Goal: Task Accomplishment & Management: Manage account settings

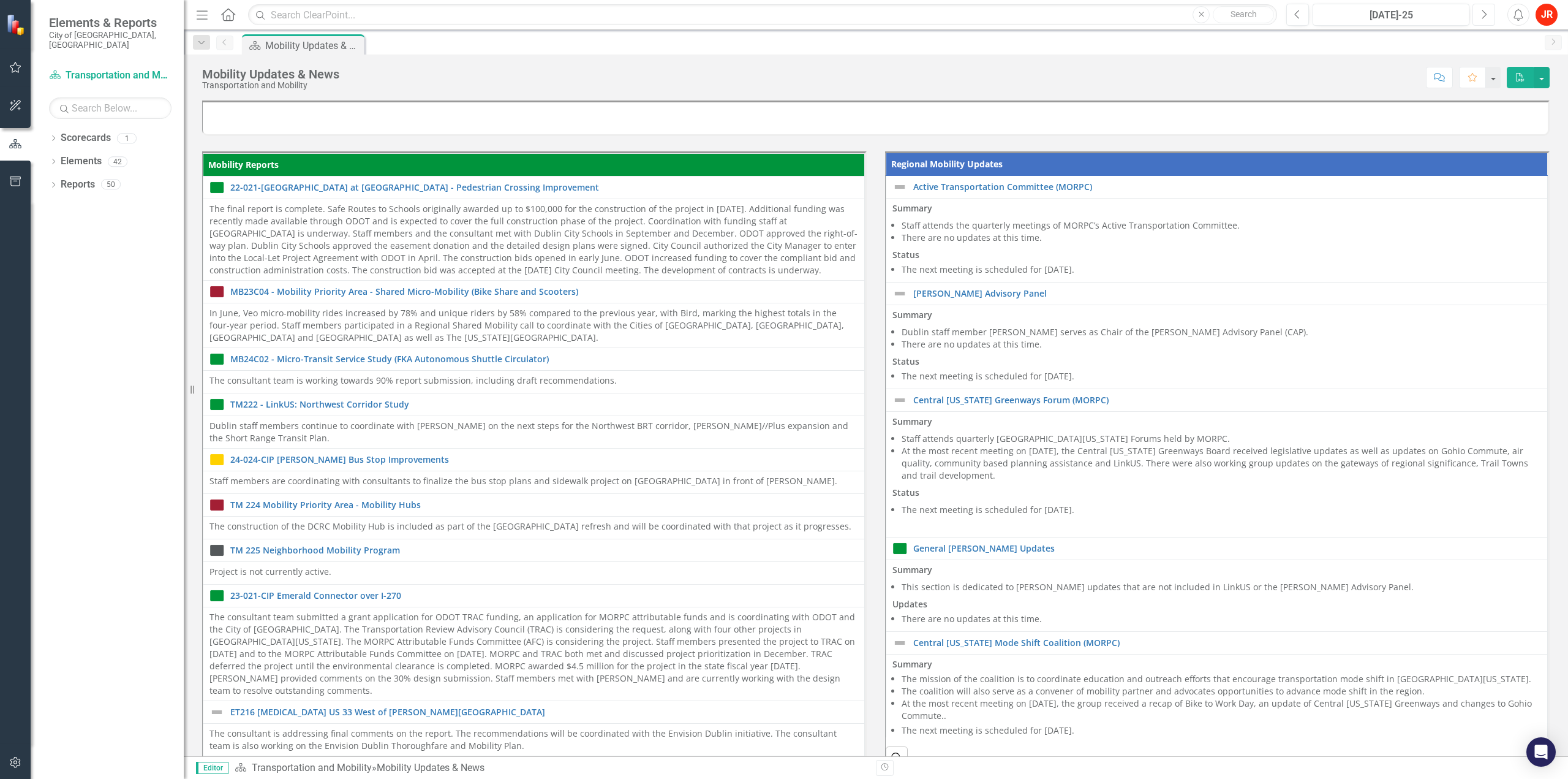
click at [1484, 16] on icon "button" at bounding box center [1485, 14] width 5 height 9
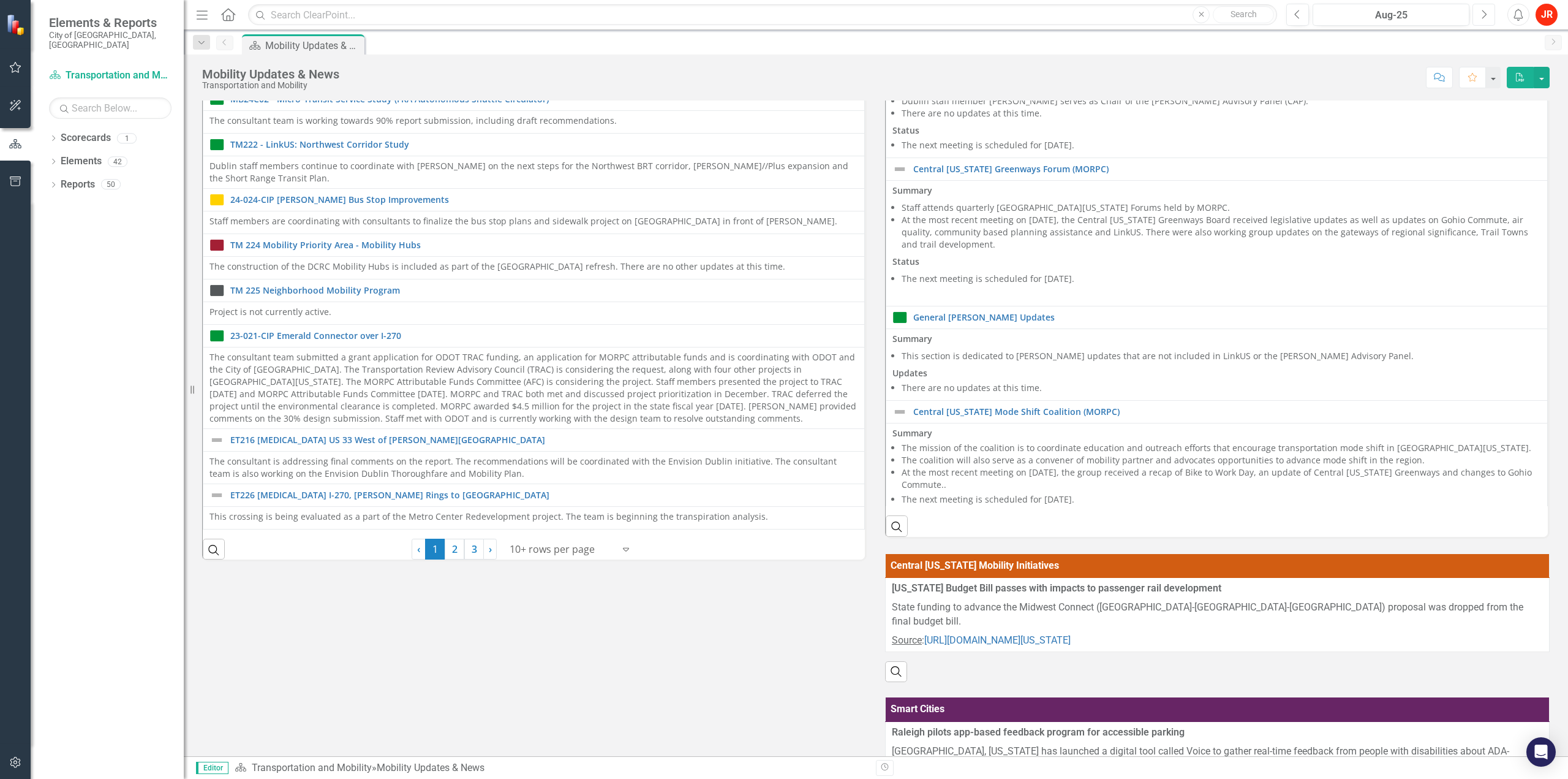
scroll to position [245, 0]
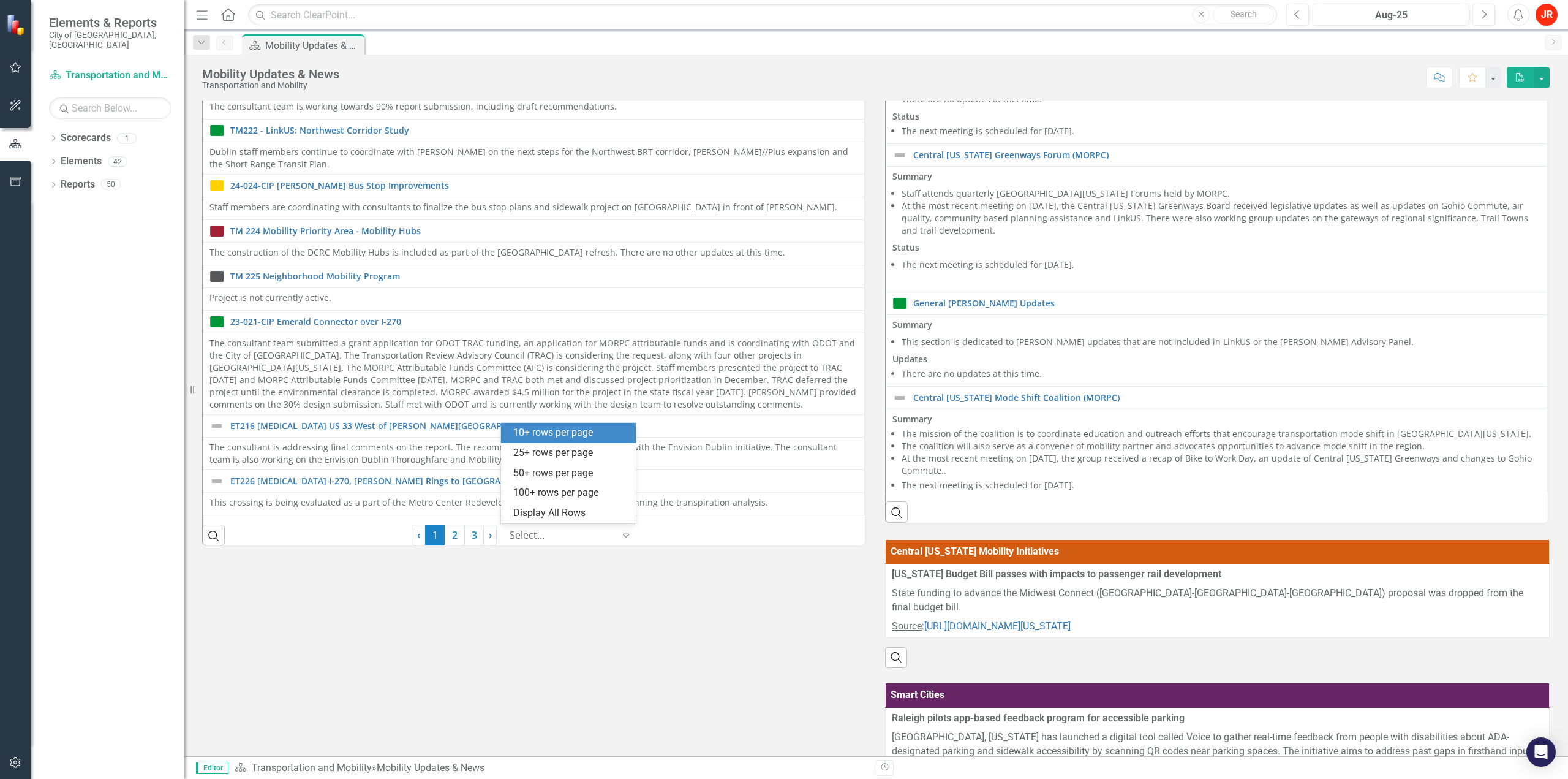
click at [531, 527] on div at bounding box center [562, 535] width 104 height 16
click at [543, 515] on div "Display All Rows" at bounding box center [571, 513] width 115 height 14
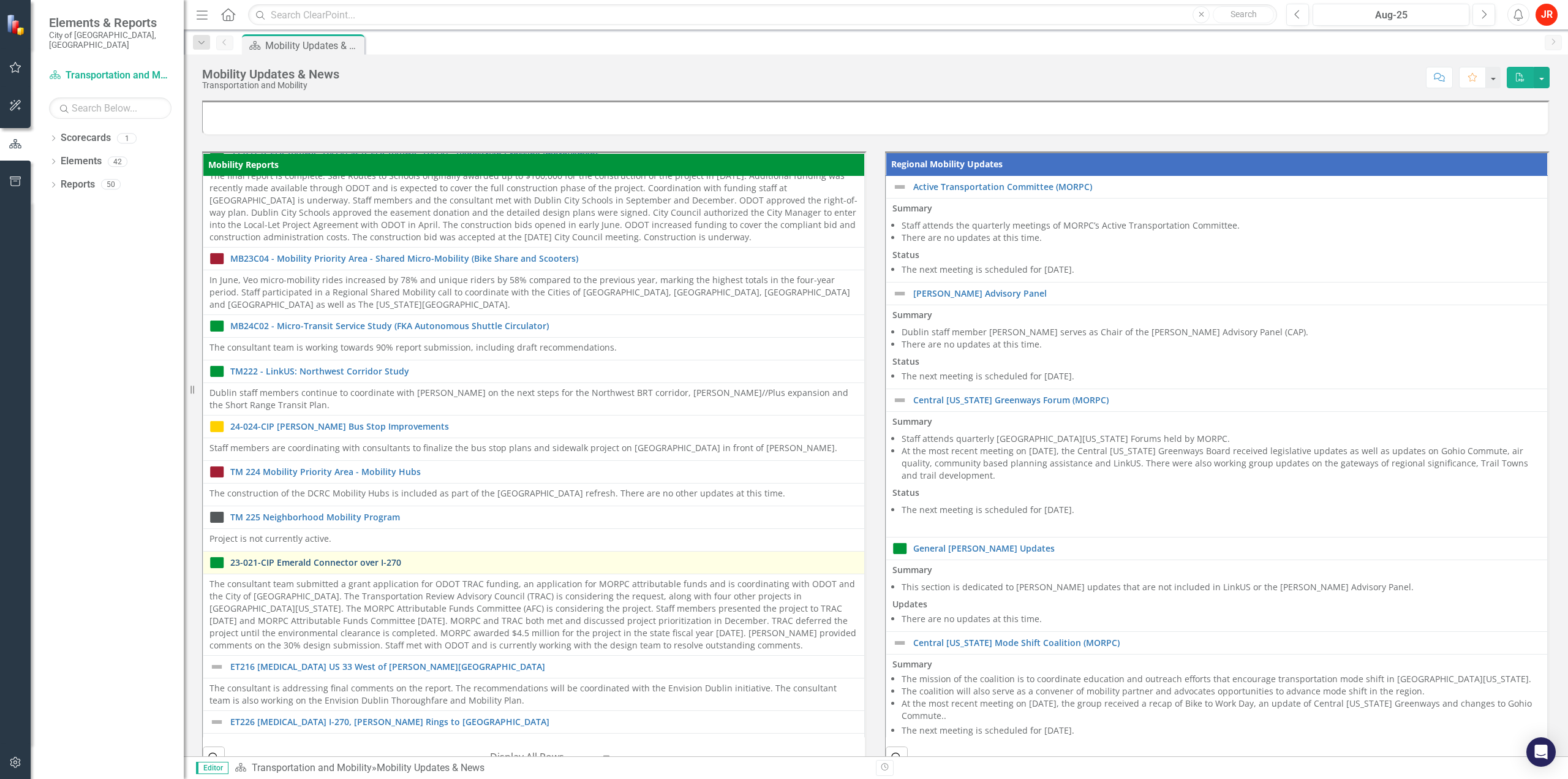
scroll to position [0, 0]
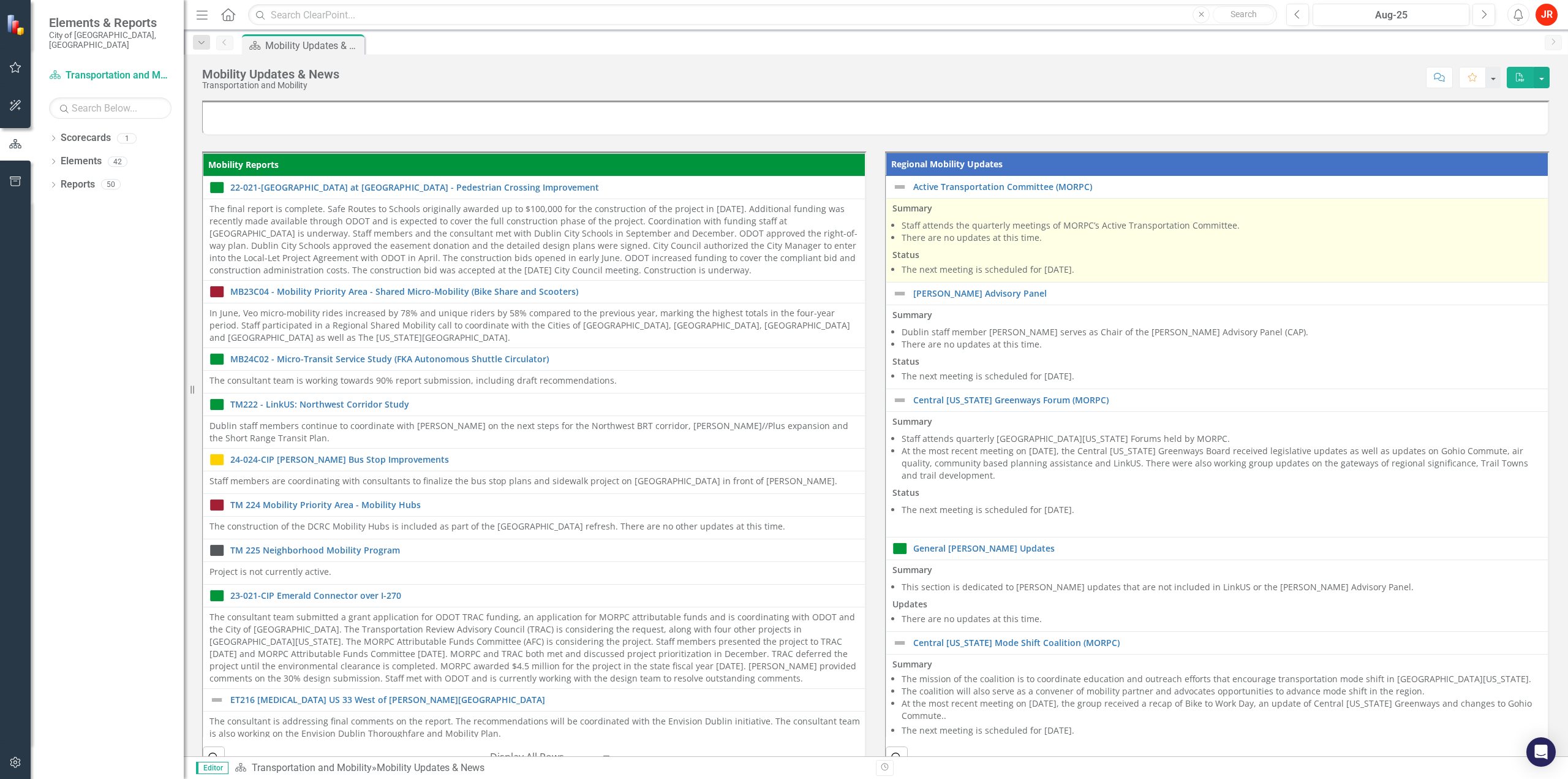
click at [1012, 255] on p "Status" at bounding box center [1219, 253] width 653 height 15
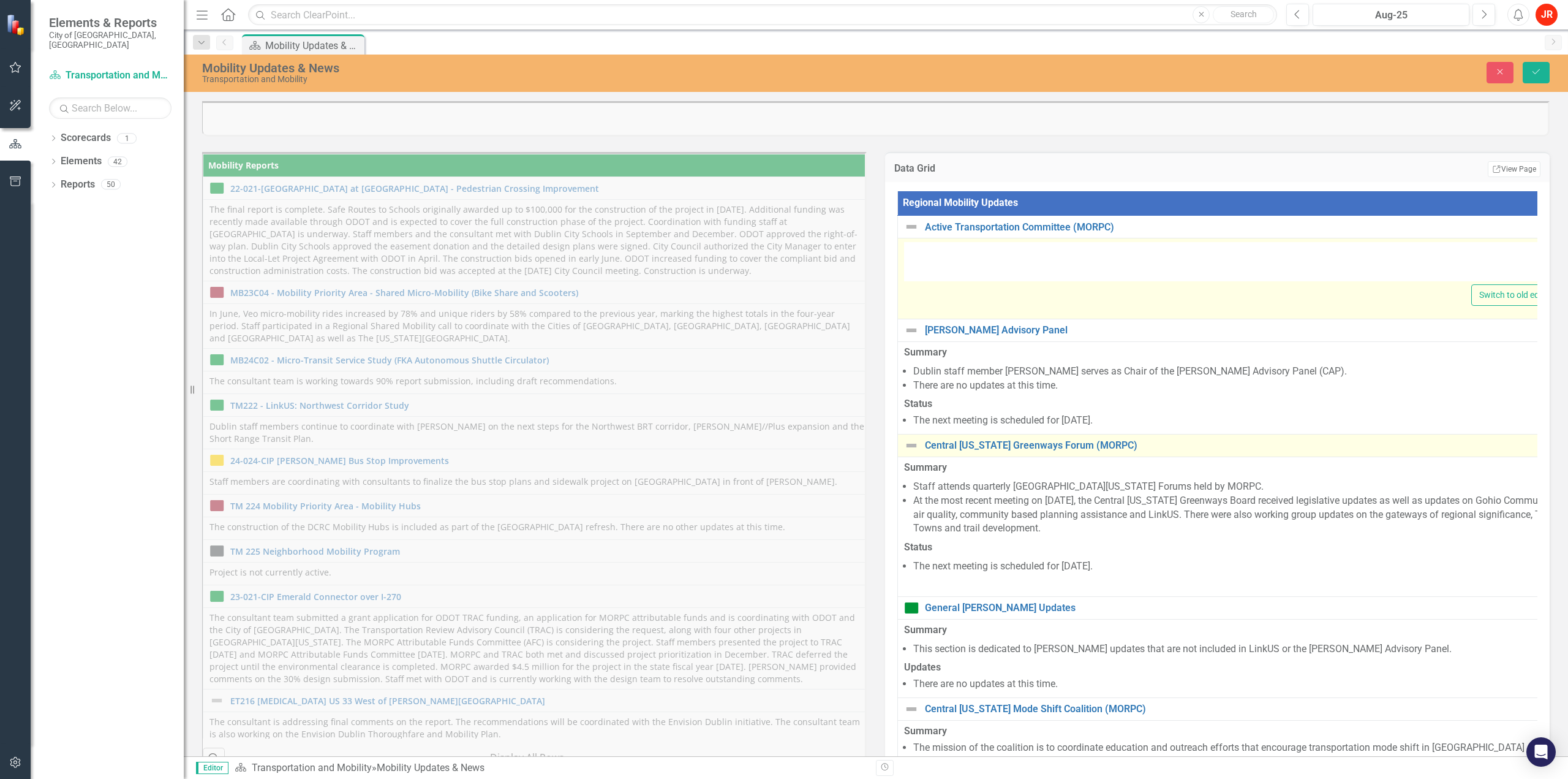
type textarea "<p><strong>Summary</strong></p> <ul> <li>Staff attends the quarterly meetings o…"
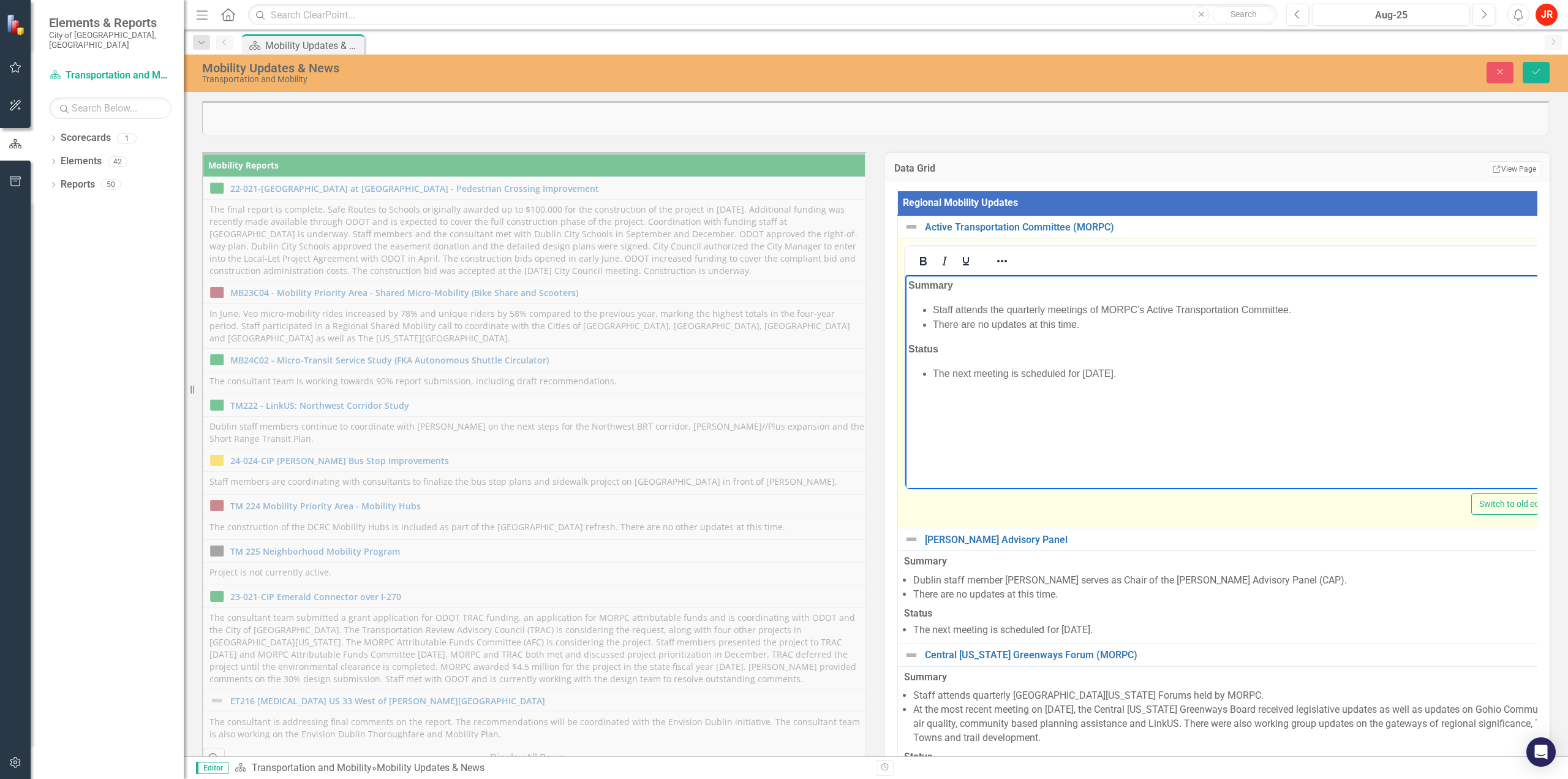
drag, startPoint x: 1088, startPoint y: 373, endPoint x: 1137, endPoint y: 366, distance: 49.5
click at [1121, 373] on li "The next meeting is scheduled for [DATE]." at bounding box center [1244, 373] width 623 height 15
drag, startPoint x: 1117, startPoint y: 375, endPoint x: 1136, endPoint y: 375, distance: 19.0
click at [1117, 375] on li "The next meeting is scheduled for [DATE]." at bounding box center [1256, 373] width 646 height 15
click at [991, 336] on body "Summary Staff attends the quarterly meetings of MORPC’s Active Transportation C…" at bounding box center [1245, 367] width 680 height 184
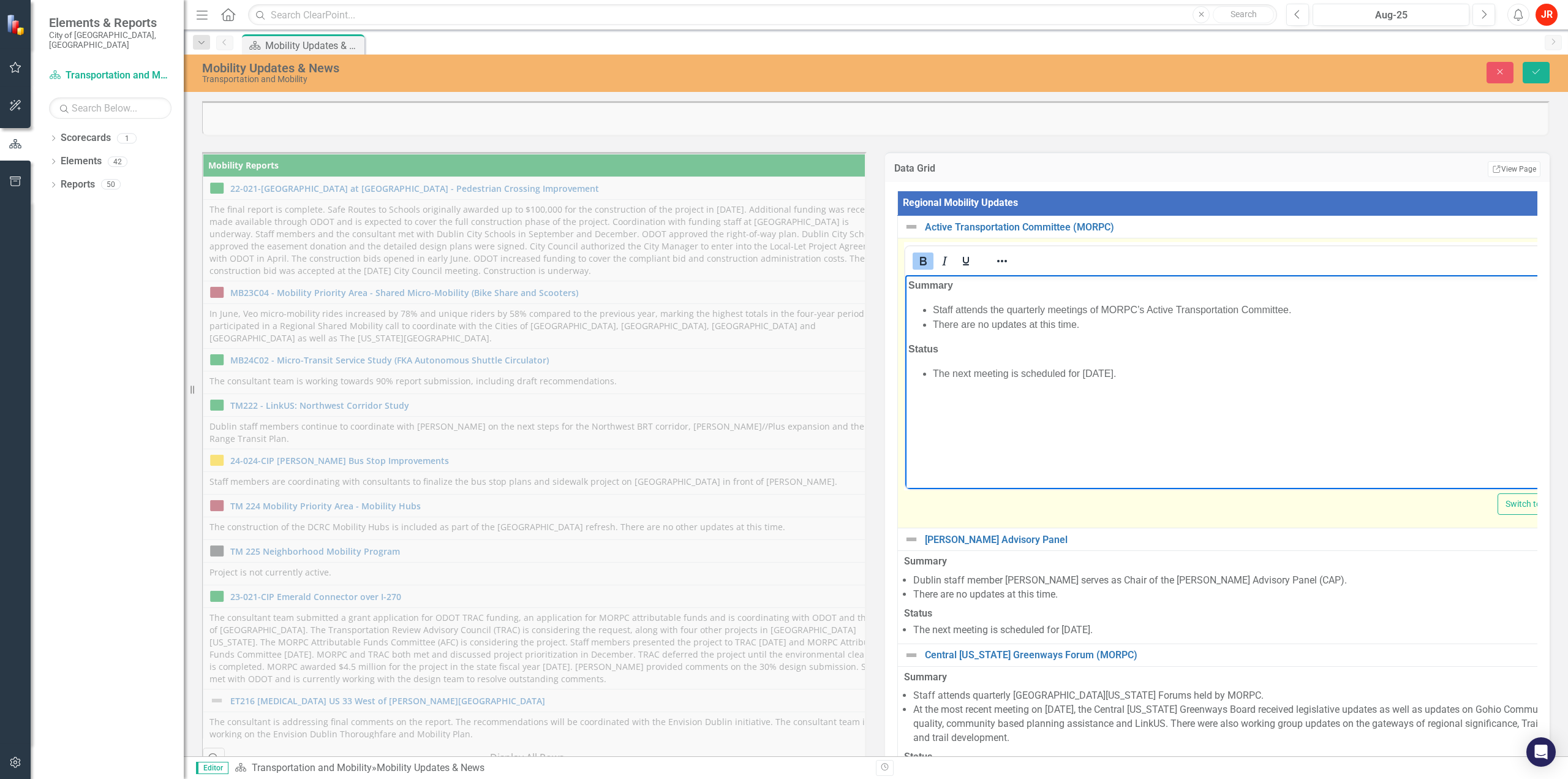
drag, startPoint x: 980, startPoint y: 327, endPoint x: 1021, endPoint y: 326, distance: 41.0
click at [980, 327] on li "There are no updates at this time." at bounding box center [1257, 325] width 649 height 15
drag, startPoint x: 1075, startPoint y: 323, endPoint x: 951, endPoint y: 319, distance: 124.1
click at [935, 321] on li "There are no updates at this time." at bounding box center [1257, 325] width 649 height 15
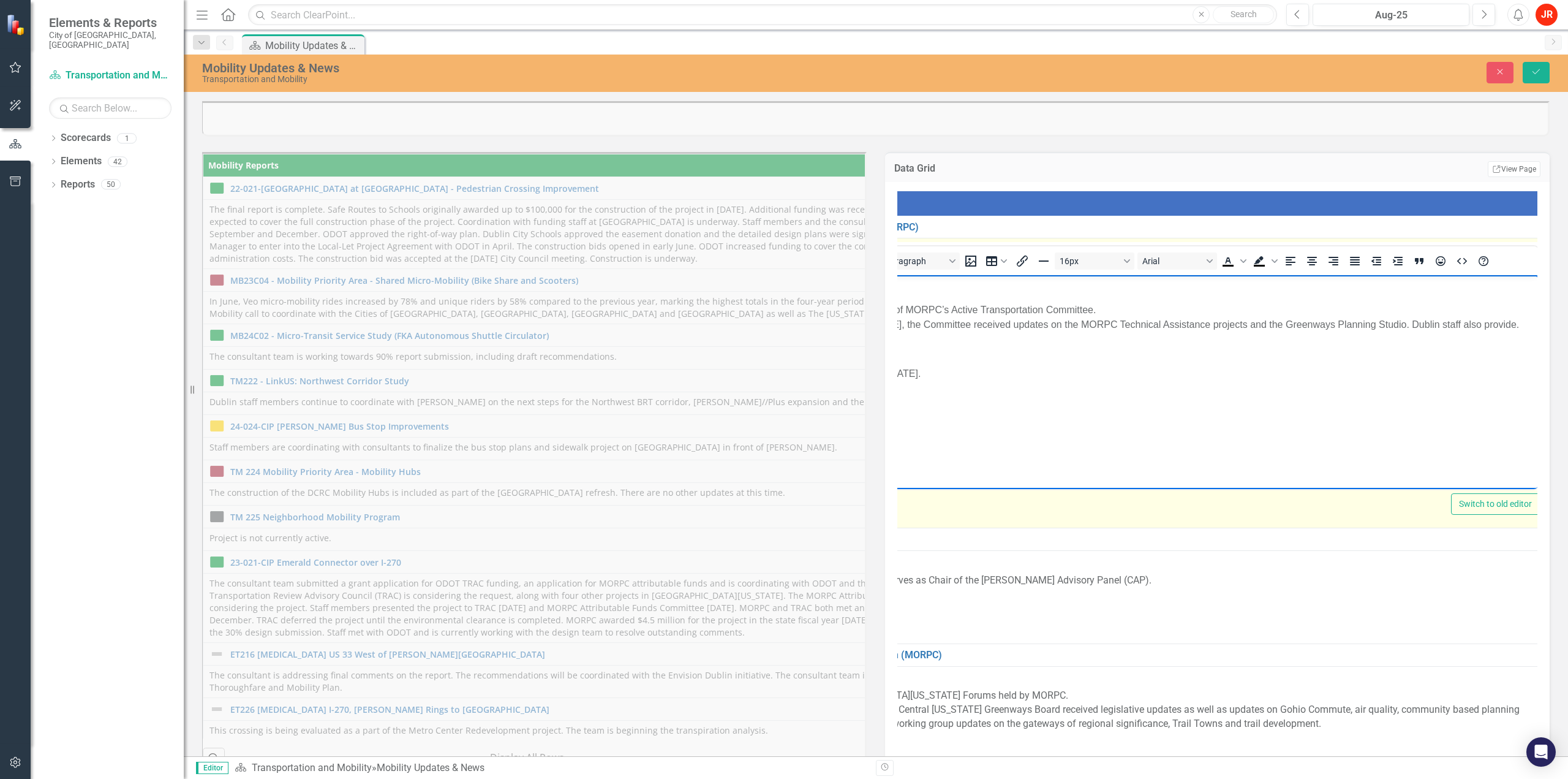
scroll to position [0, 35]
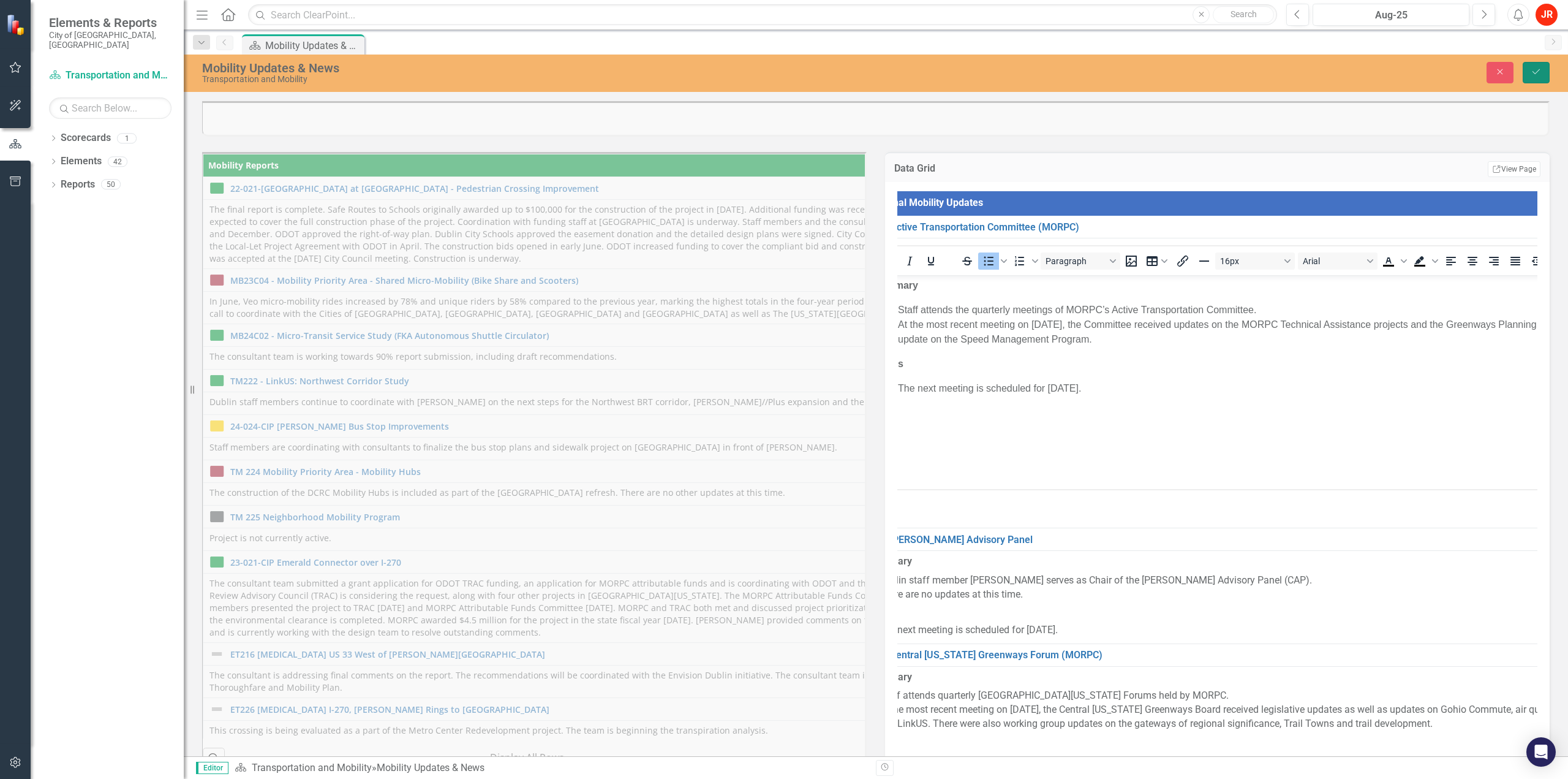
click at [1534, 66] on button "Save" at bounding box center [1536, 73] width 27 height 22
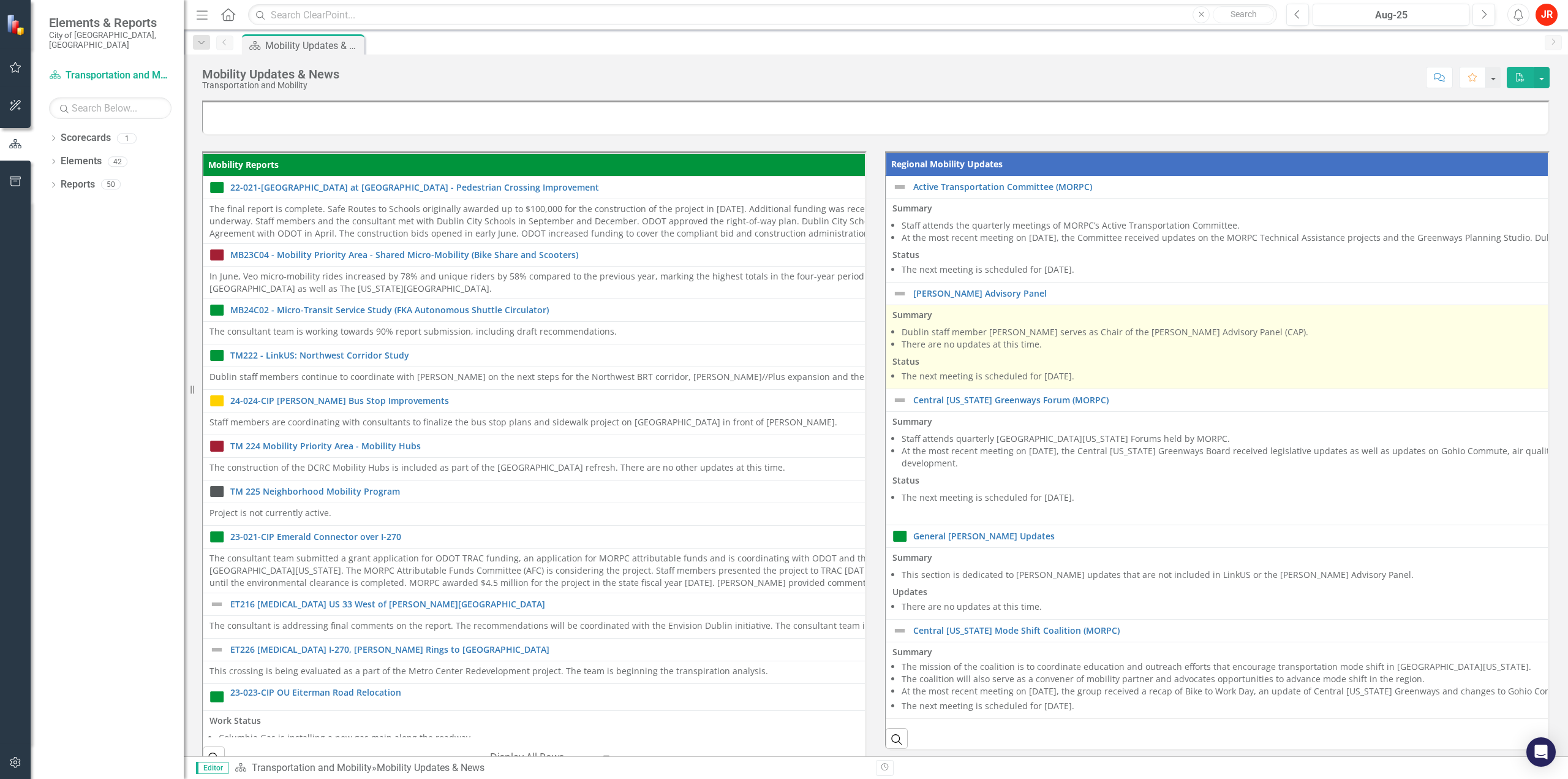
click at [989, 344] on li "There are no updates at this time." at bounding box center [1562, 344] width 1323 height 12
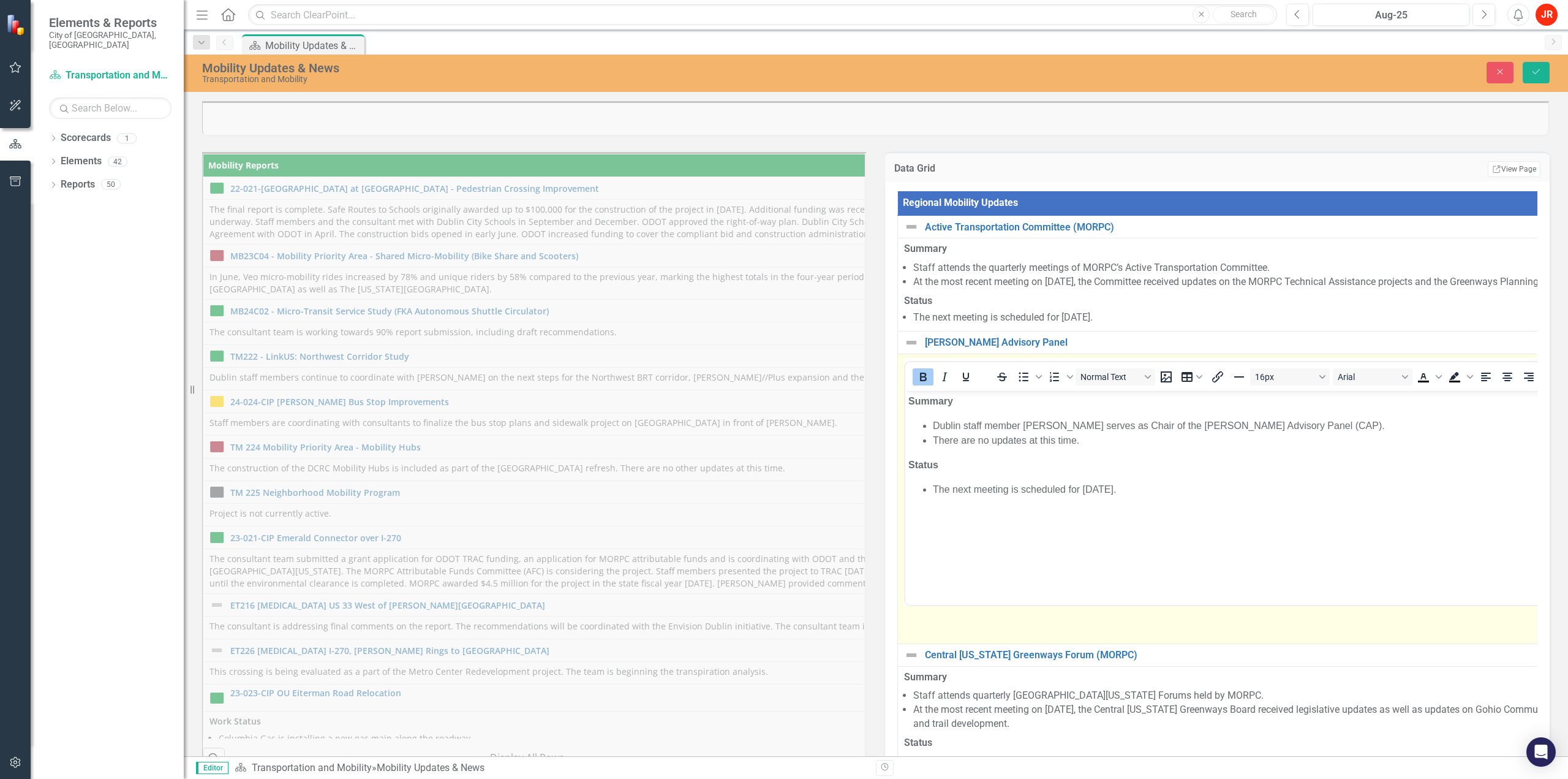
scroll to position [0, 0]
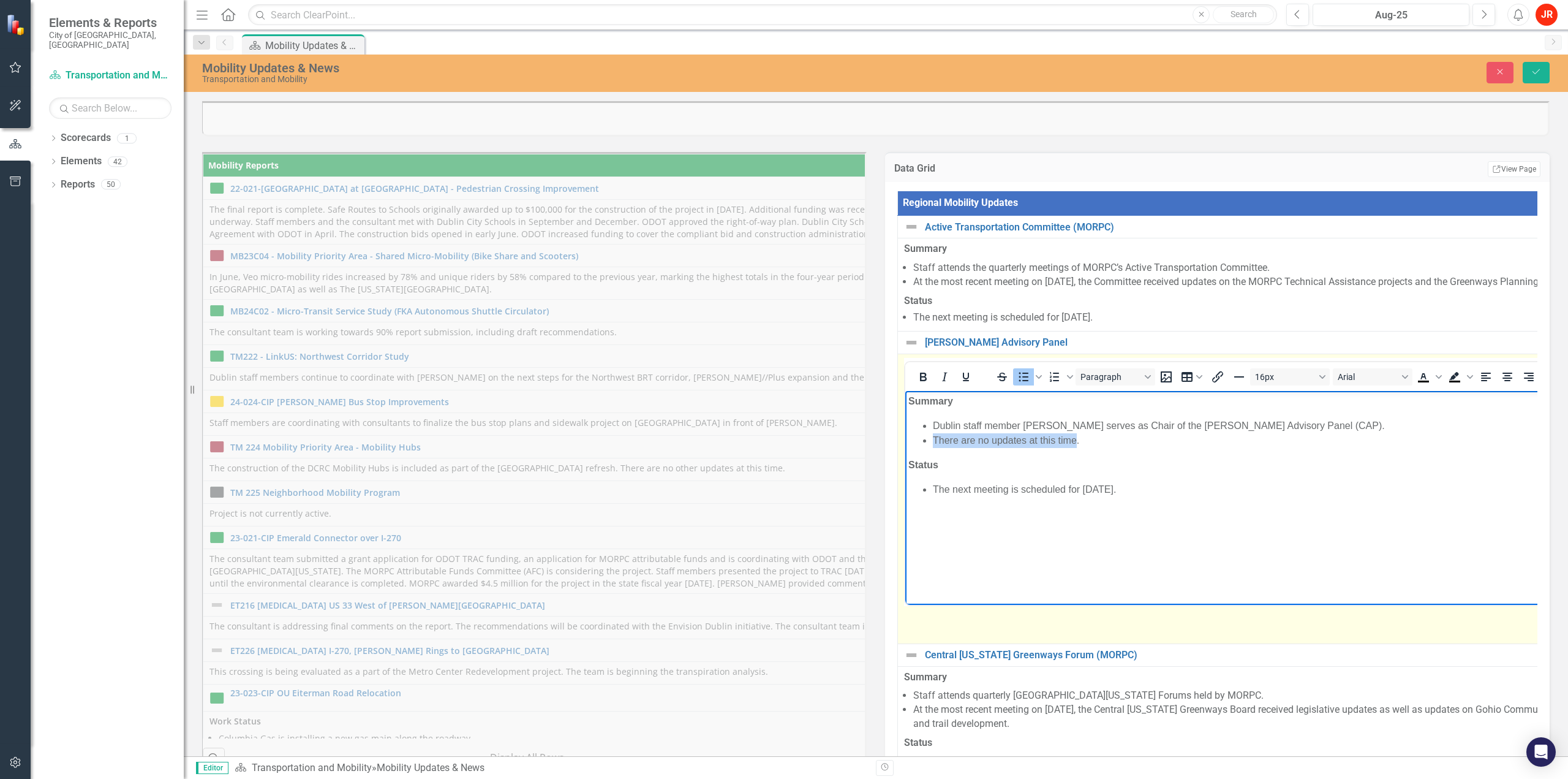
drag, startPoint x: 933, startPoint y: 441, endPoint x: 1078, endPoint y: 435, distance: 145.1
click at [1078, 435] on li "There are no updates at this time." at bounding box center [1583, 440] width 1301 height 15
drag, startPoint x: 1047, startPoint y: 487, endPoint x: 1108, endPoint y: 466, distance: 64.5
click at [1047, 487] on li "The next meeting is scheduled for [DATE]." at bounding box center [1598, 489] width 1331 height 15
click at [1154, 437] on li "At the most recent meeting on [DATE], ." at bounding box center [1598, 440] width 1331 height 15
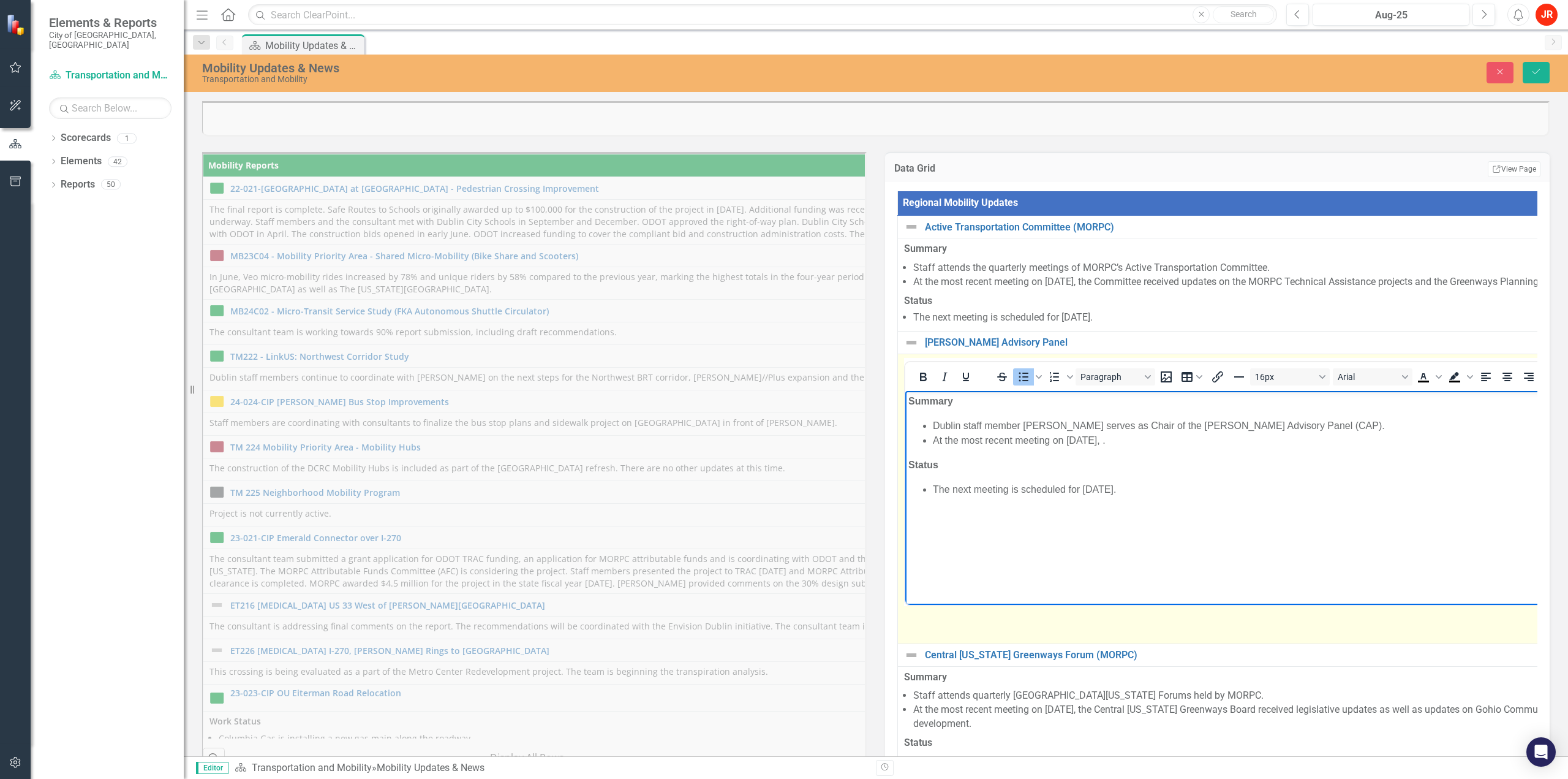
click at [1145, 439] on li "At the most recent meeting on [DATE], ." at bounding box center [1598, 440] width 1331 height 15
drag, startPoint x: 1084, startPoint y: 492, endPoint x: 1127, endPoint y: 491, distance: 43.0
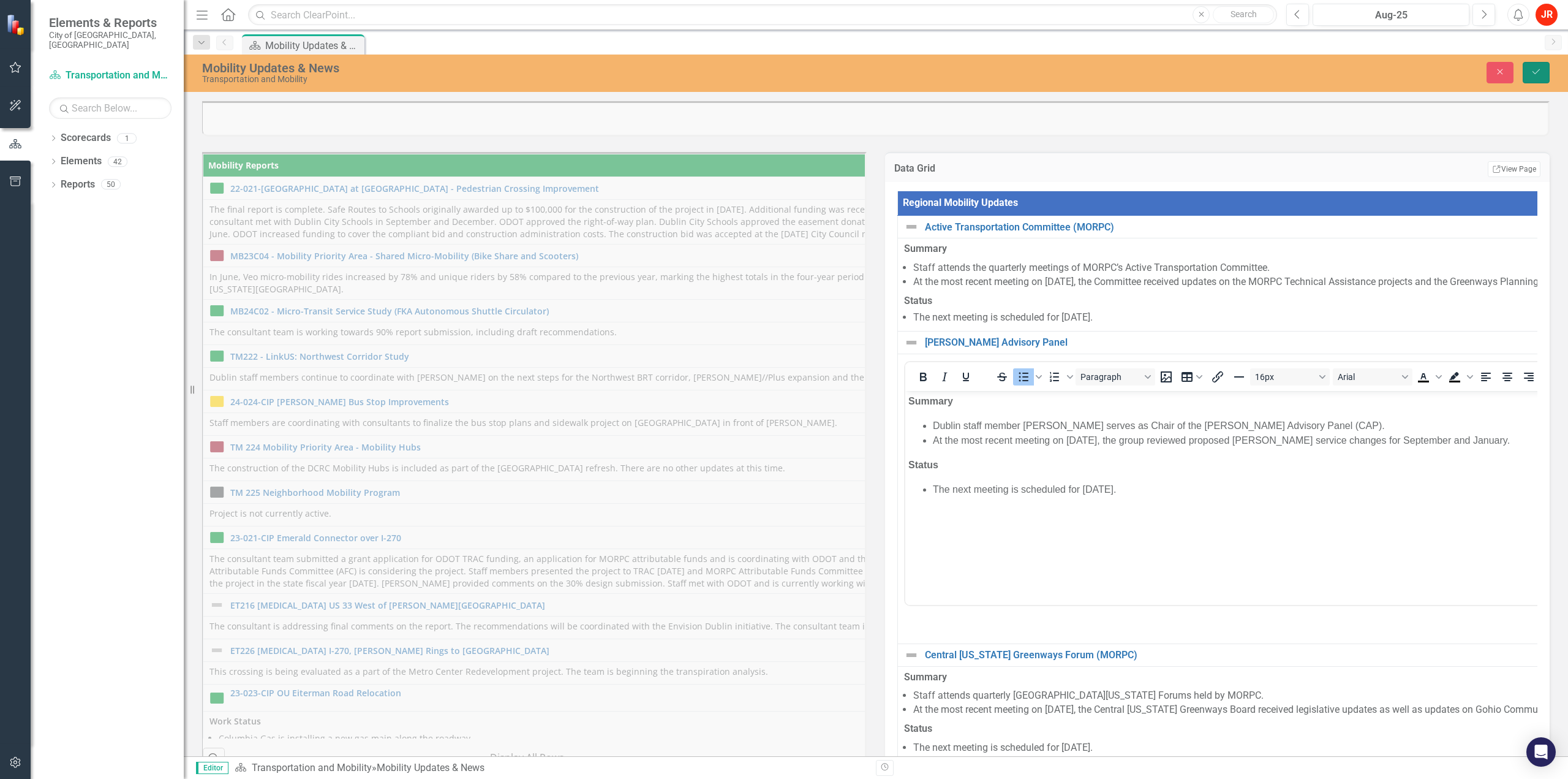
click at [1534, 66] on button "Save" at bounding box center [1536, 73] width 27 height 22
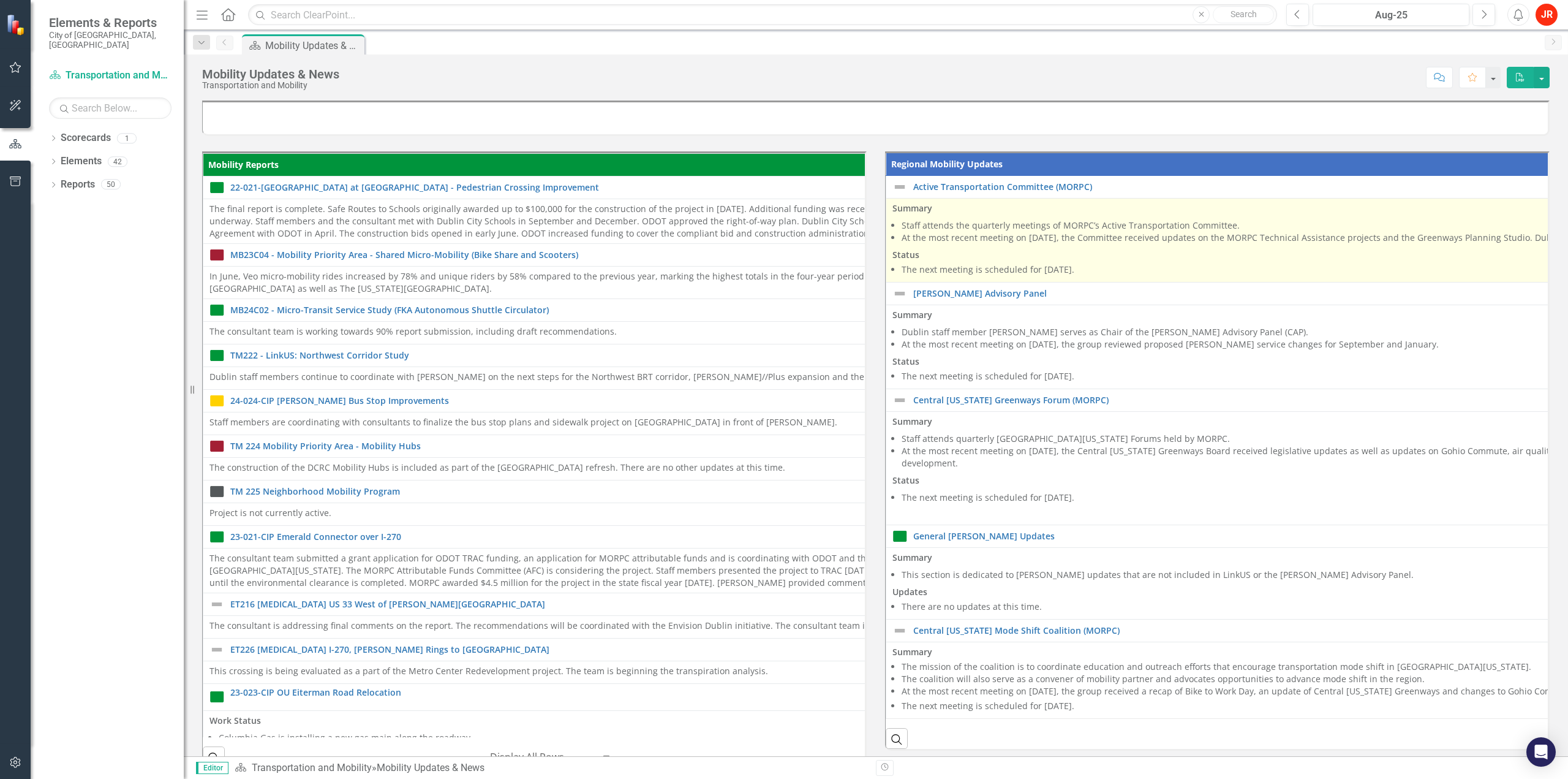
click at [1111, 254] on p "Status" at bounding box center [1558, 253] width 1331 height 15
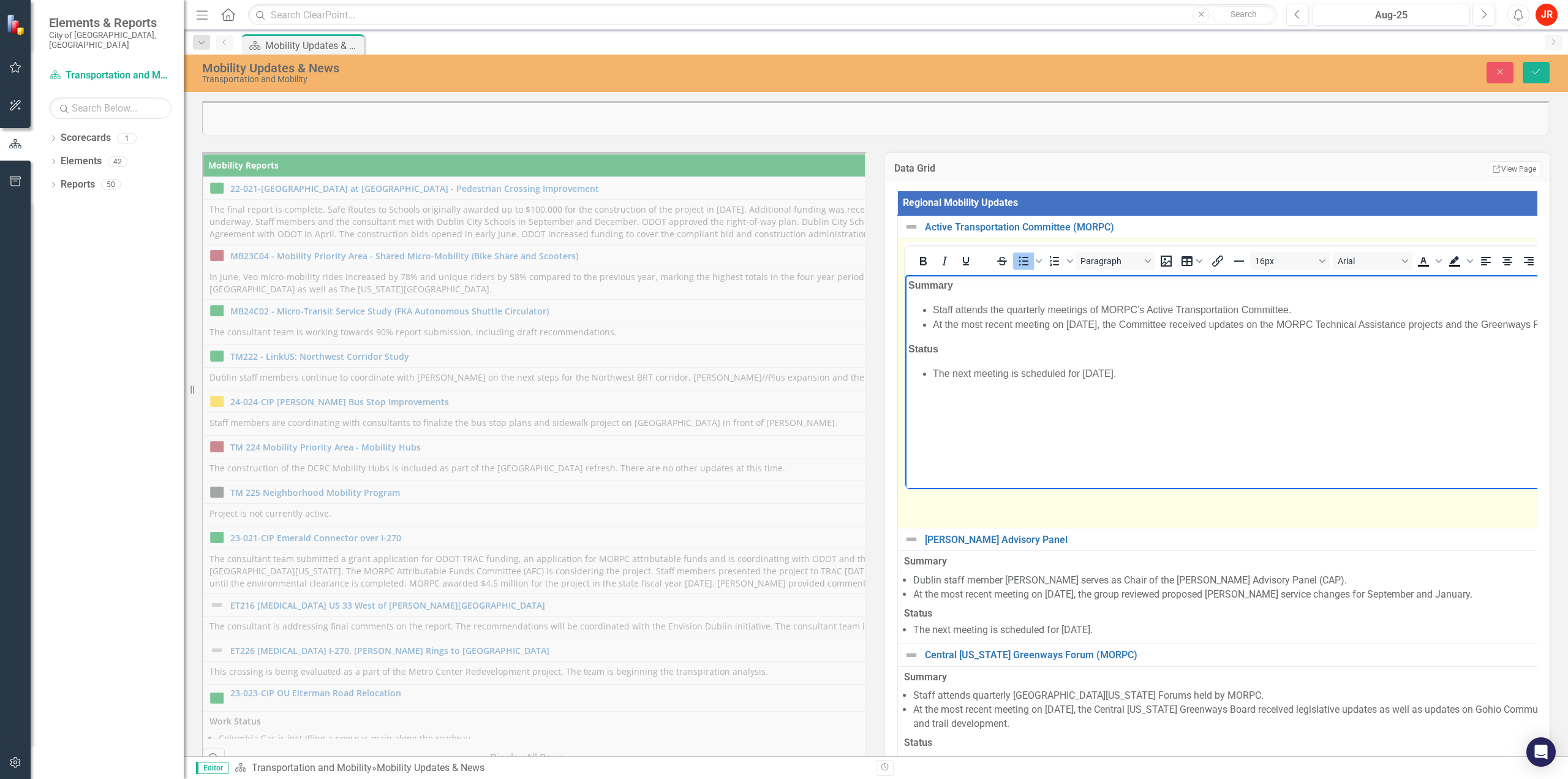
click at [1102, 324] on li "At the most recent meeting on [DATE], the Committee received updates on the MOR…" at bounding box center [1583, 325] width 1300 height 15
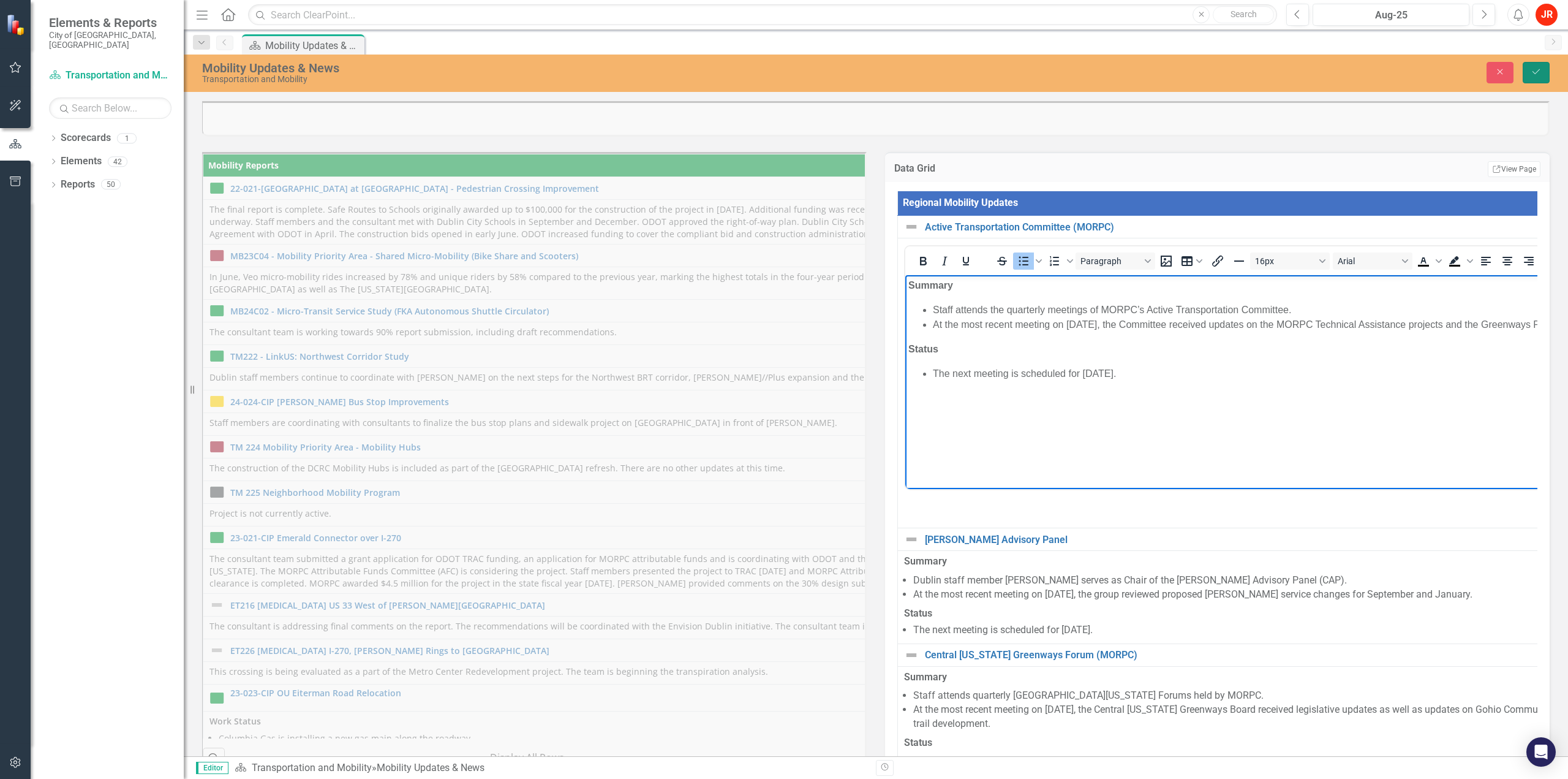
click at [1525, 72] on button "Save" at bounding box center [1536, 73] width 27 height 22
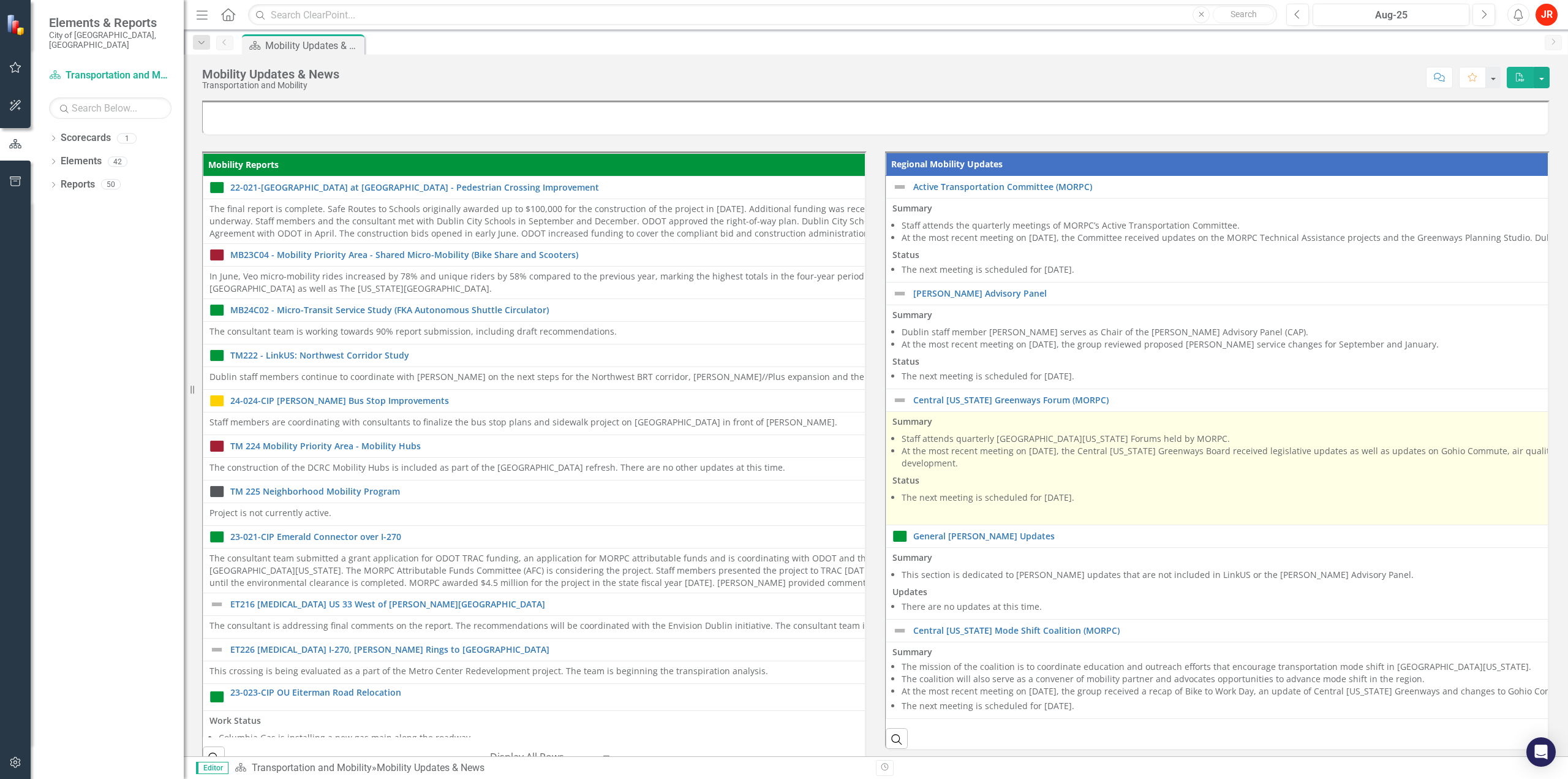
click at [958, 453] on li "At the most recent meeting on [DATE], the Central [US_STATE] Greenways Board re…" at bounding box center [1562, 457] width 1322 height 25
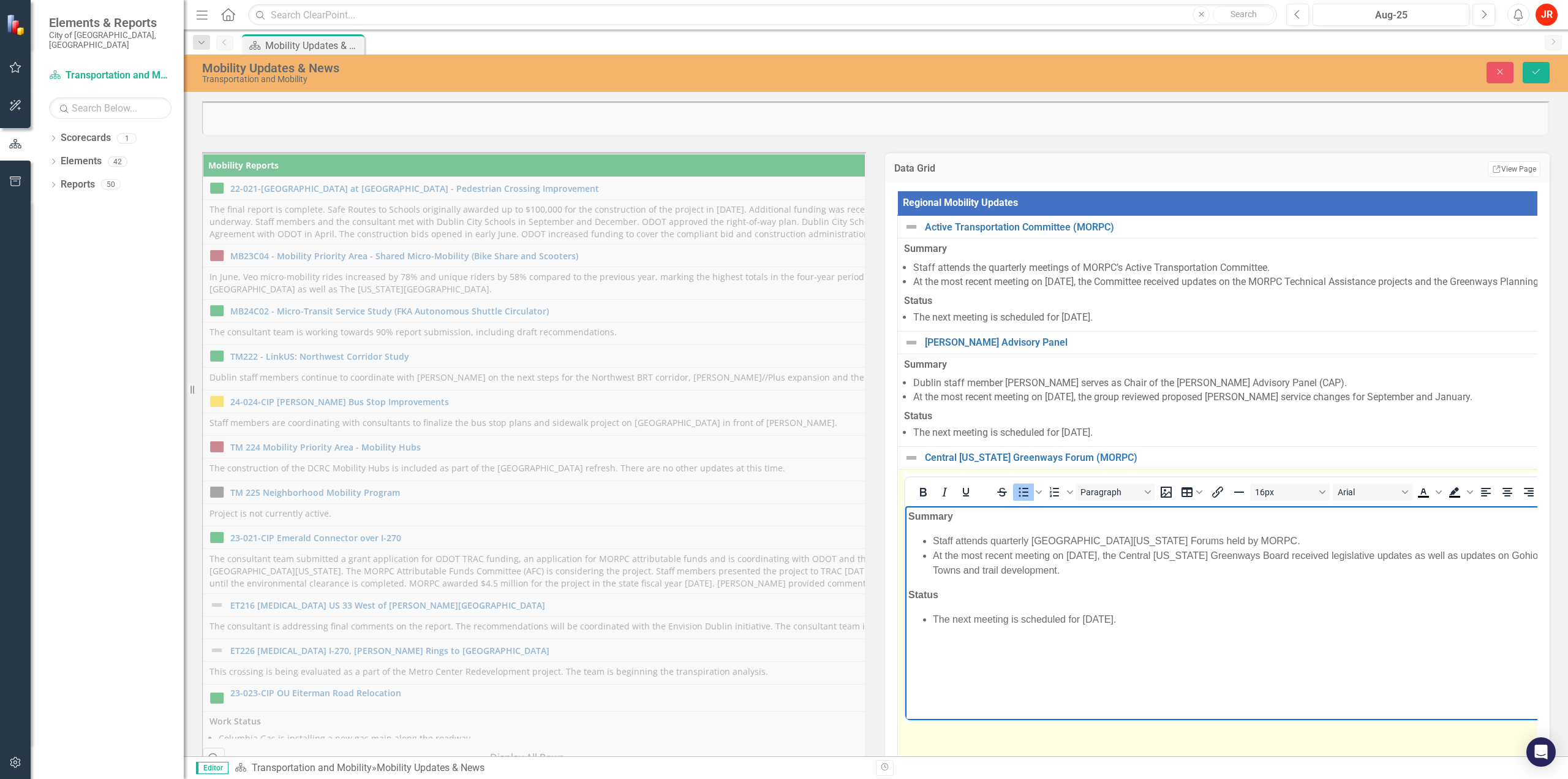
drag, startPoint x: 1071, startPoint y: 573, endPoint x: 934, endPoint y: 554, distance: 138.3
click at [932, 554] on ul "Staff attends quarterly [GEOGRAPHIC_DATA][US_STATE] Forums held by MORPC. At th…" at bounding box center [1570, 555] width 1324 height 44
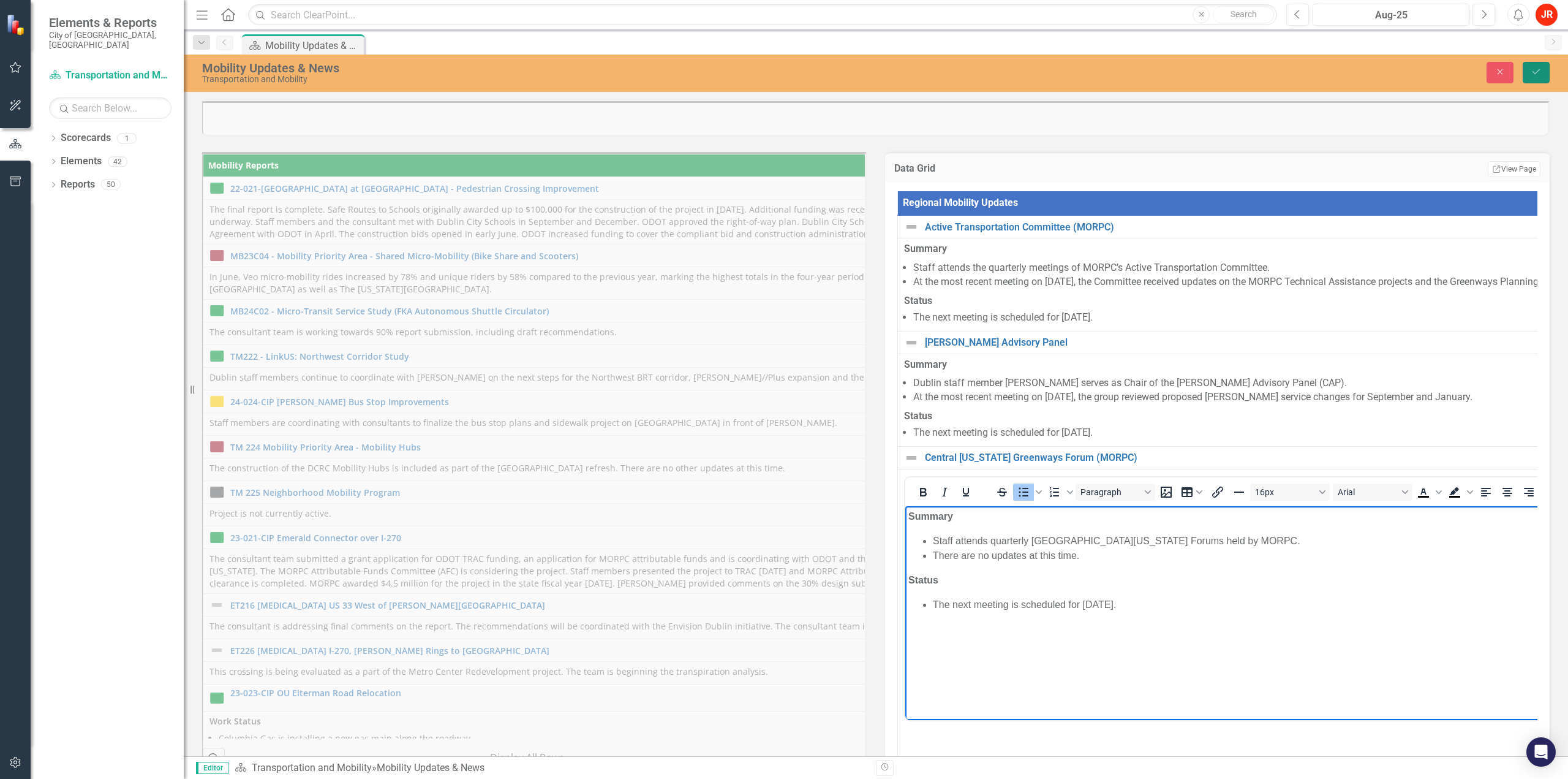
click at [1537, 69] on icon "Save" at bounding box center [1536, 72] width 11 height 9
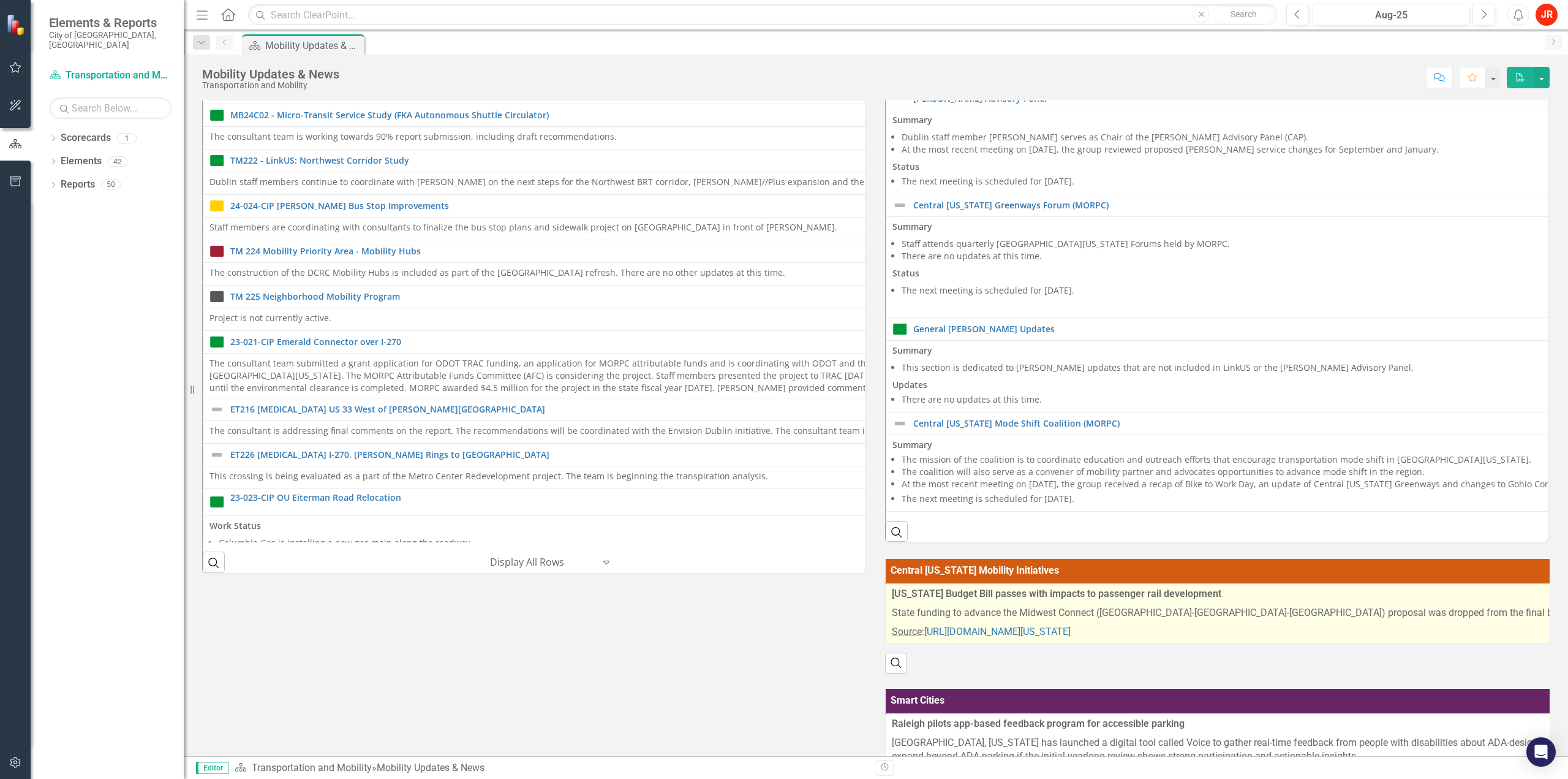
scroll to position [184, 0]
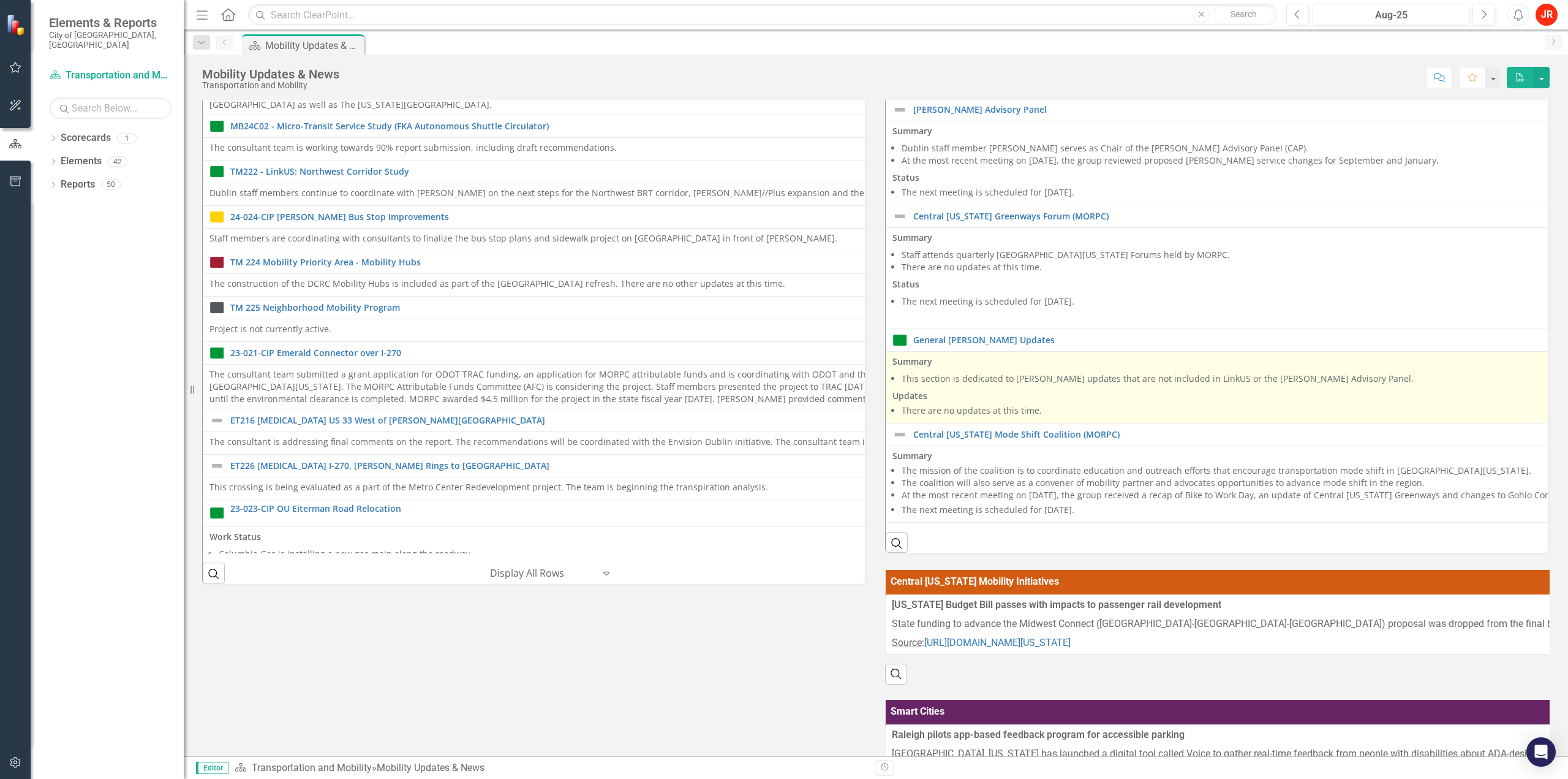
click at [978, 406] on li "There are no updates at this time." at bounding box center [1562, 410] width 1322 height 12
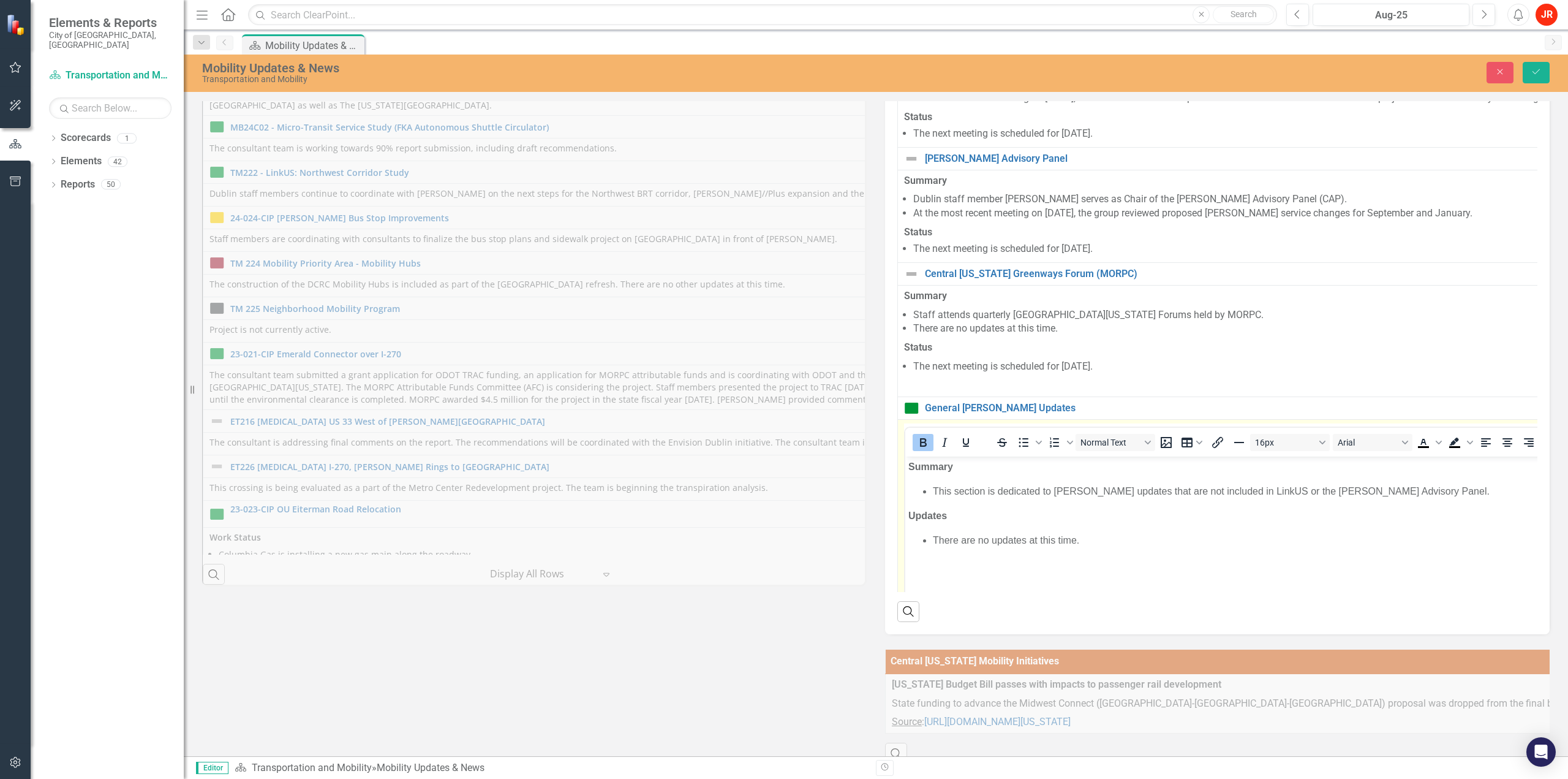
scroll to position [0, 0]
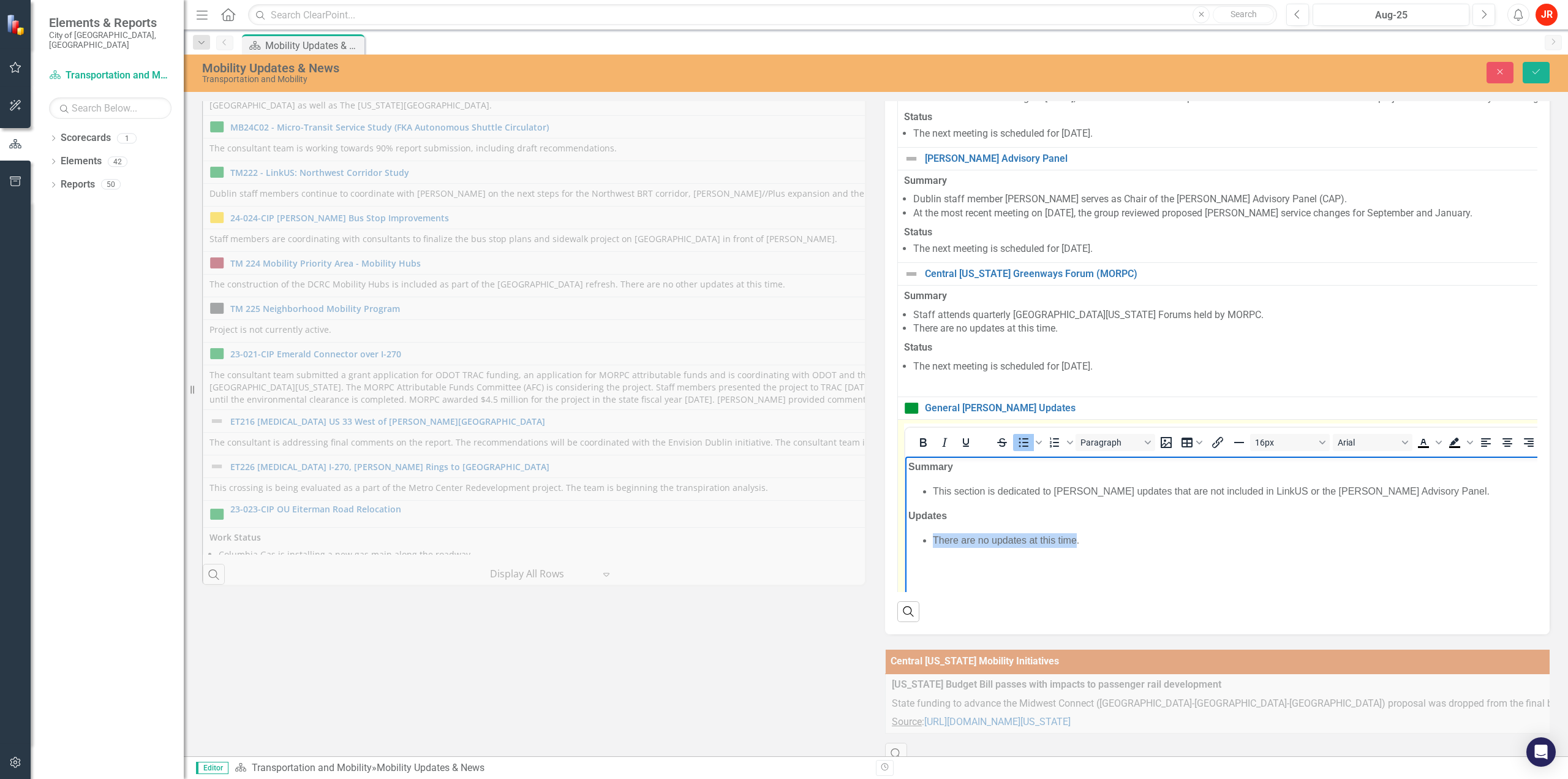
drag, startPoint x: 1076, startPoint y: 540, endPoint x: 951, endPoint y: 534, distance: 125.1
click at [934, 539] on li "There are no updates at this time." at bounding box center [1583, 539] width 1300 height 15
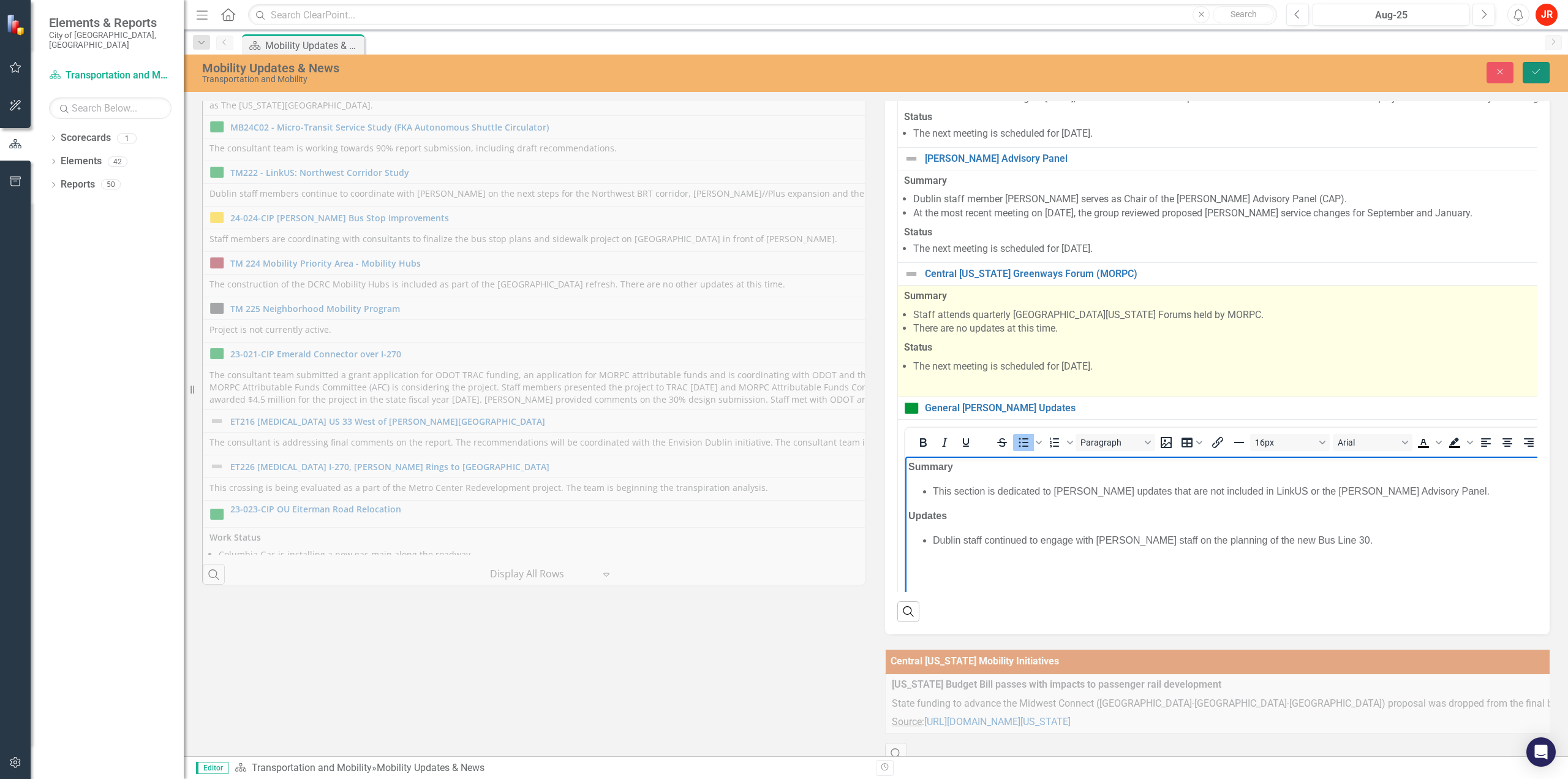
drag, startPoint x: 1542, startPoint y: 72, endPoint x: 1187, endPoint y: 392, distance: 477.9
click at [1542, 72] on button "Save" at bounding box center [1536, 73] width 27 height 22
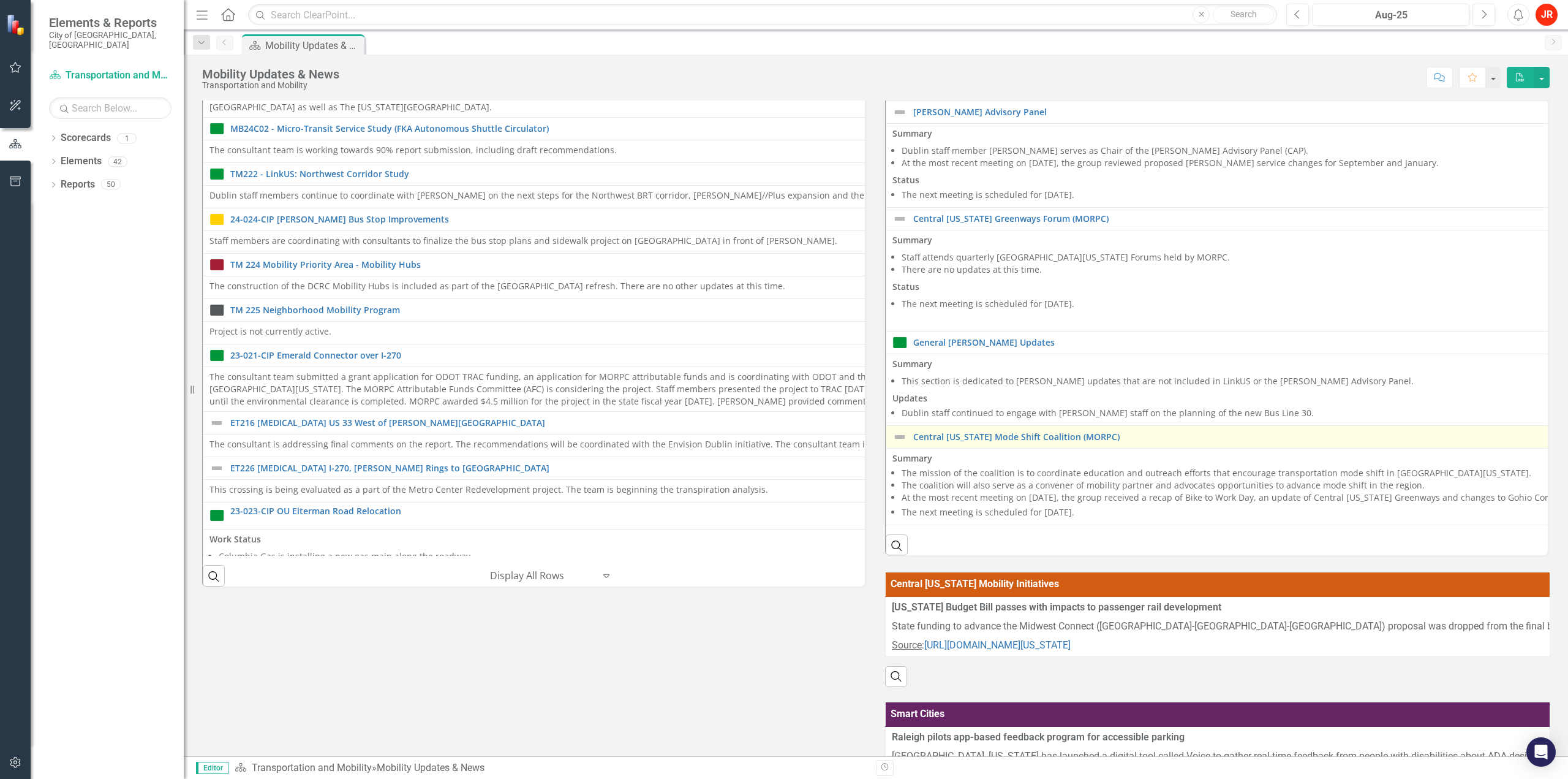
scroll to position [184, 0]
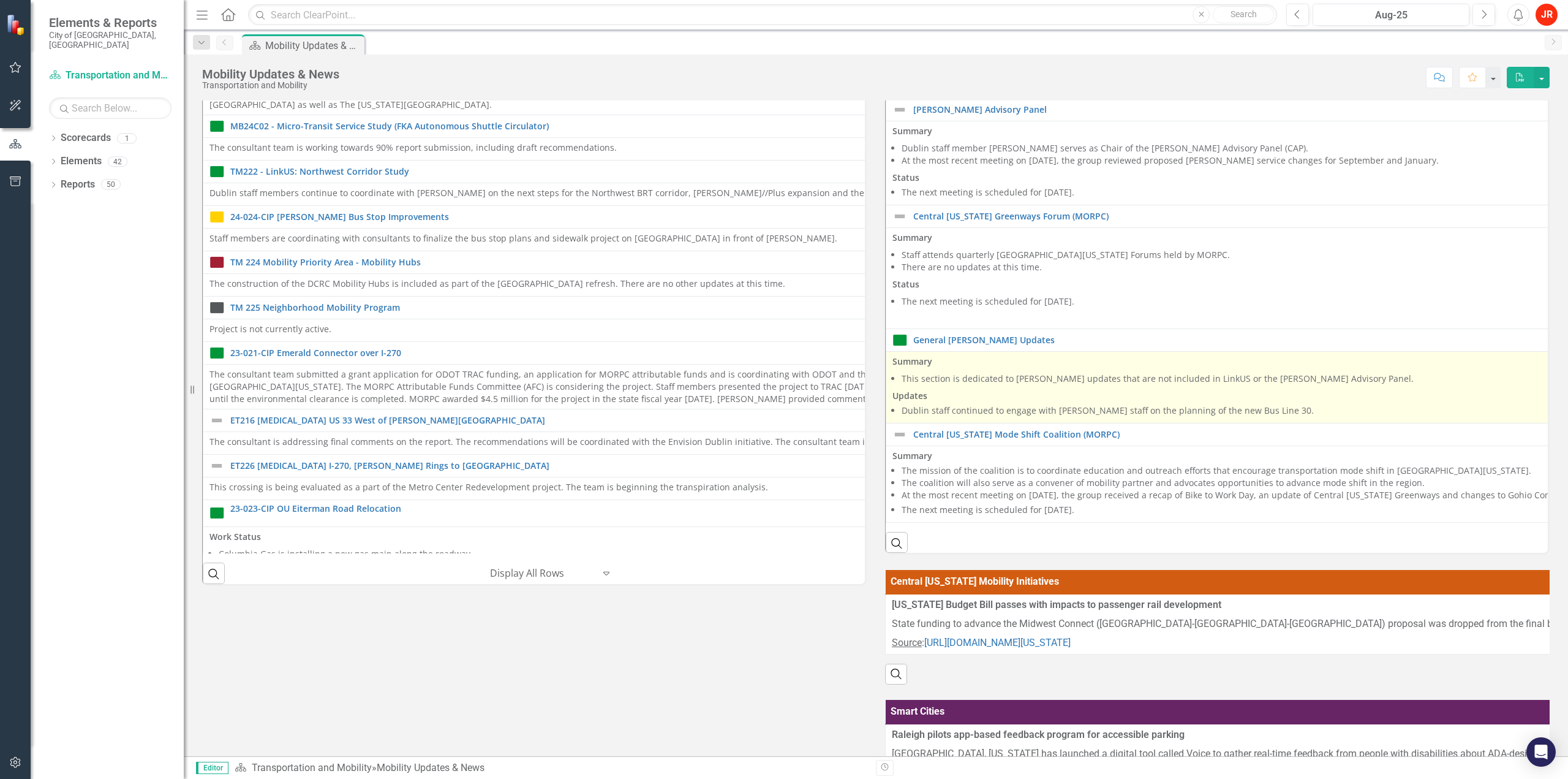
click at [1249, 408] on li "Dublin staff continued to engage with [PERSON_NAME] staff on the planning of th…" at bounding box center [1562, 410] width 1321 height 12
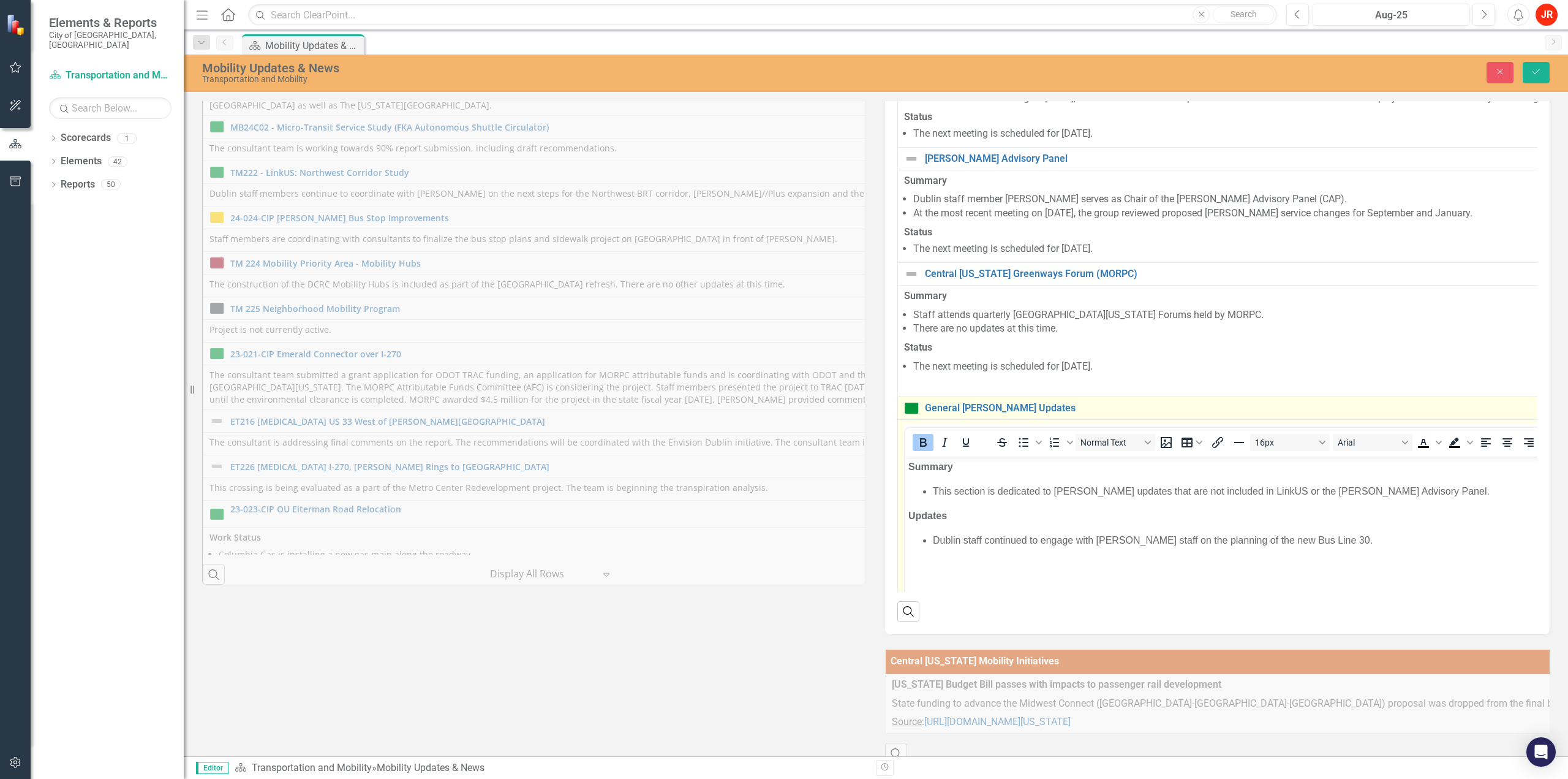
scroll to position [0, 0]
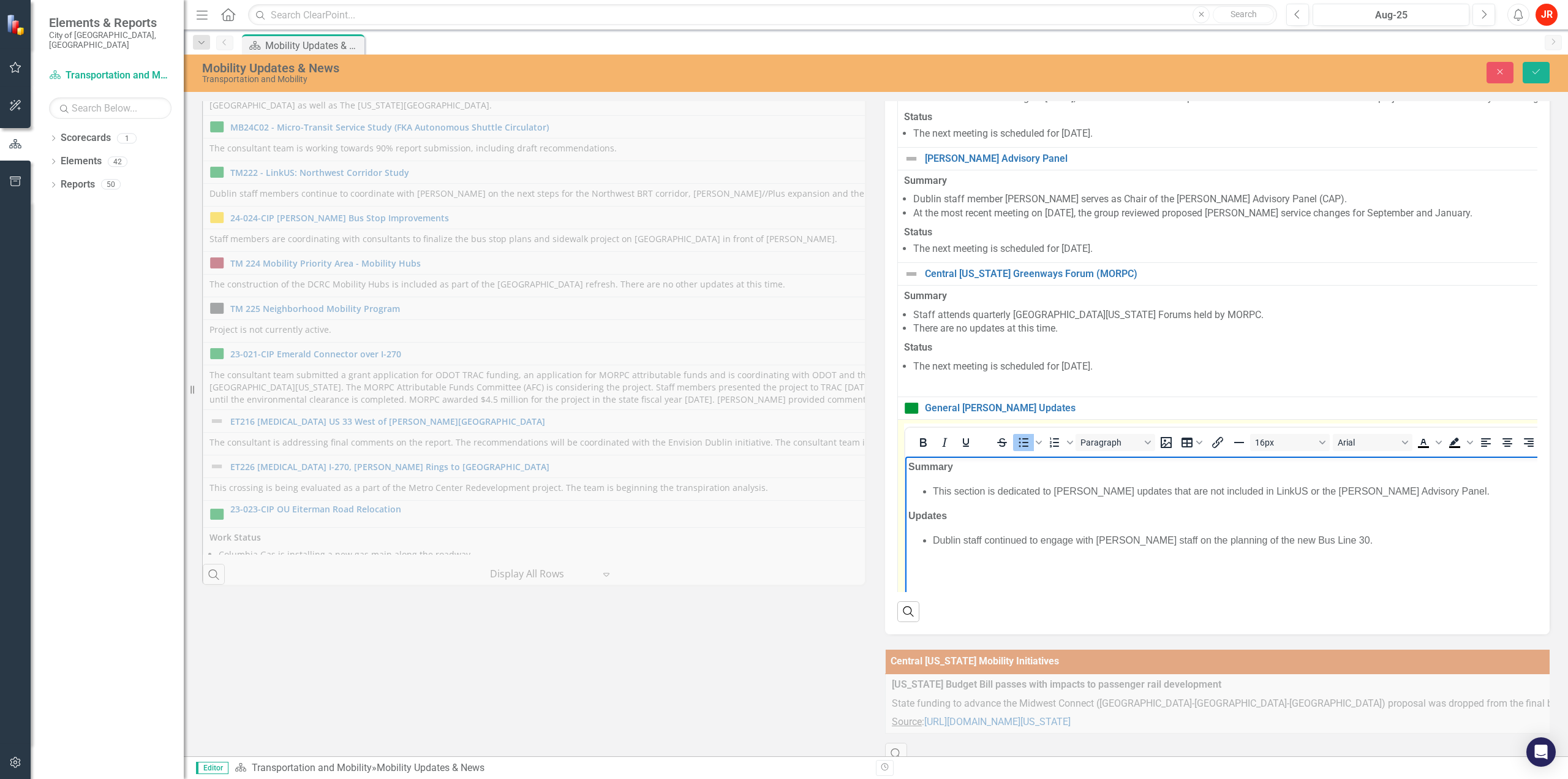
click at [1328, 543] on li "Dublin staff continued to engage with [PERSON_NAME] staff on the planning of th…" at bounding box center [1583, 539] width 1299 height 15
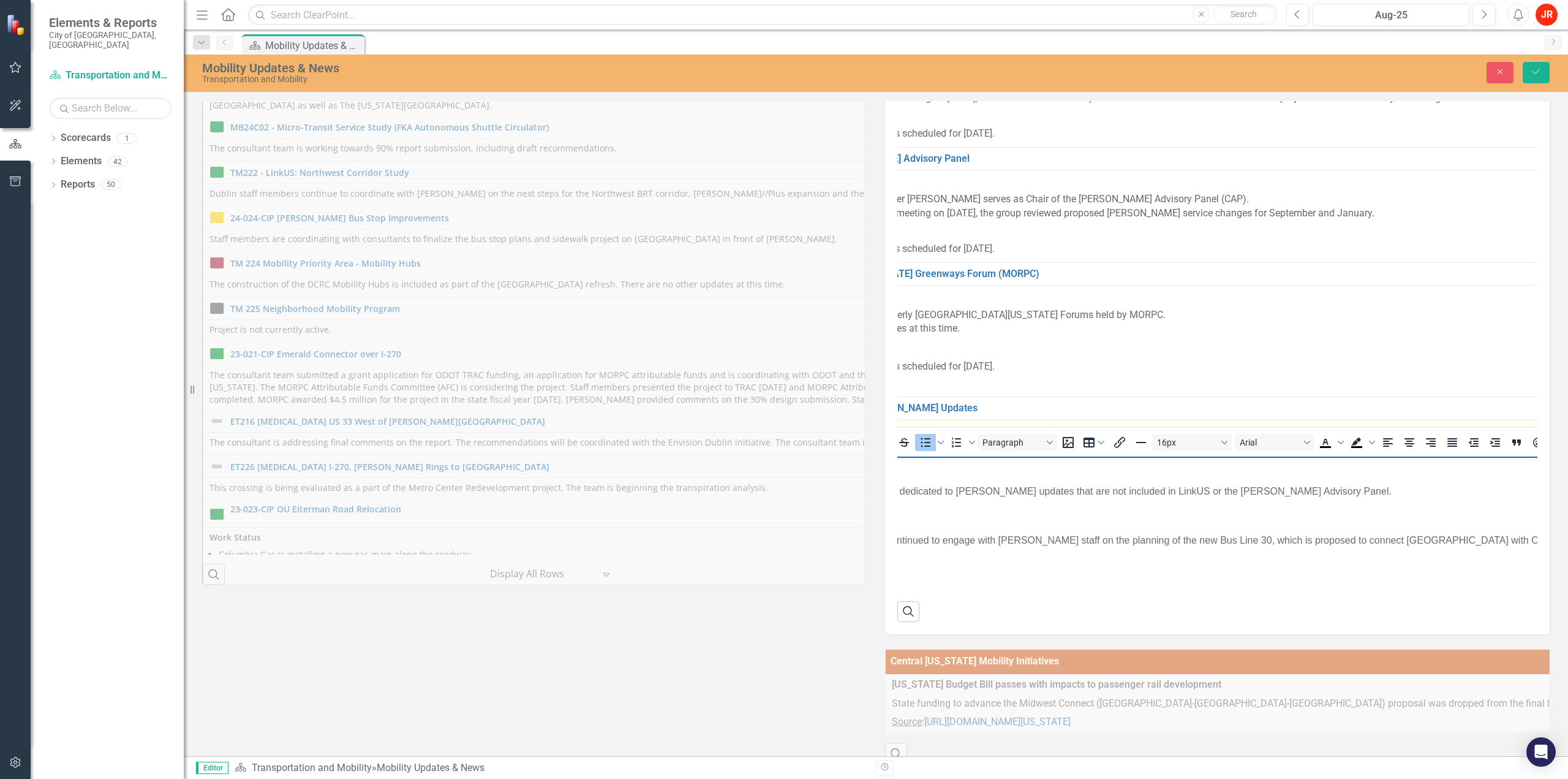
scroll to position [0, 105]
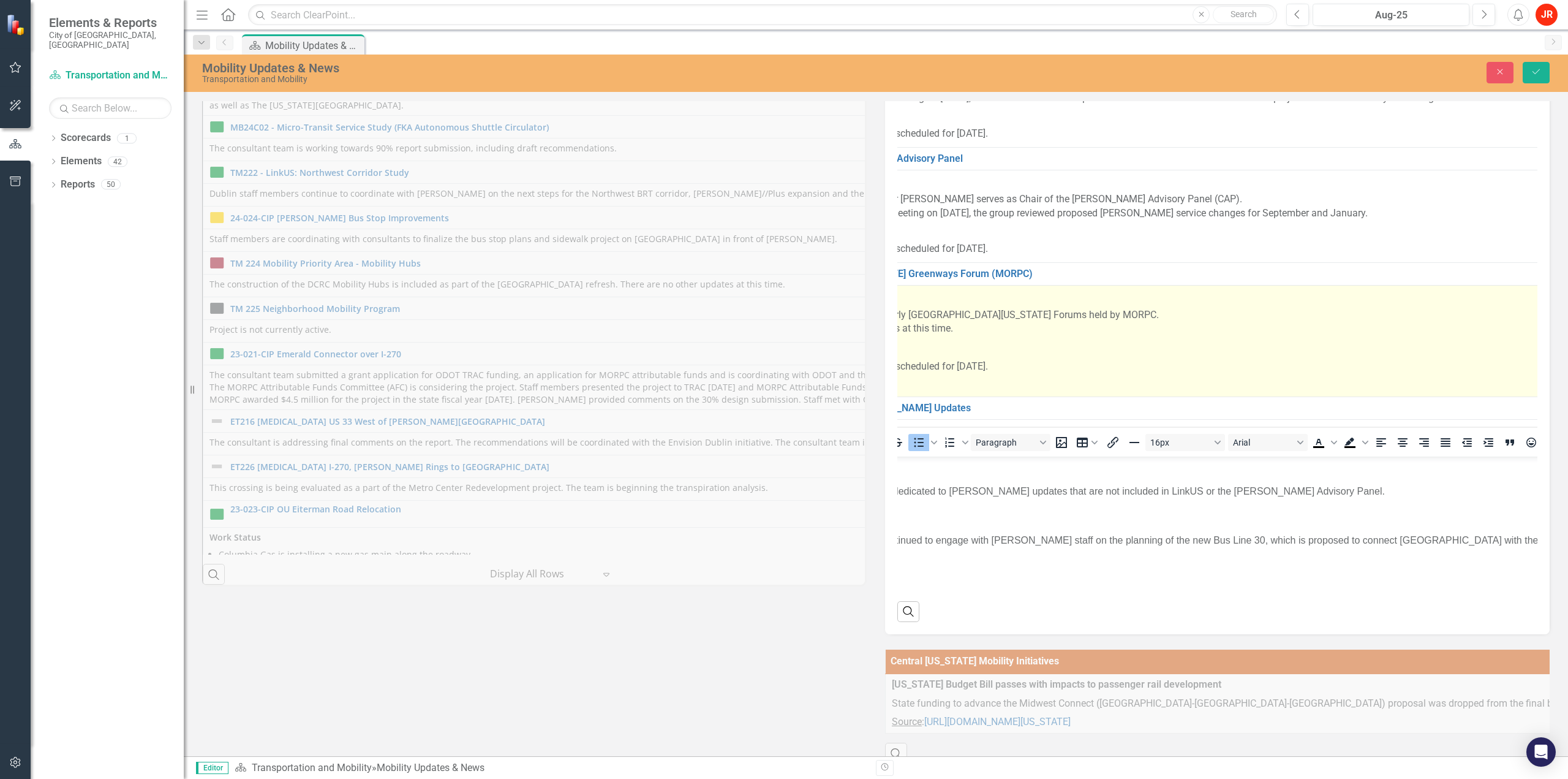
drag, startPoint x: 1142, startPoint y: 346, endPoint x: 1144, endPoint y: 330, distance: 16.1
click at [1142, 345] on p "Status" at bounding box center [1493, 347] width 1388 height 19
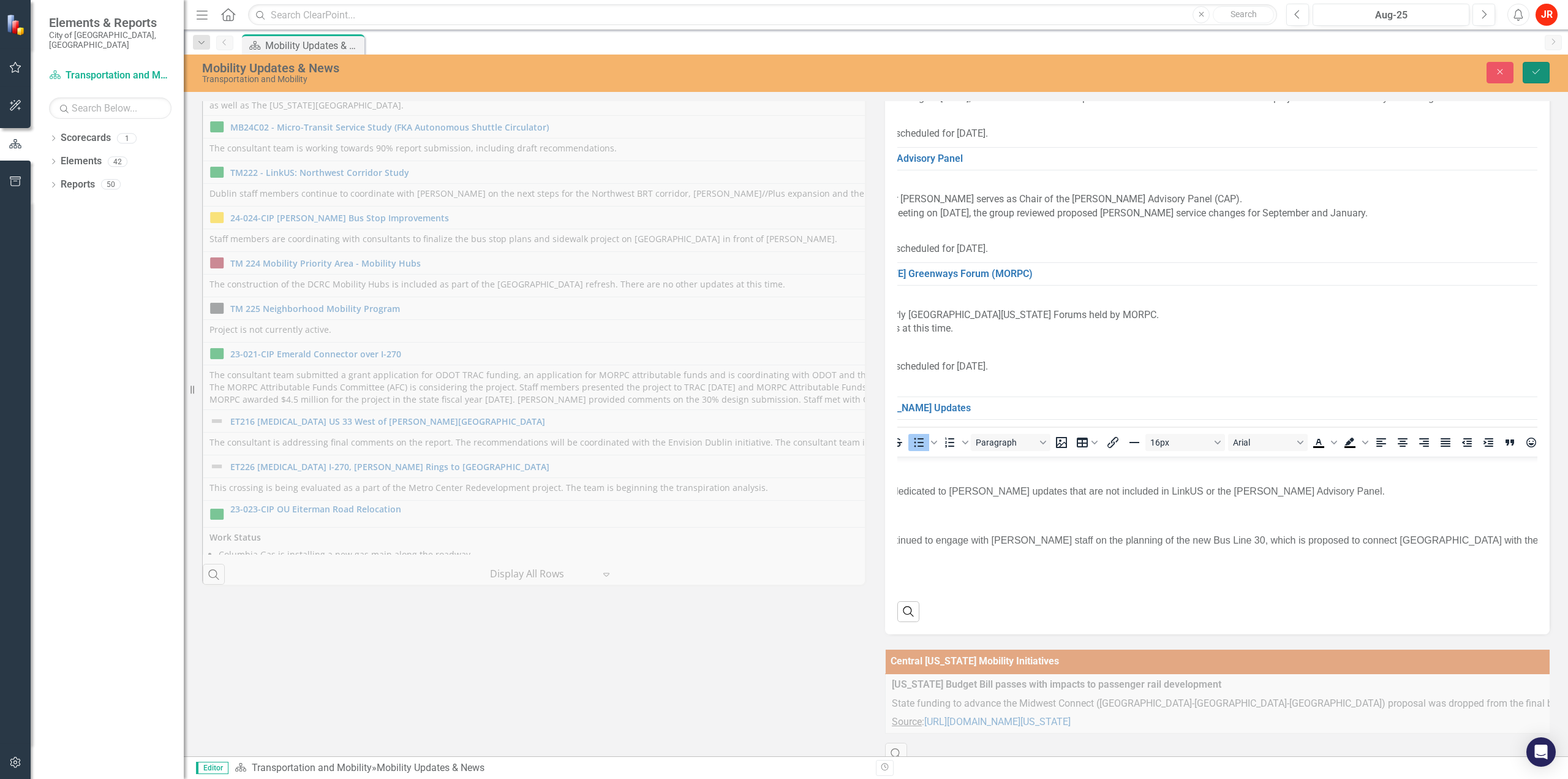
click at [1530, 67] on button "Save" at bounding box center [1536, 73] width 27 height 22
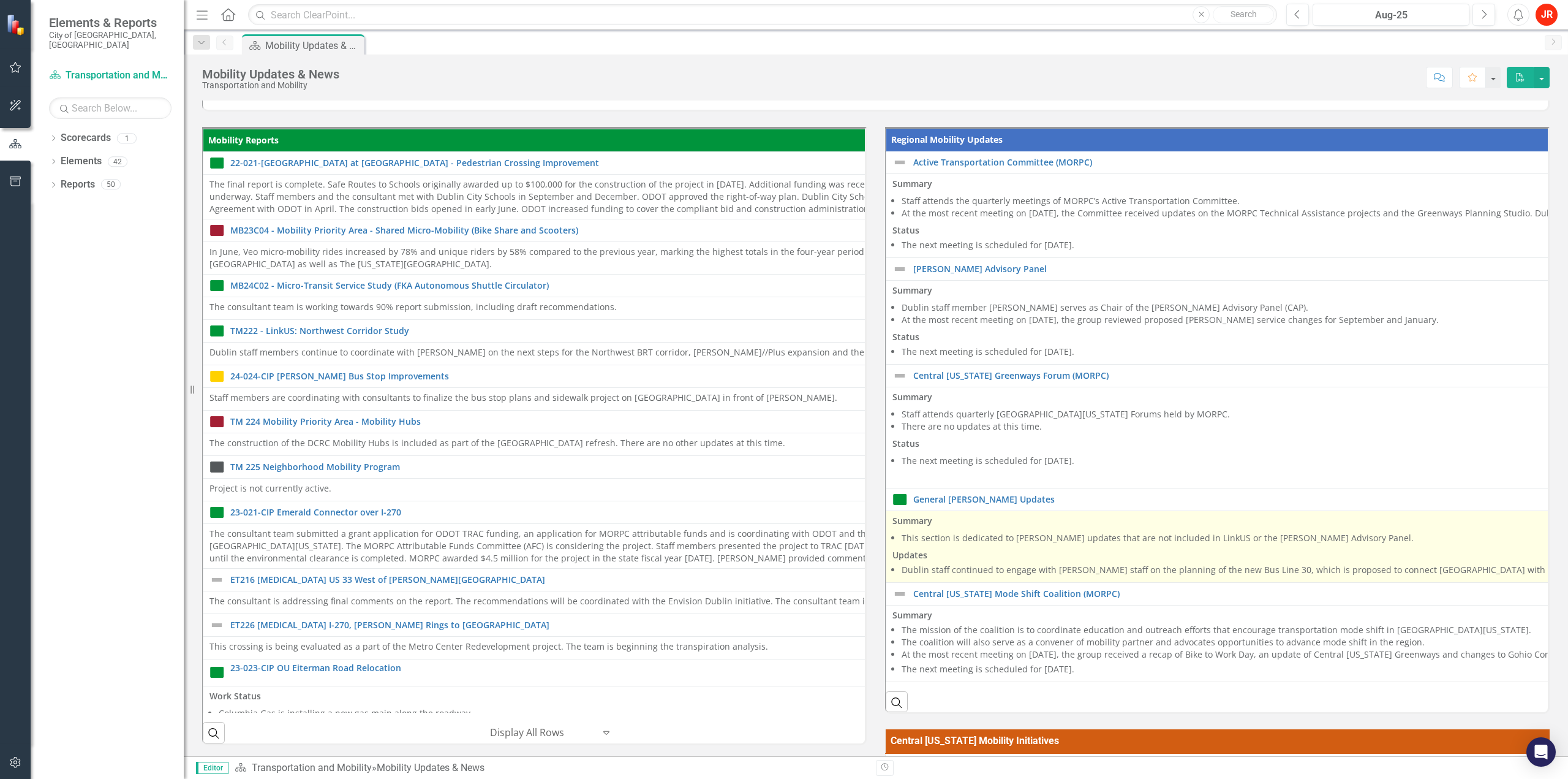
scroll to position [61, 0]
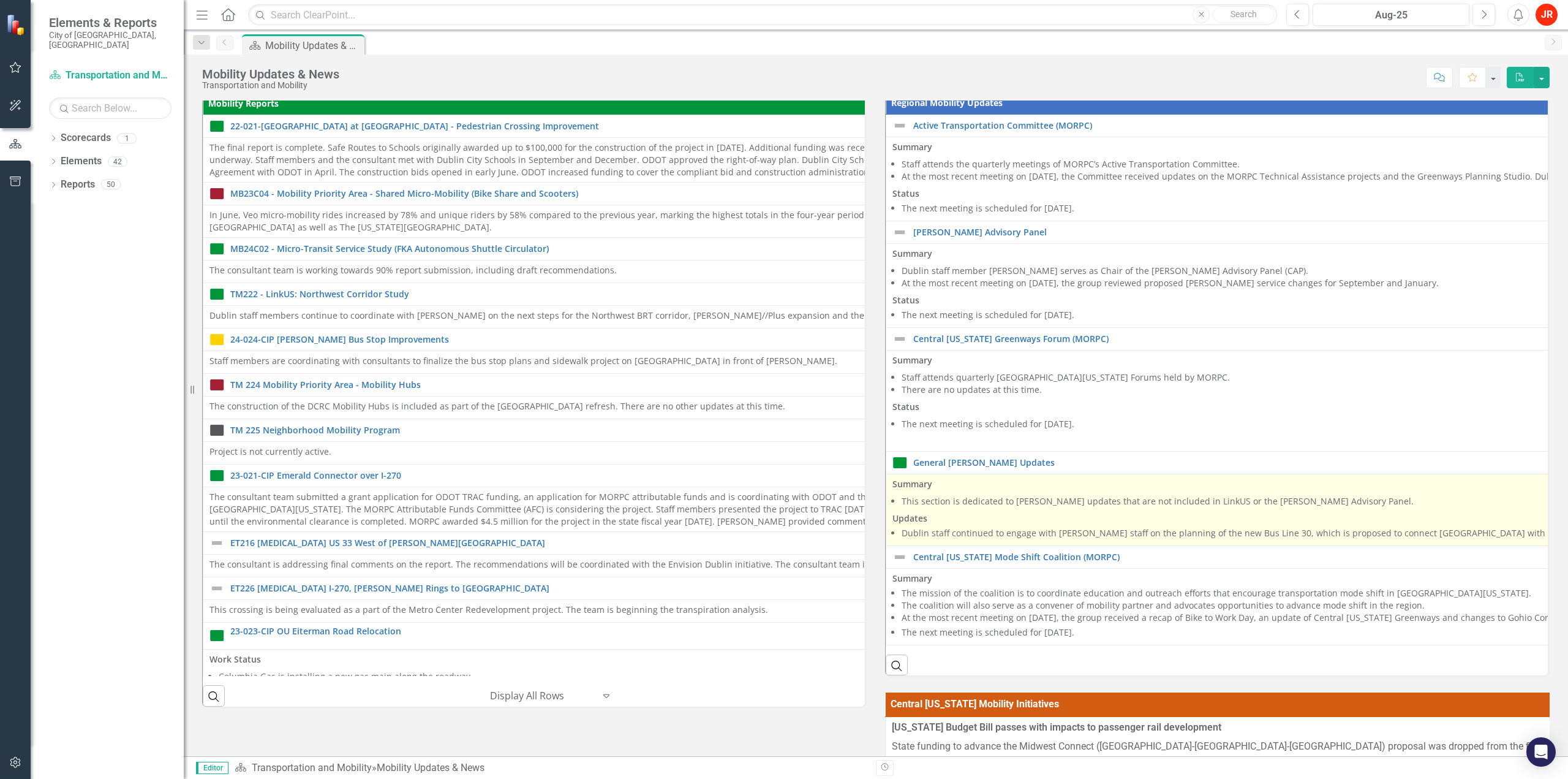
click at [1109, 510] on p "Updates" at bounding box center [1557, 517] width 1330 height 15
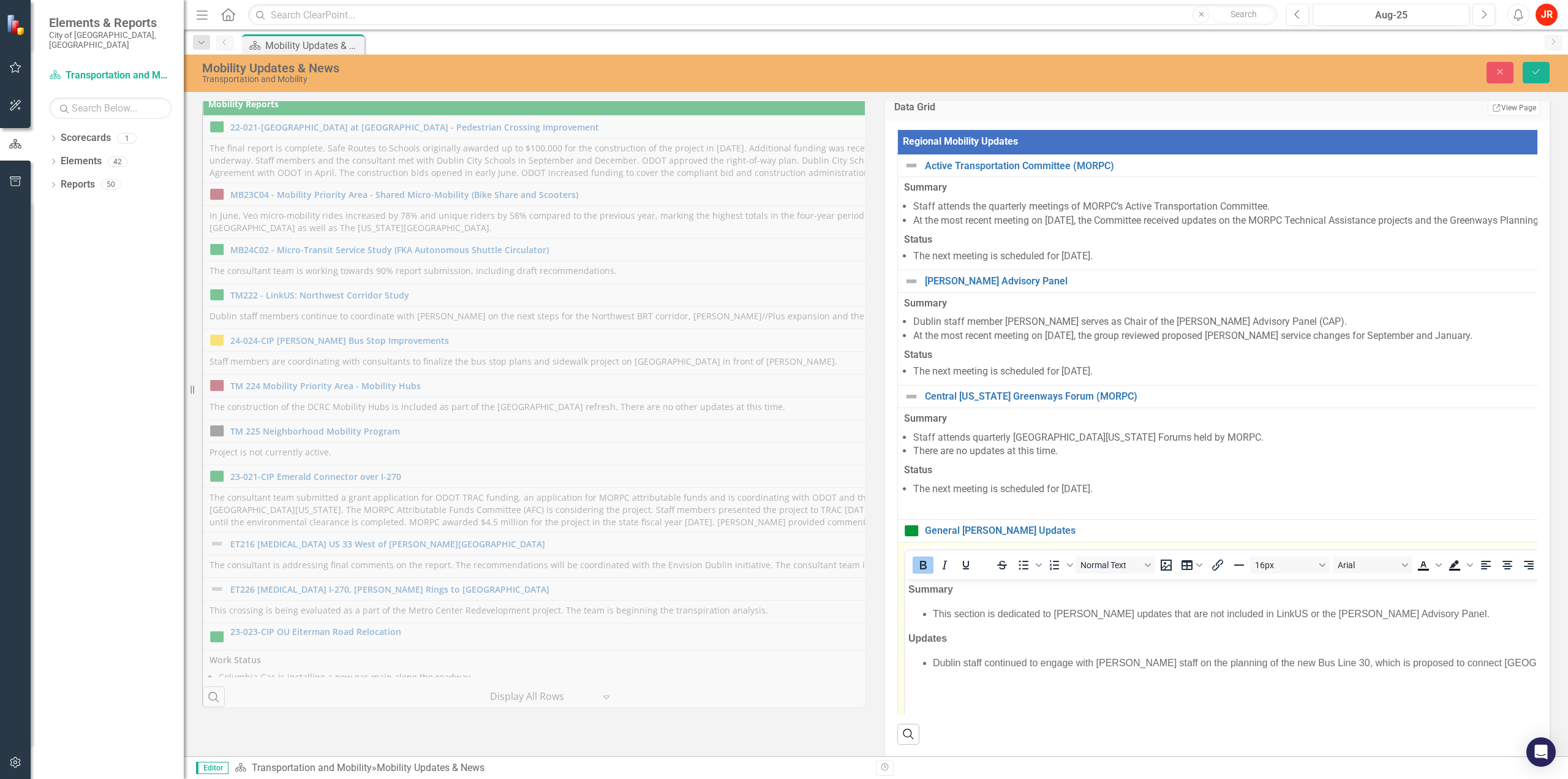
scroll to position [0, 0]
click at [1272, 660] on li "Dublin staff continued to engage with [PERSON_NAME] staff on the planning of th…" at bounding box center [1583, 662] width 1299 height 15
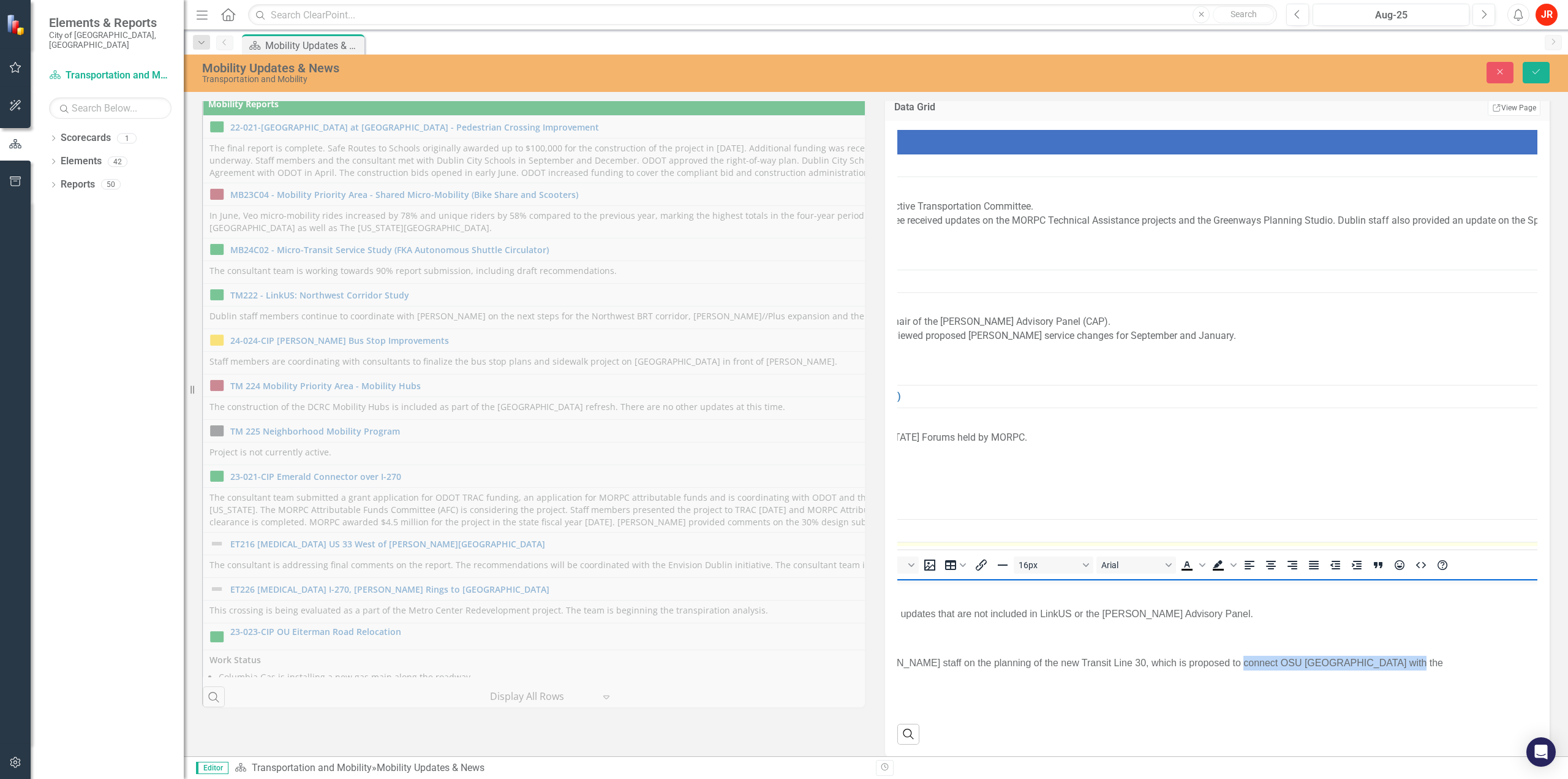
drag, startPoint x: 1240, startPoint y: 661, endPoint x: 1557, endPoint y: 666, distance: 317.0
click at [1564, 665] on li "Dublin staff continued to engage with [PERSON_NAME] staff on the planning of th…" at bounding box center [1350, 662] width 1309 height 15
drag, startPoint x: 1325, startPoint y: 658, endPoint x: 1356, endPoint y: 657, distance: 31.0
click at [1326, 658] on li "Dublin staff continued to engage with [PERSON_NAME] staff on the planning of th…" at bounding box center [1302, 662] width 1309 height 15
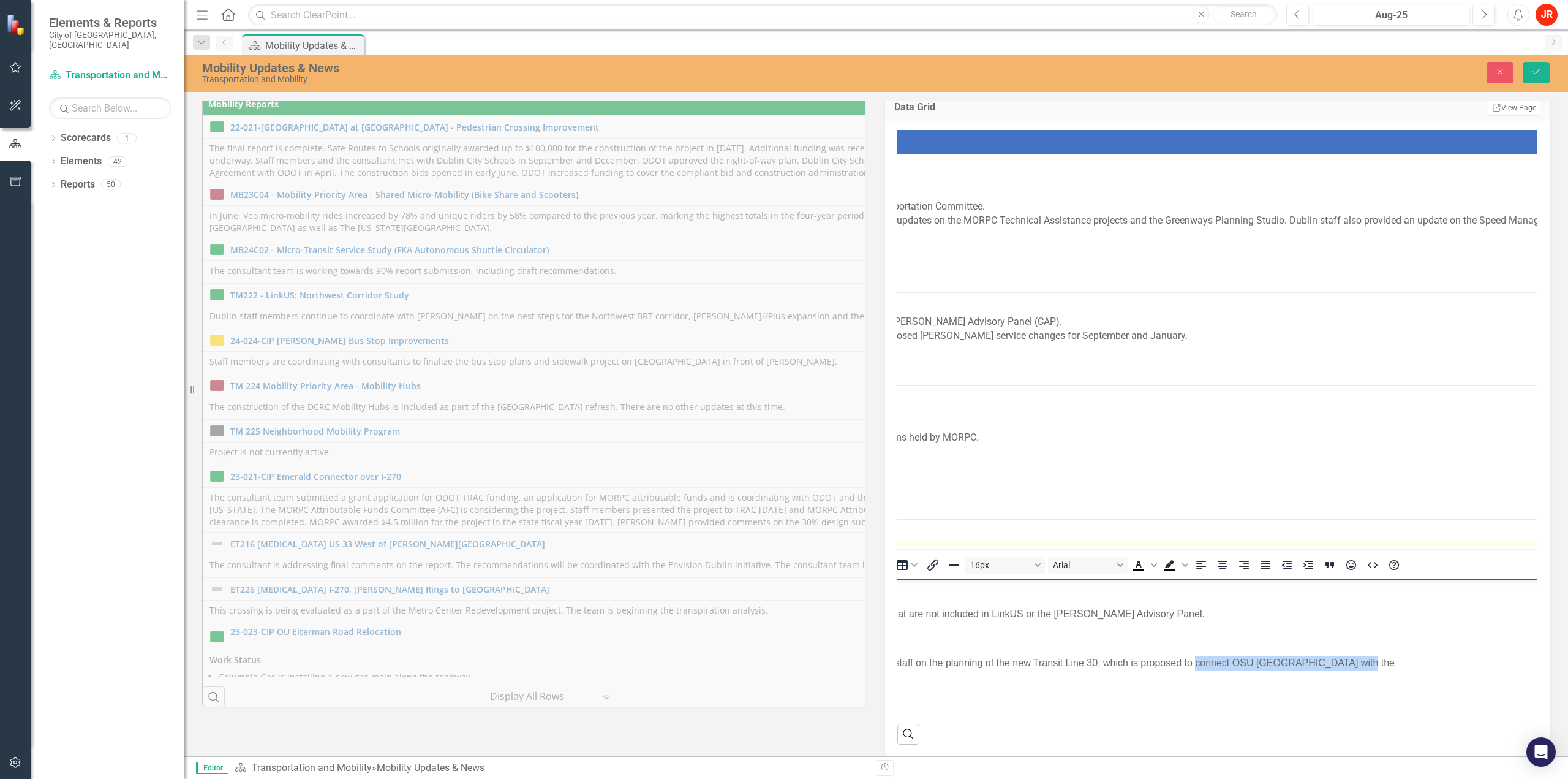
click at [1252, 662] on li "Dublin staff continued to engage with [PERSON_NAME] staff on the planning of th…" at bounding box center [1302, 662] width 1309 height 15
drag, startPoint x: 1189, startPoint y: 662, endPoint x: 1367, endPoint y: 665, distance: 178.0
click at [1367, 665] on li "Dublin staff continued to engage with [PERSON_NAME] staff on the planning of th…" at bounding box center [1302, 662] width 1309 height 15
drag, startPoint x: 1188, startPoint y: 666, endPoint x: 1208, endPoint y: 661, distance: 20.6
click at [1188, 666] on li "Dublin staff continued to engage with [PERSON_NAME] staff on the planning of th…" at bounding box center [1302, 662] width 1309 height 15
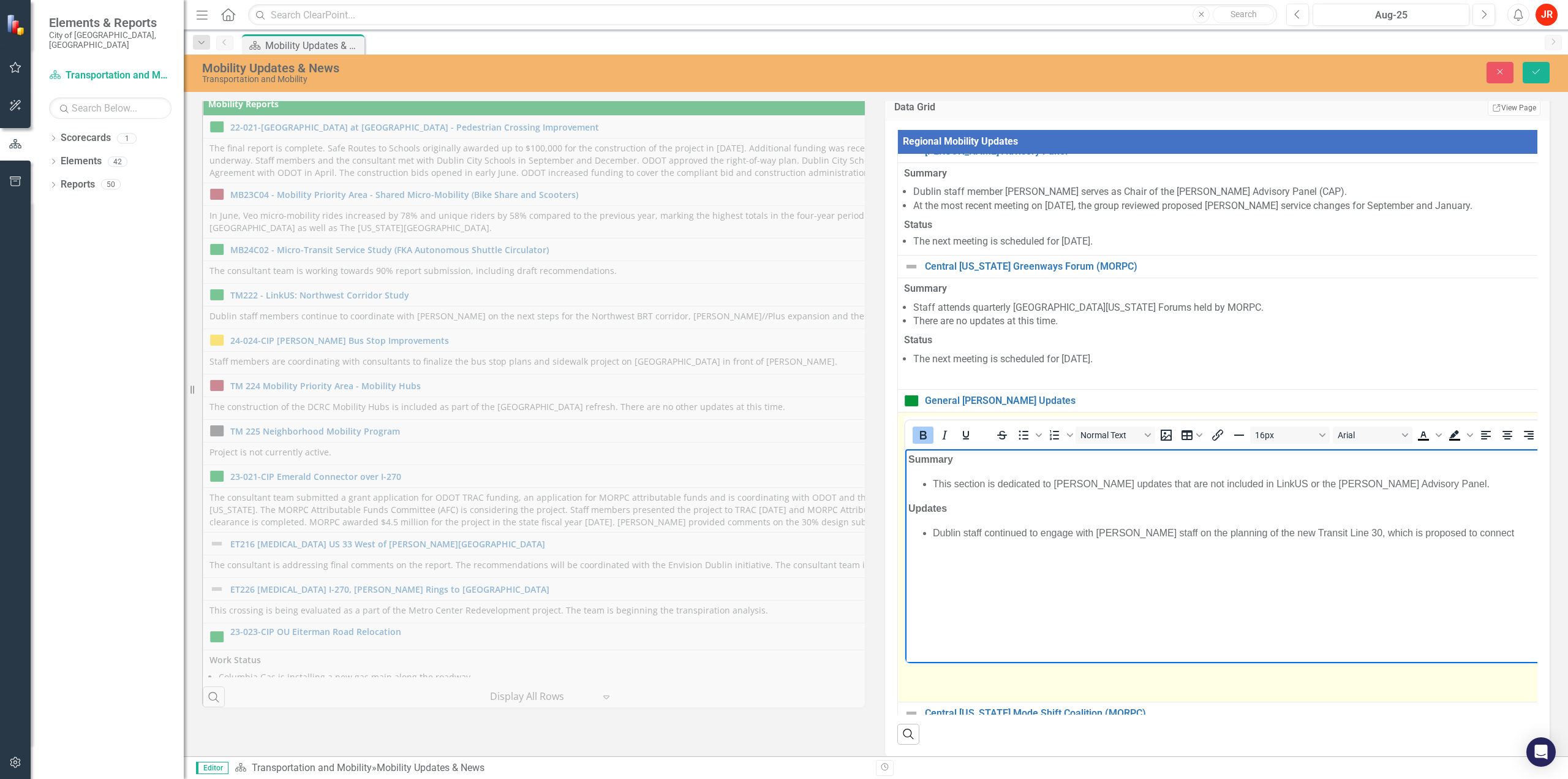
scroll to position [110, 0]
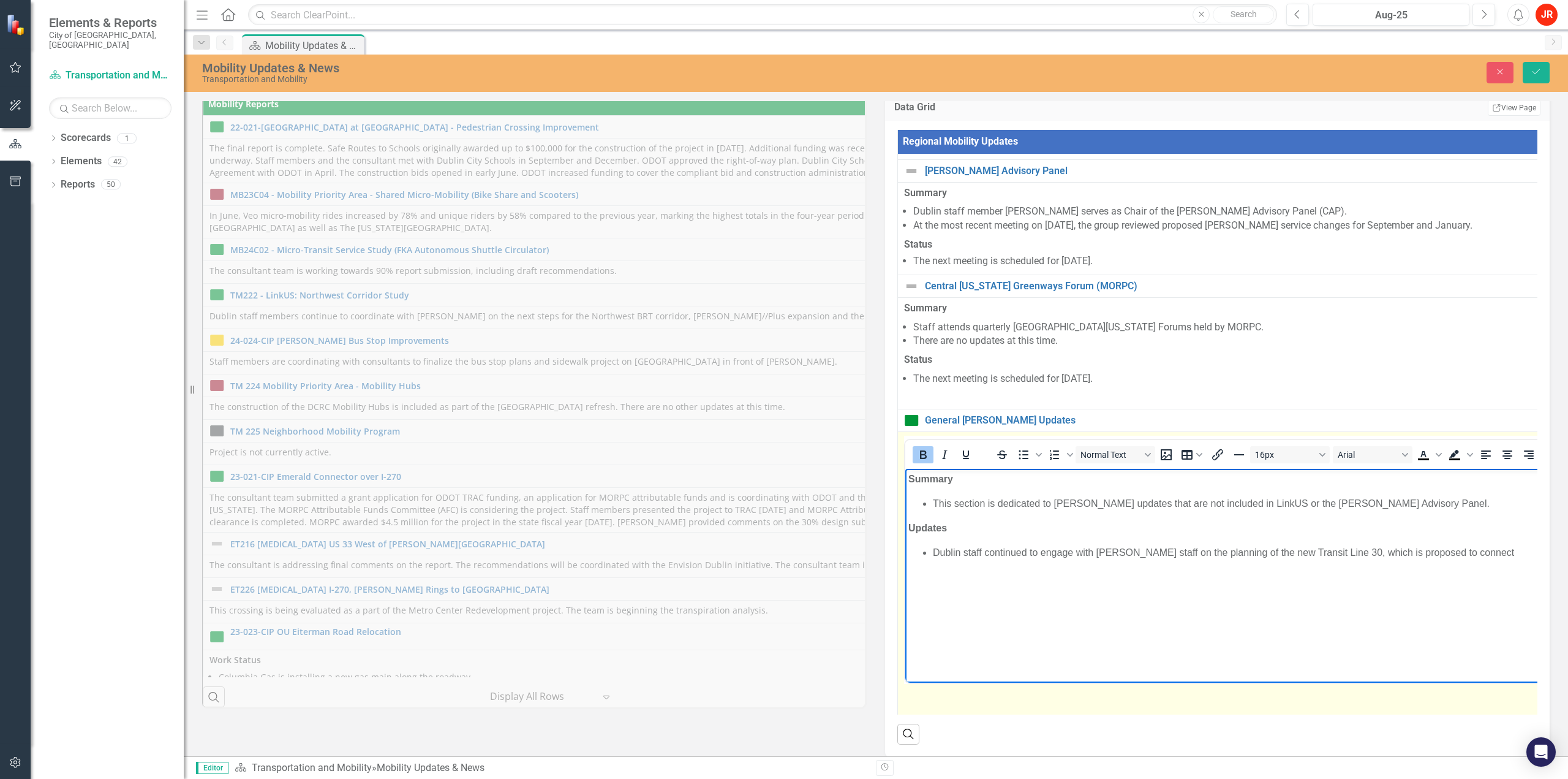
drag, startPoint x: 1468, startPoint y: 555, endPoint x: 1477, endPoint y: 552, distance: 9.5
click at [1469, 555] on li "Dublin staff continued to engage with [PERSON_NAME] staff on the planning of th…" at bounding box center [1588, 552] width 1310 height 15
click at [934, 586] on li "Dublin staff continued to engage with [PERSON_NAME] staff on the planning of th…" at bounding box center [1588, 567] width 1311 height 44
click at [1467, 551] on li "Dublin staff continued to engage with [PERSON_NAME] staff on the planning of th…" at bounding box center [1590, 559] width 1313 height 29
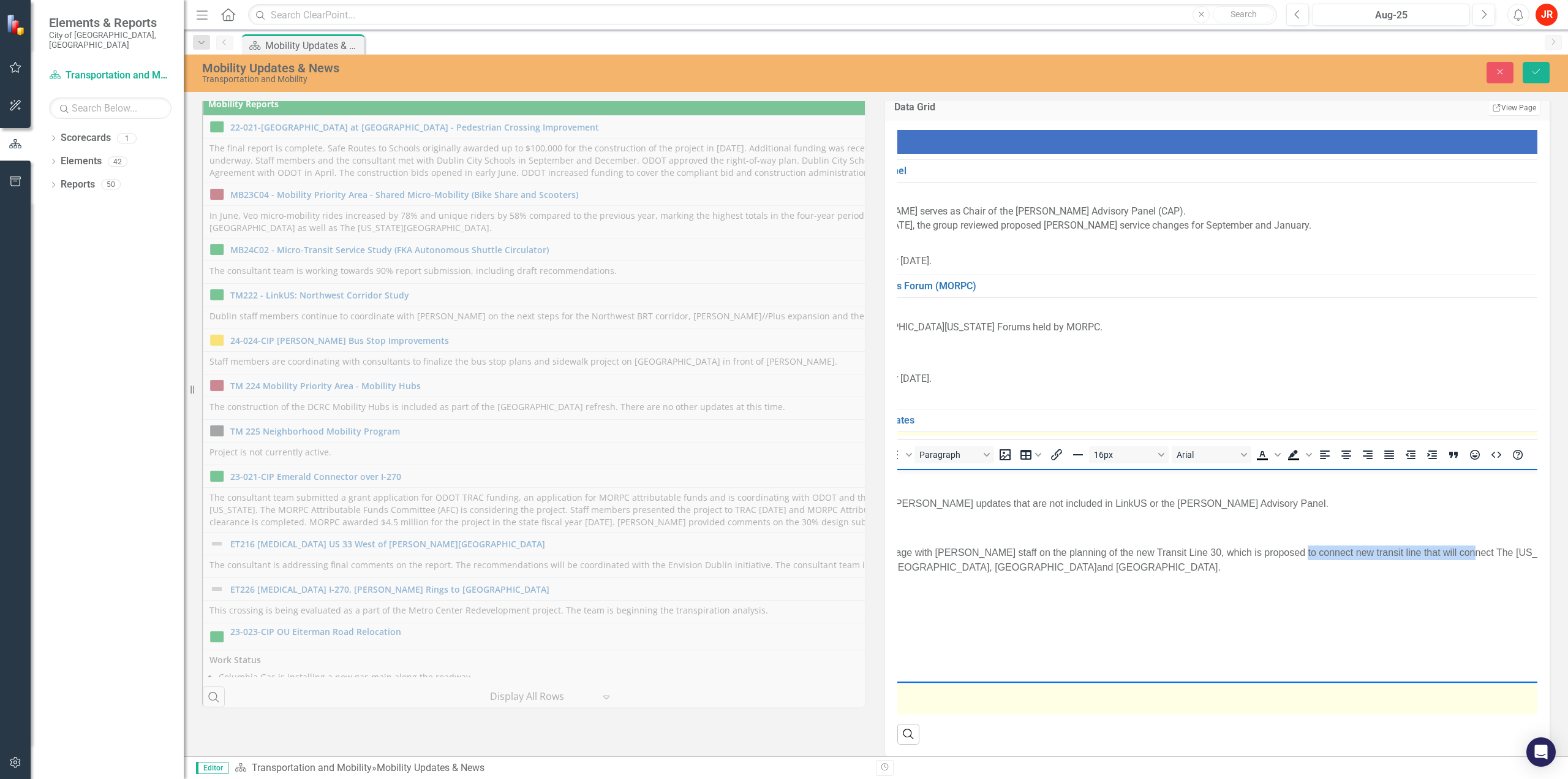
scroll to position [110, 383]
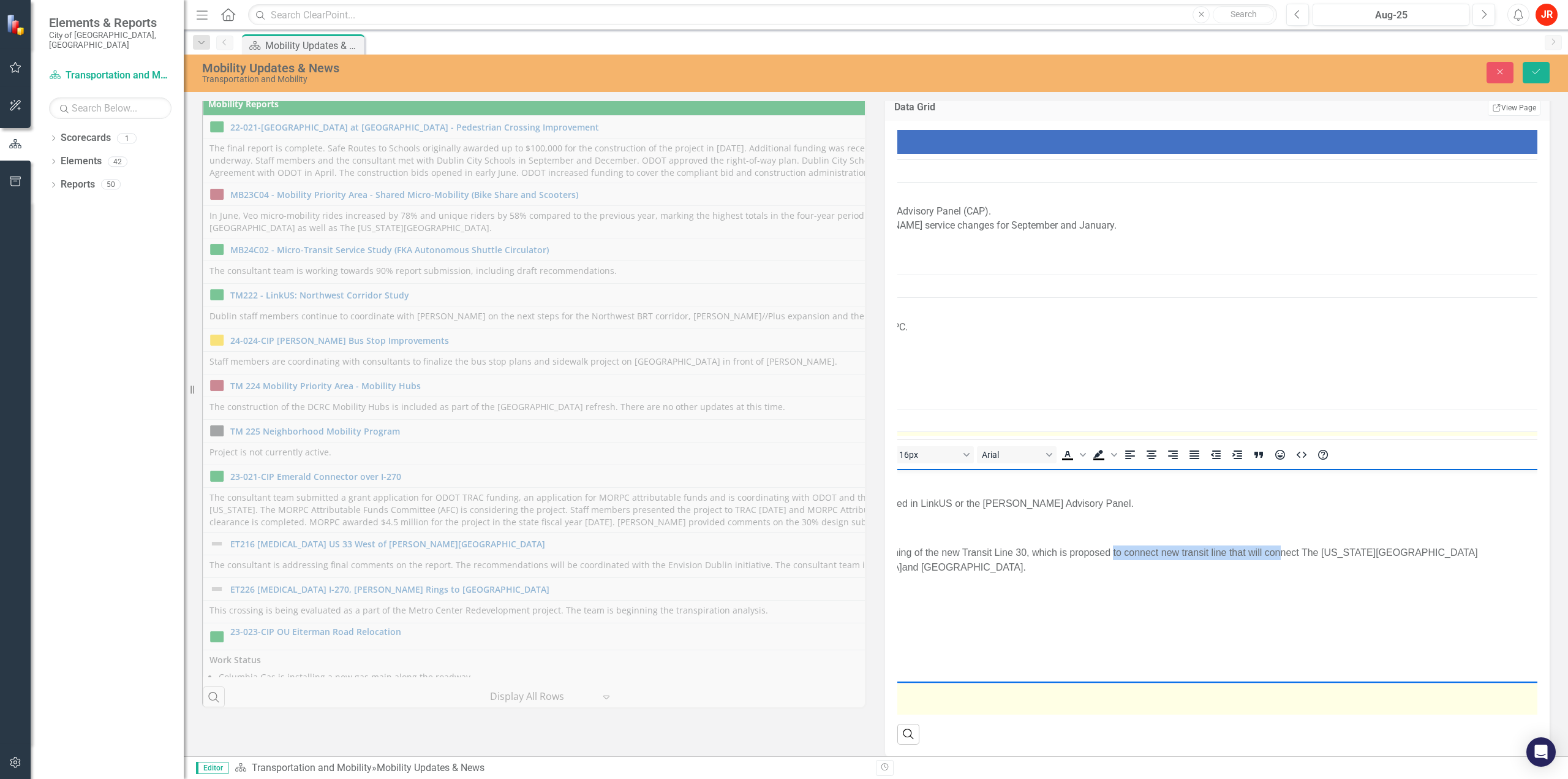
drag, startPoint x: 1109, startPoint y: 551, endPoint x: 1380, endPoint y: 560, distance: 271.1
click at [1547, 552] on li "Dublin staff continued to engage with [PERSON_NAME] staff on the planning of th…" at bounding box center [1230, 559] width 1313 height 29
drag, startPoint x: 1198, startPoint y: 559, endPoint x: 1171, endPoint y: 555, distance: 27.3
click at [1197, 559] on li "Dublin staff continued to engage with [PERSON_NAME] staff on the planning of th…" at bounding box center [1207, 559] width 1313 height 29
click at [1187, 552] on li "Dublin staff continued to engage with [PERSON_NAME] staff on the planning of th…" at bounding box center [1207, 559] width 1313 height 29
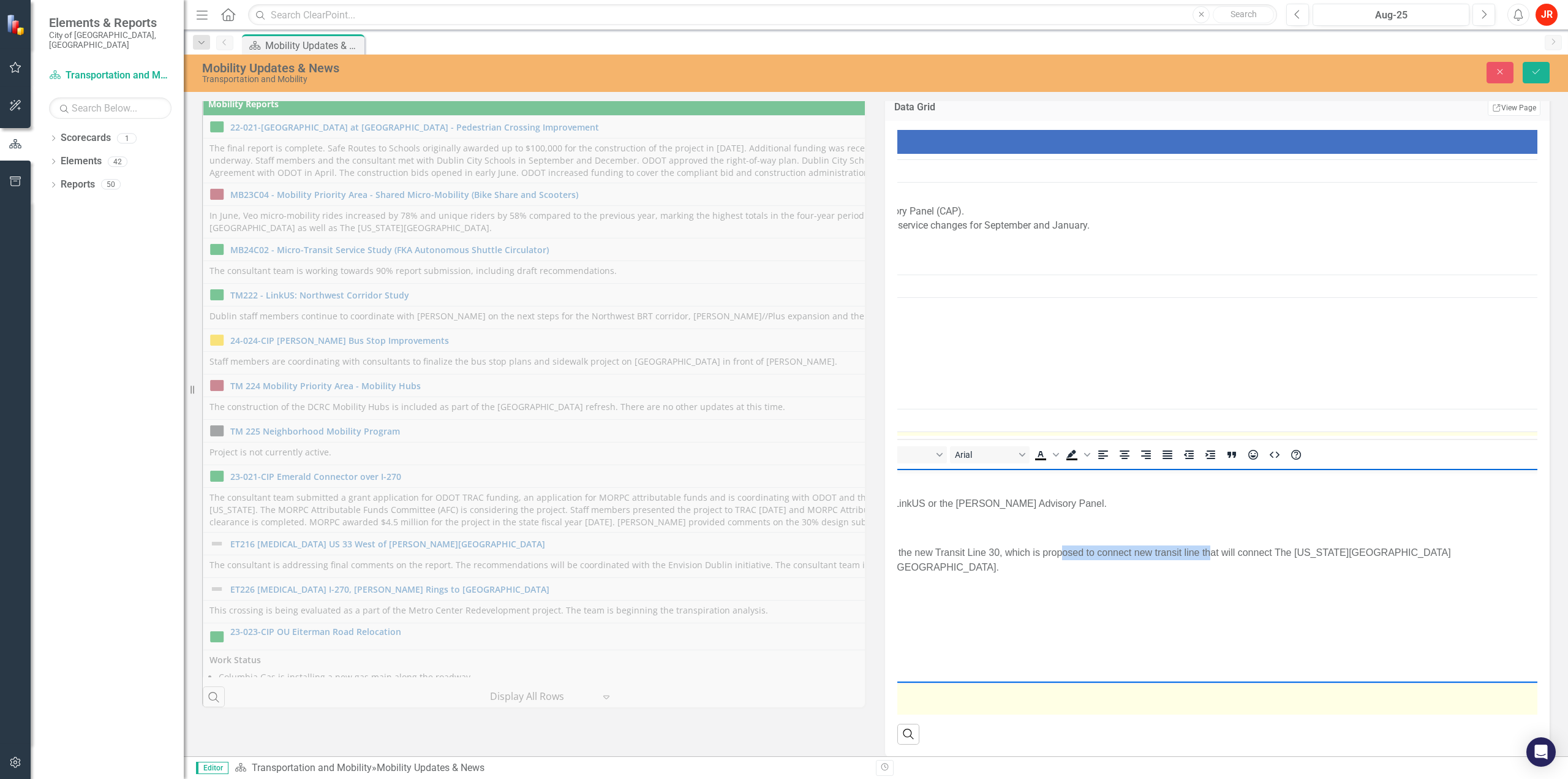
drag, startPoint x: 1197, startPoint y: 551, endPoint x: 1053, endPoint y: 552, distance: 144.0
click at [1053, 552] on li "Dublin staff continued to engage with [PERSON_NAME] staff on the planning of th…" at bounding box center [1207, 559] width 1313 height 29
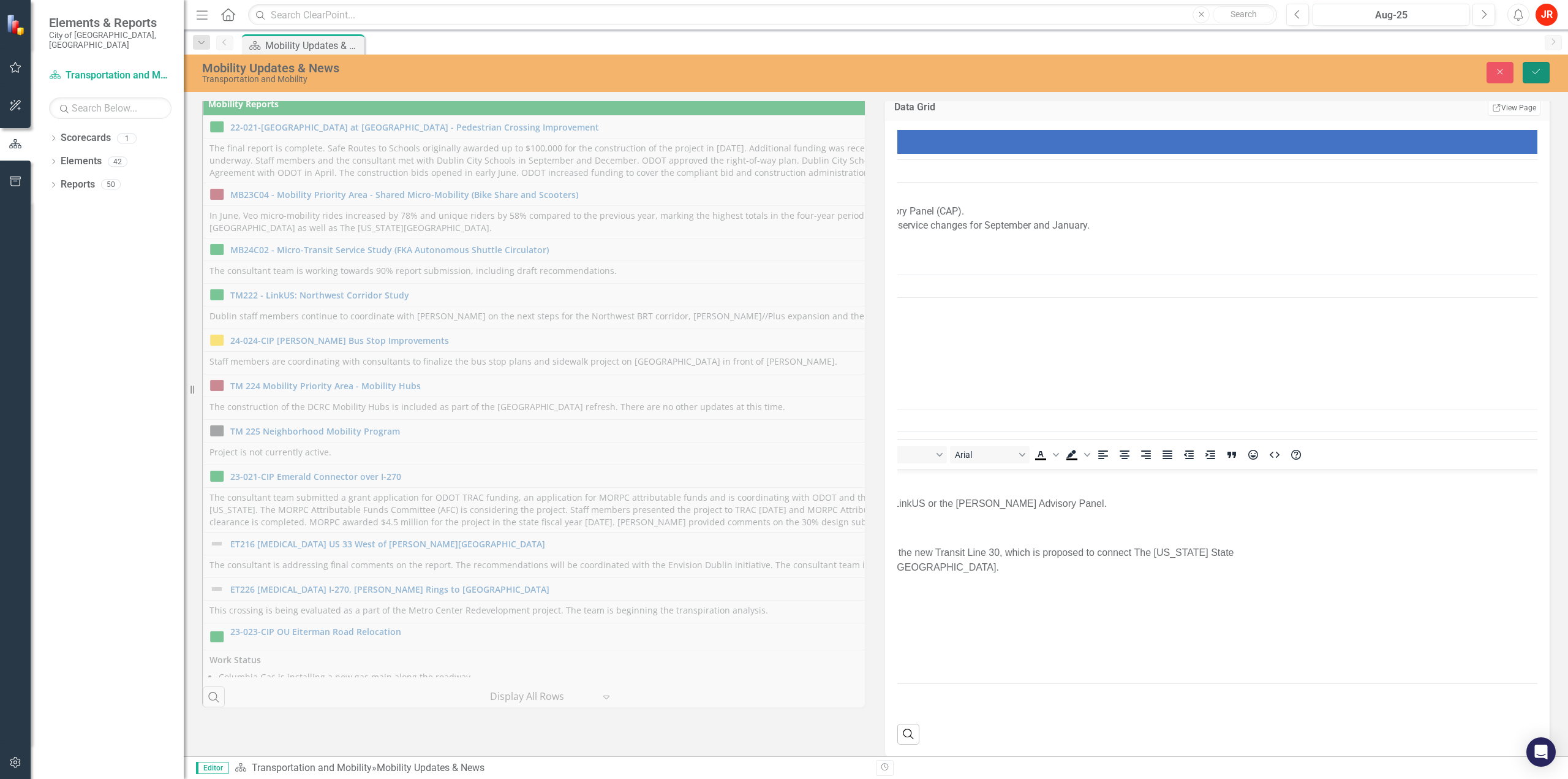
click at [1533, 72] on icon "Save" at bounding box center [1536, 72] width 11 height 9
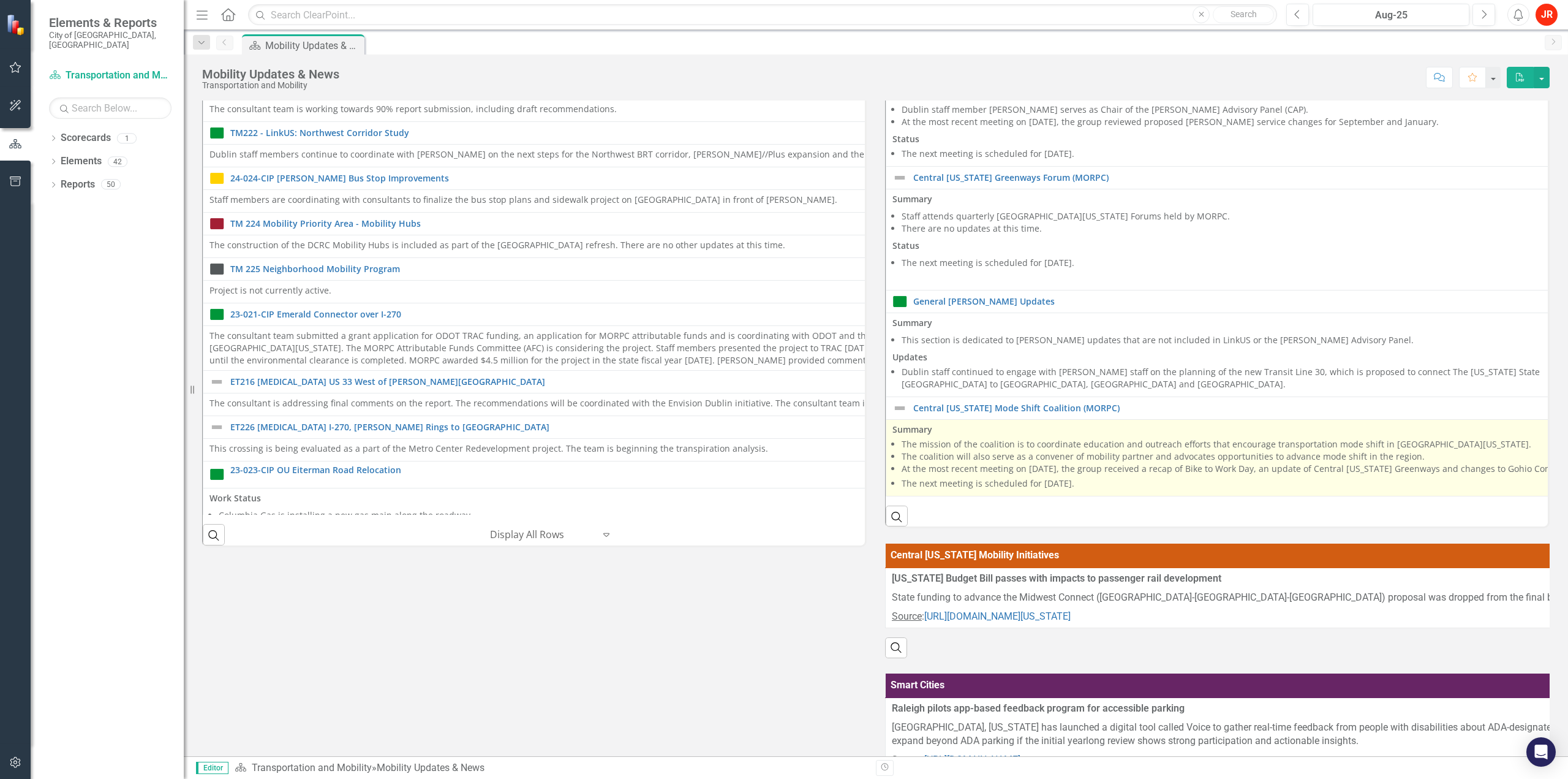
scroll to position [245, 0]
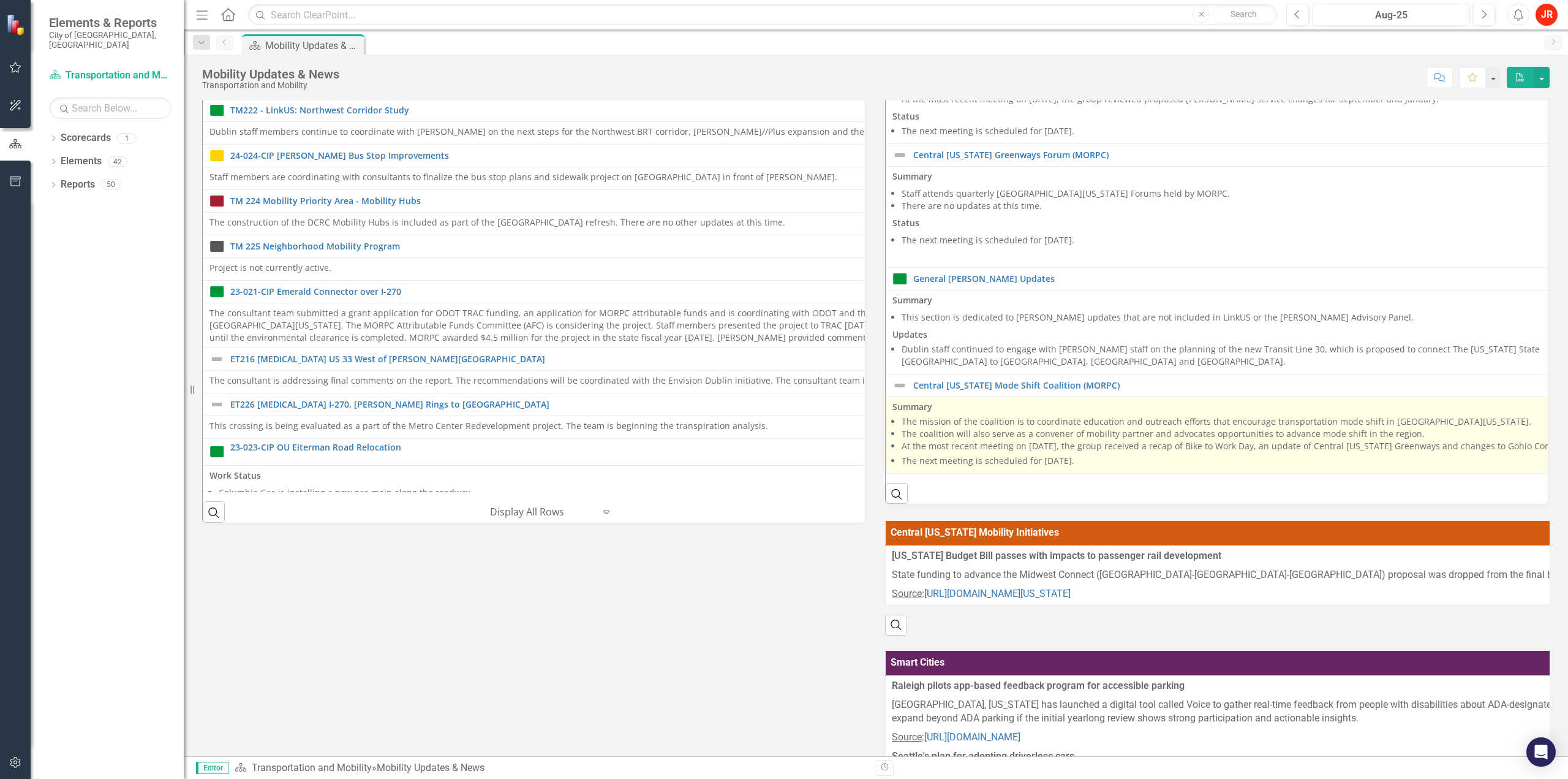
click at [1042, 443] on li "At the most recent meeting on [DATE], the group received a recap of Bike to Wor…" at bounding box center [1562, 446] width 1321 height 12
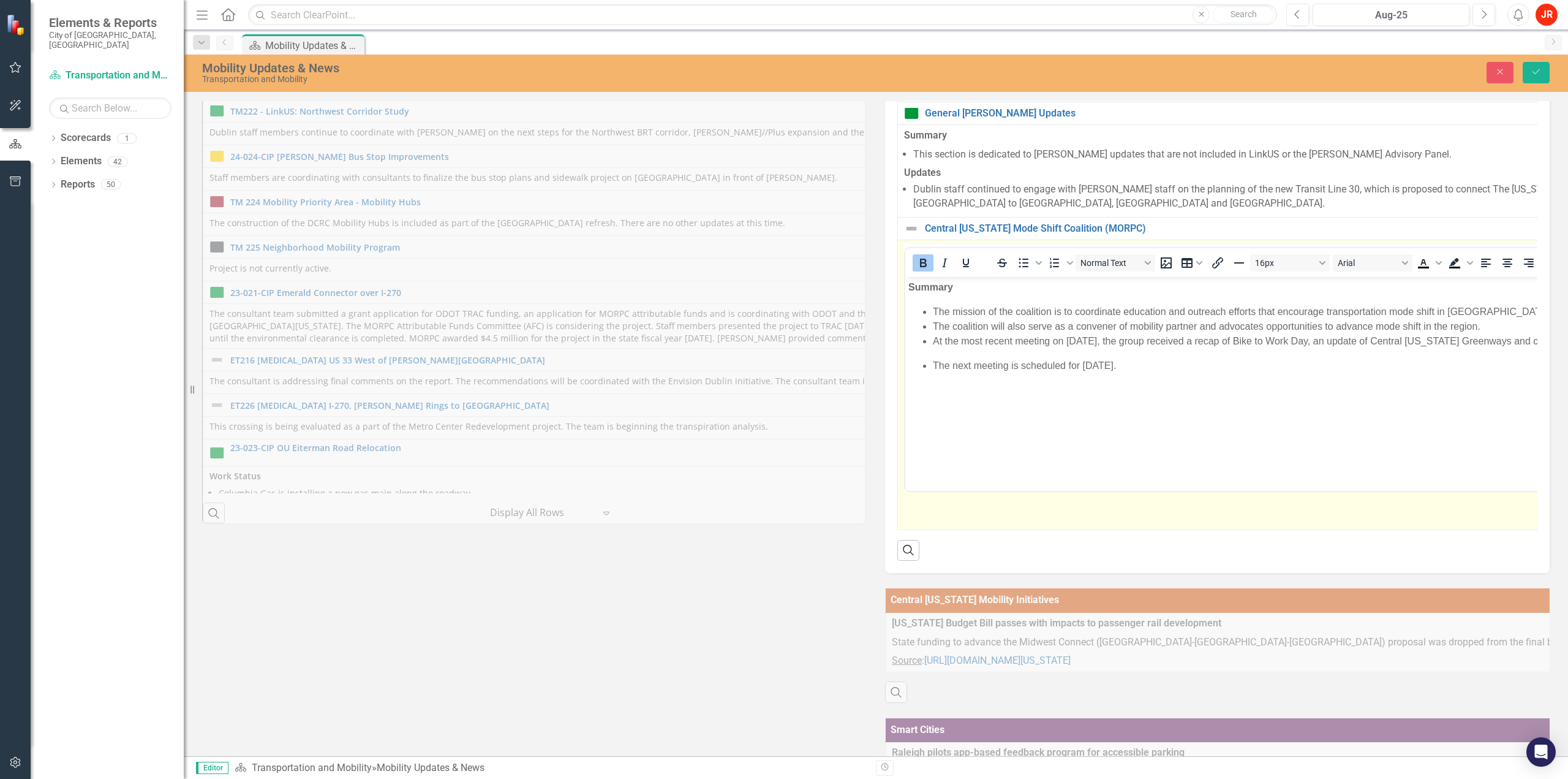
scroll to position [240, 0]
click at [1025, 361] on li "The next meeting is scheduled for [DATE]." at bounding box center [1582, 365] width 1299 height 15
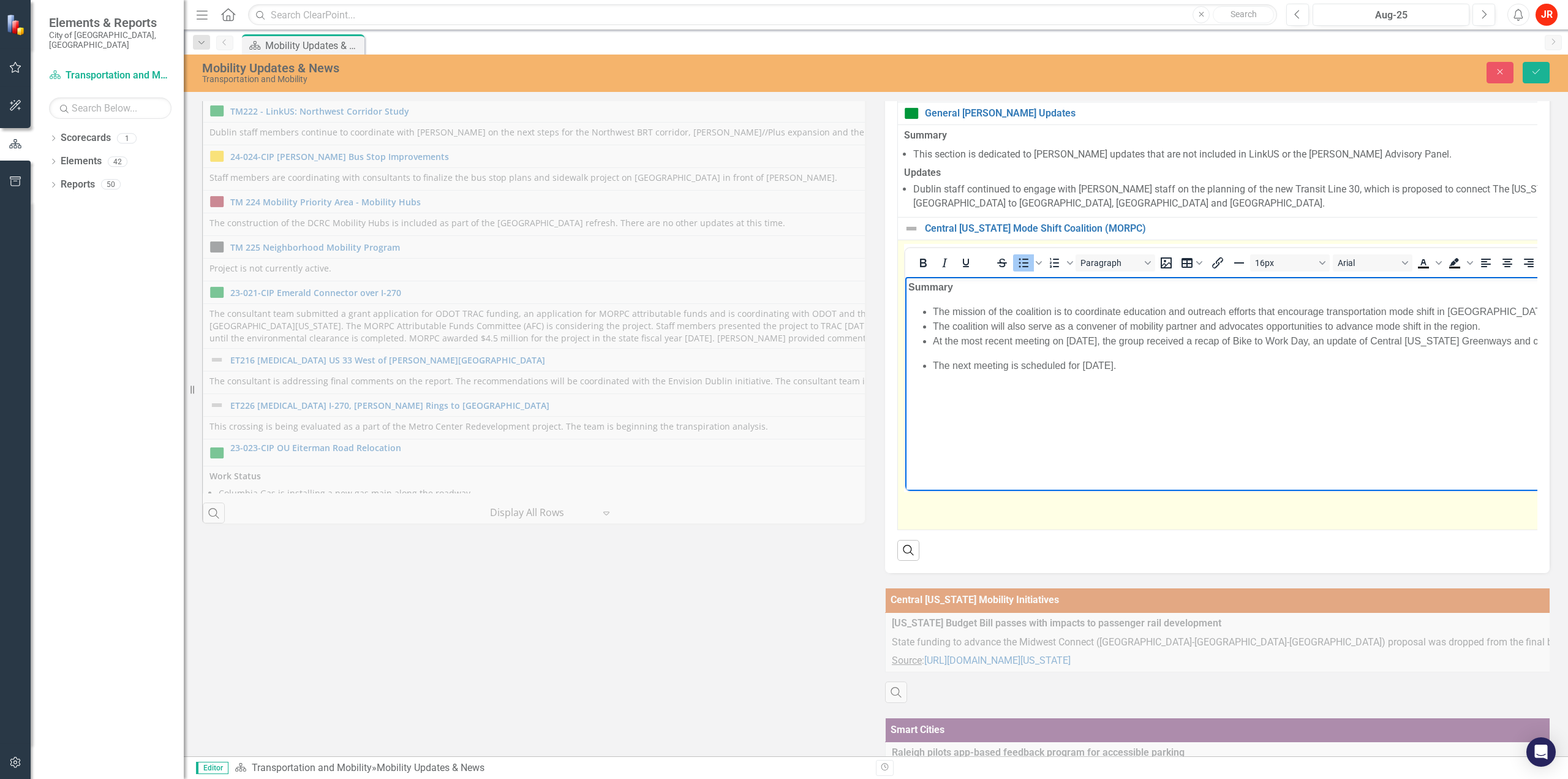
scroll to position [240, 718]
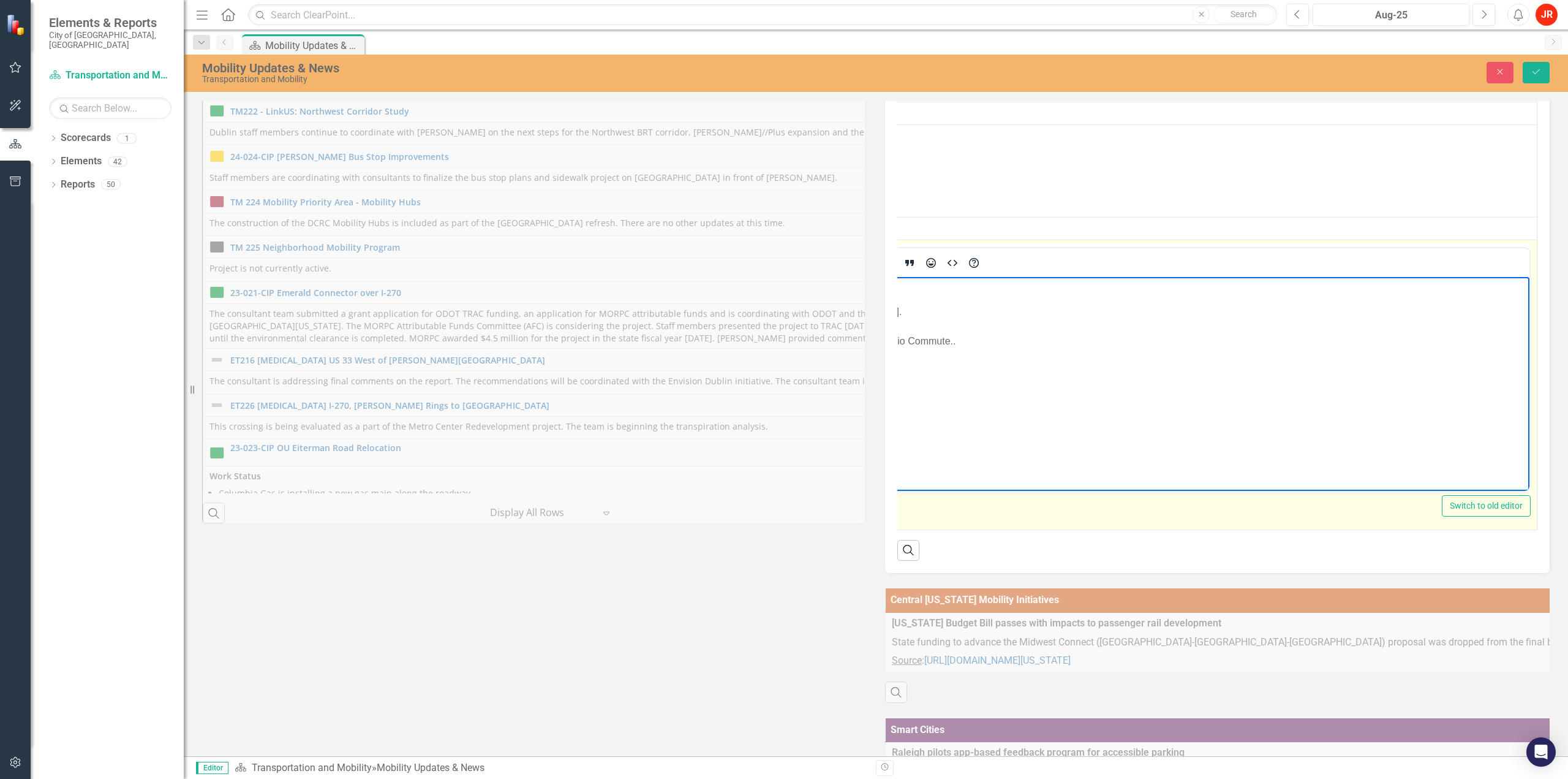
drag, startPoint x: 239, startPoint y: 339, endPoint x: 1250, endPoint y: 354, distance: 1011.1
click at [1250, 354] on body "Summary The mission of the coalition is to coordinate education and outreach ef…" at bounding box center [865, 369] width 1329 height 184
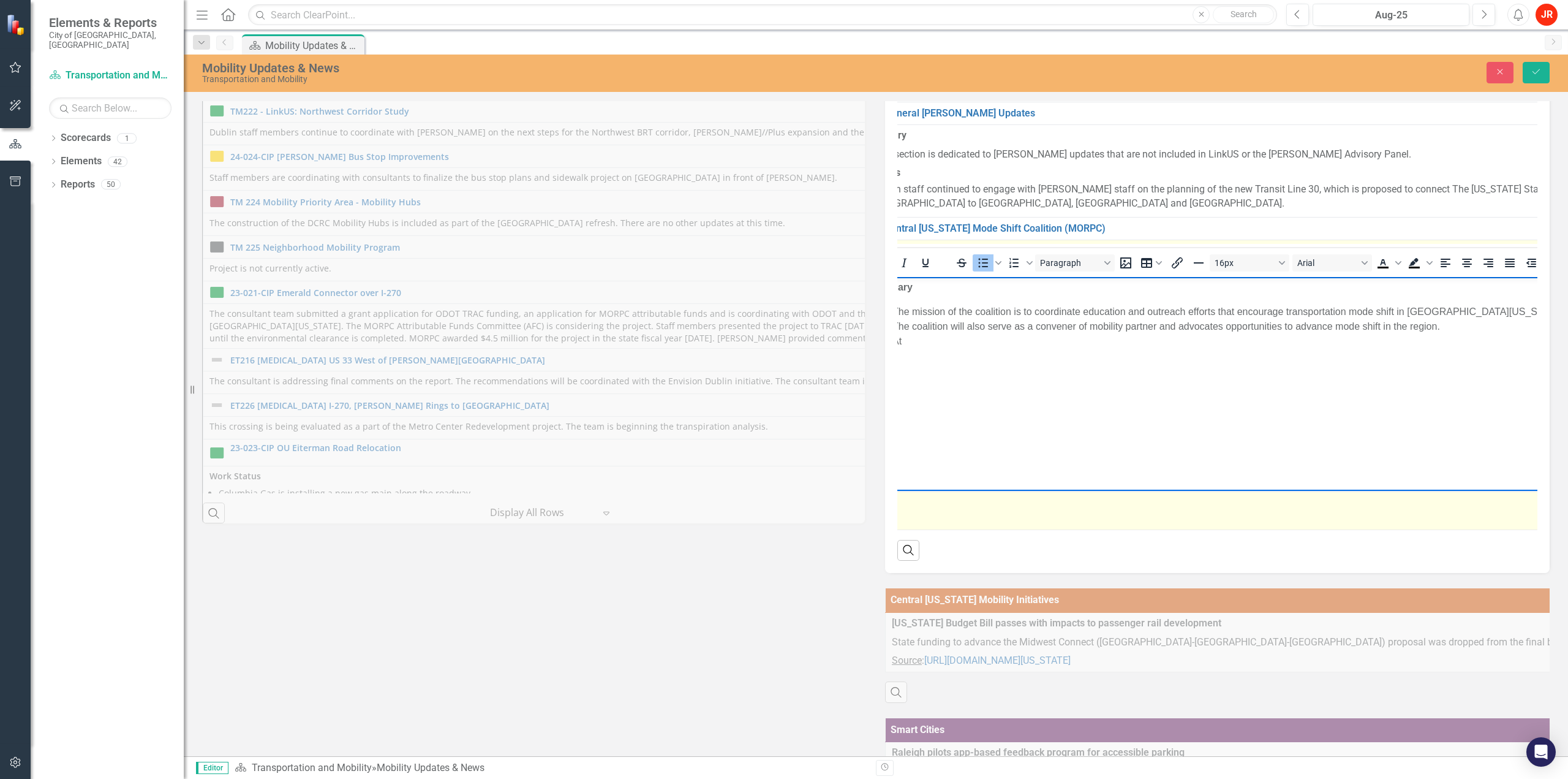
scroll to position [240, 35]
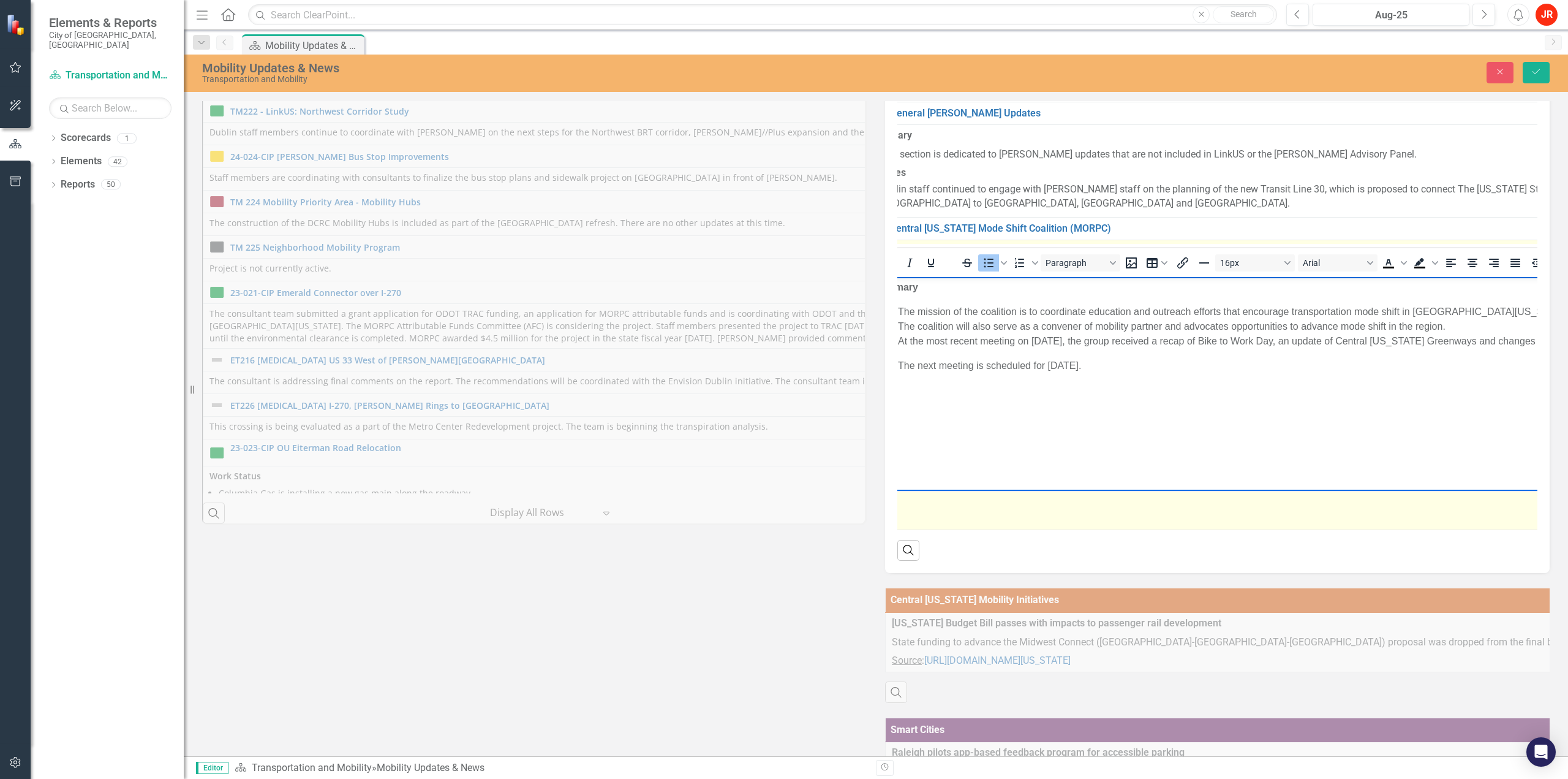
click at [973, 415] on body "Summary The mission of the coalition is to coordinate education and outreach ef…" at bounding box center [1535, 369] width 1330 height 184
click at [911, 340] on li "At the most recent meeting on [DATE], the group received a recap of Bike to Wor…" at bounding box center [1547, 341] width 1300 height 15
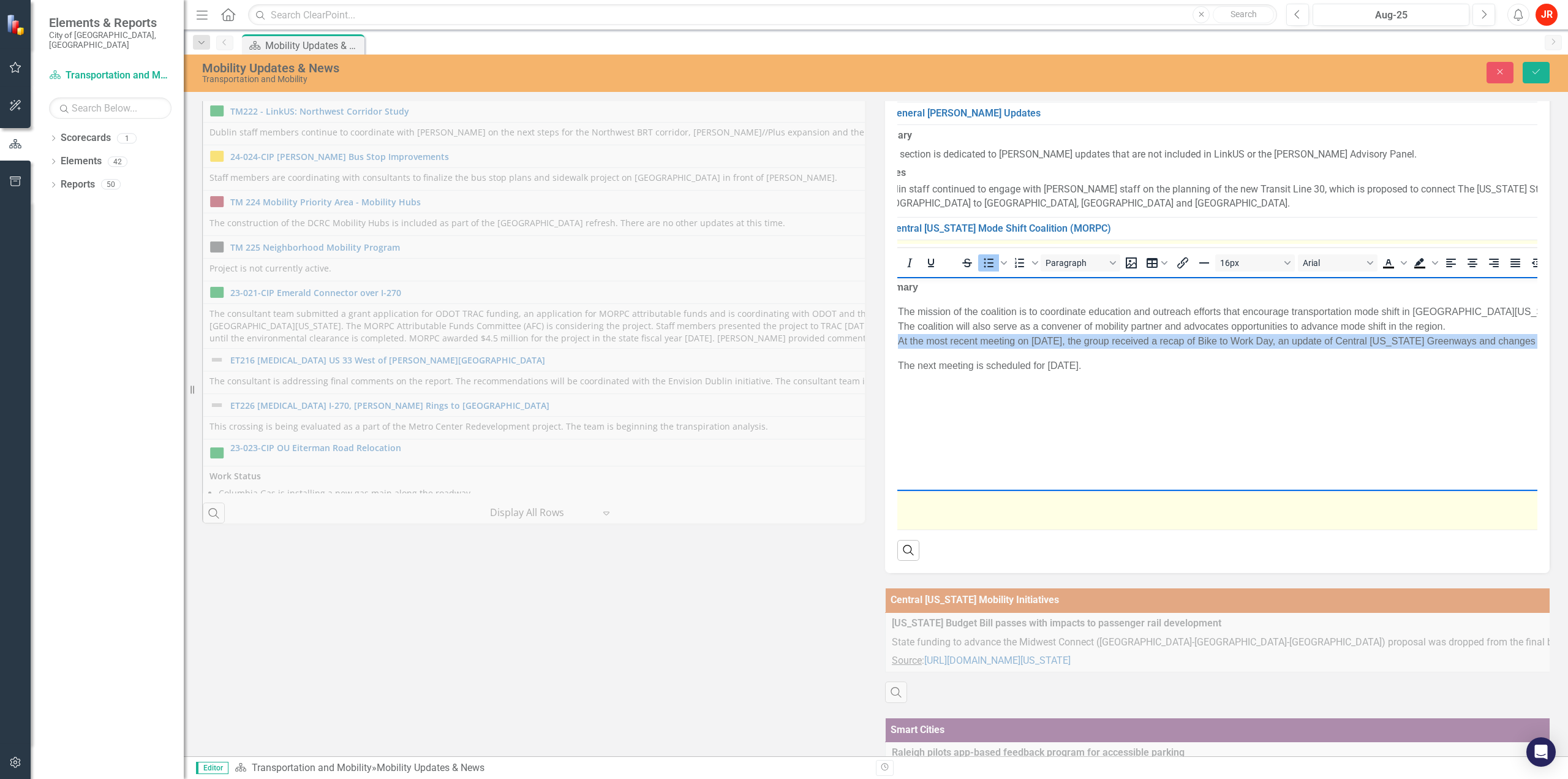
click at [911, 340] on li "At the most recent meeting on [DATE], the group received a recap of Bike to Wor…" at bounding box center [1547, 341] width 1300 height 15
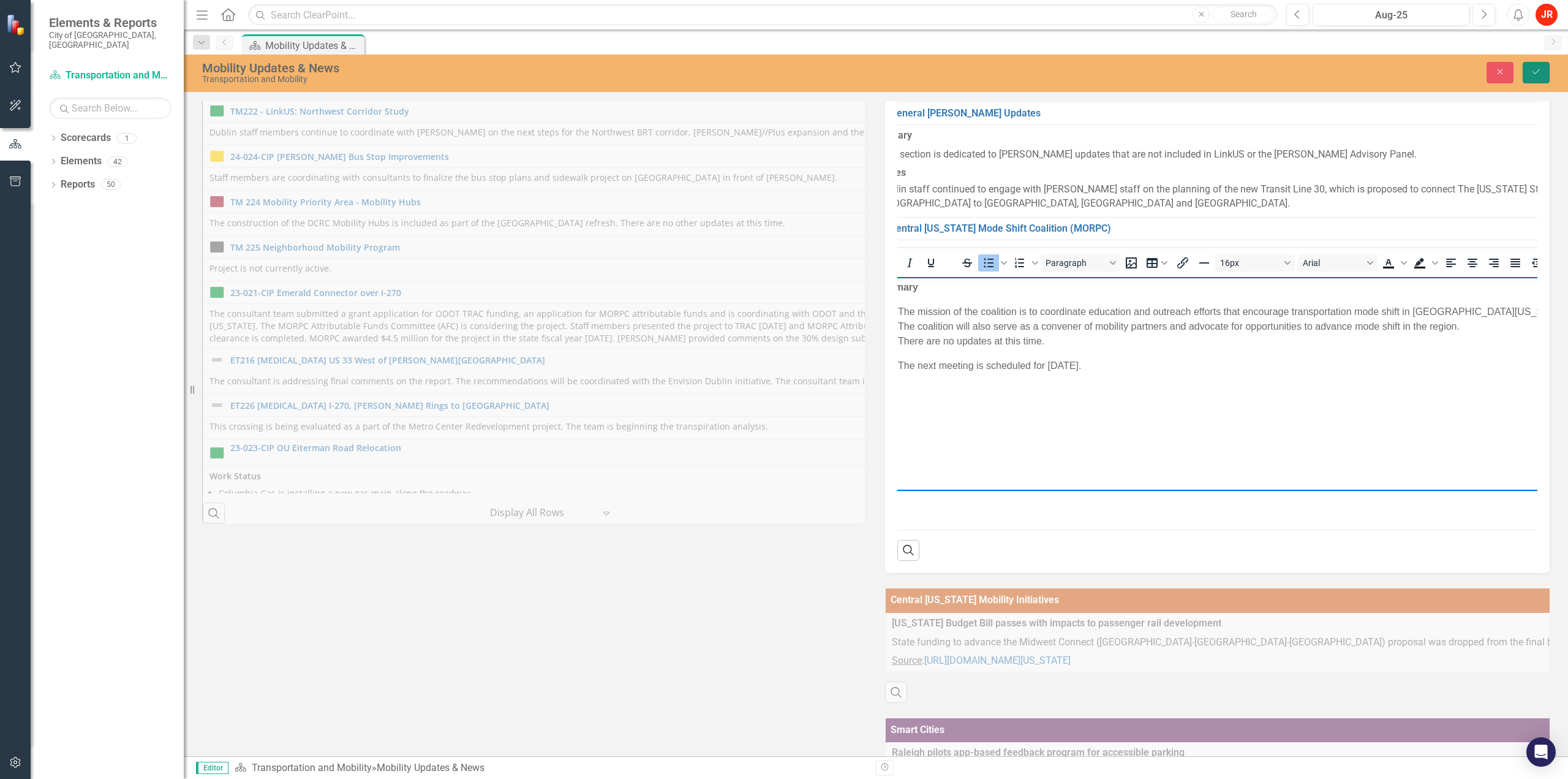
click at [1535, 68] on icon "Save" at bounding box center [1536, 72] width 11 height 9
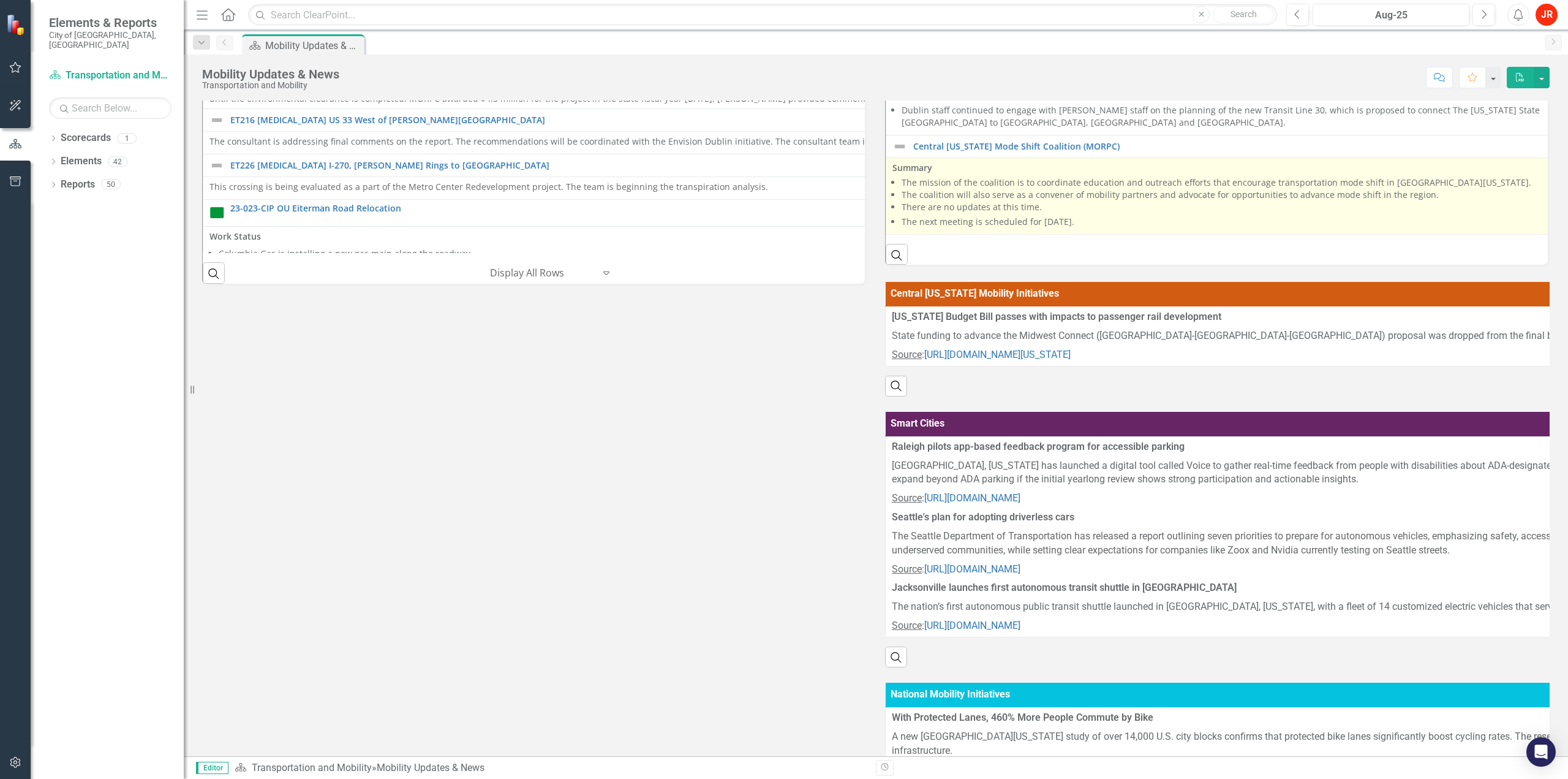
scroll to position [463, 0]
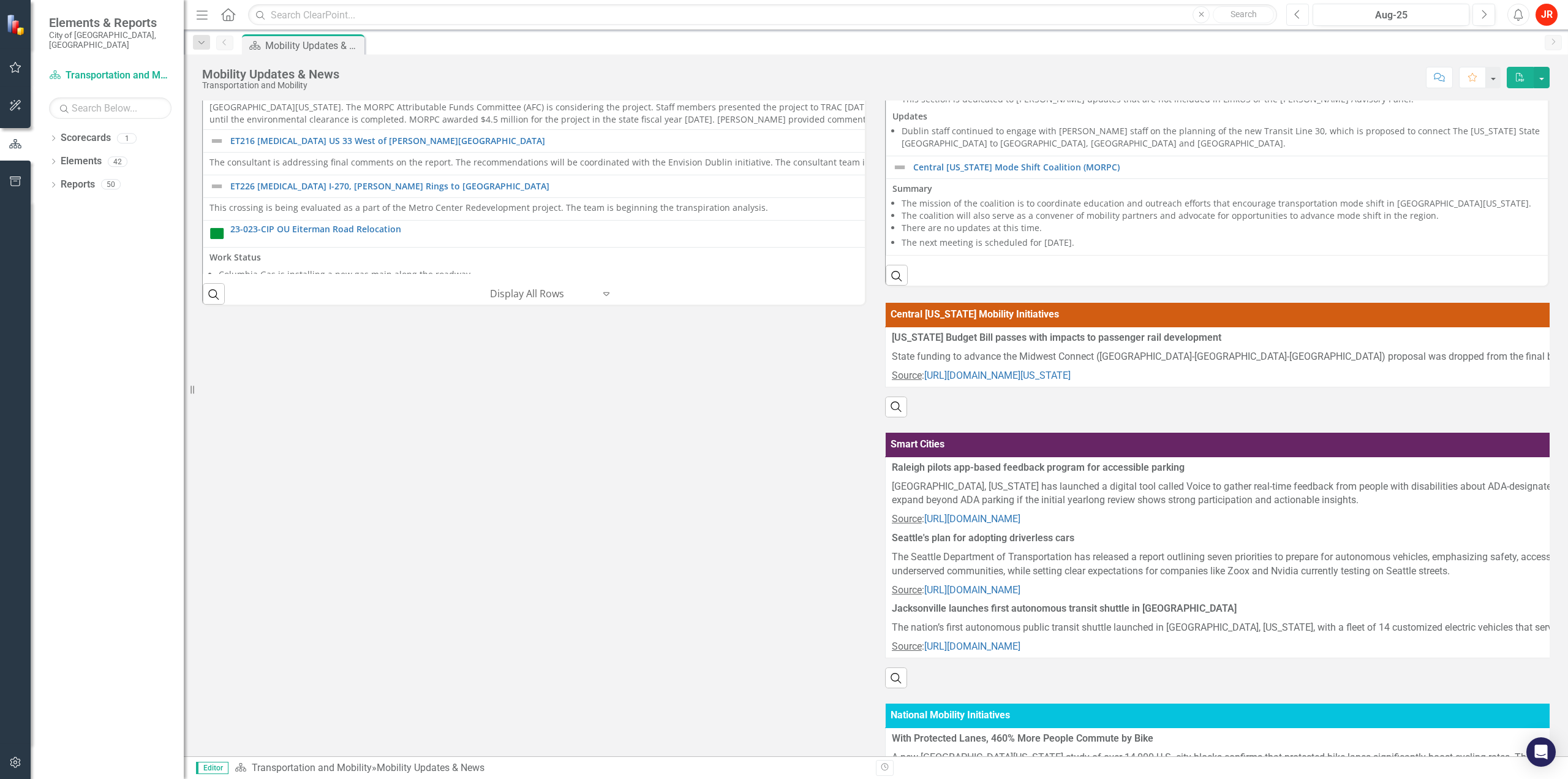
click at [1289, 11] on button "Previous" at bounding box center [1297, 15] width 23 height 22
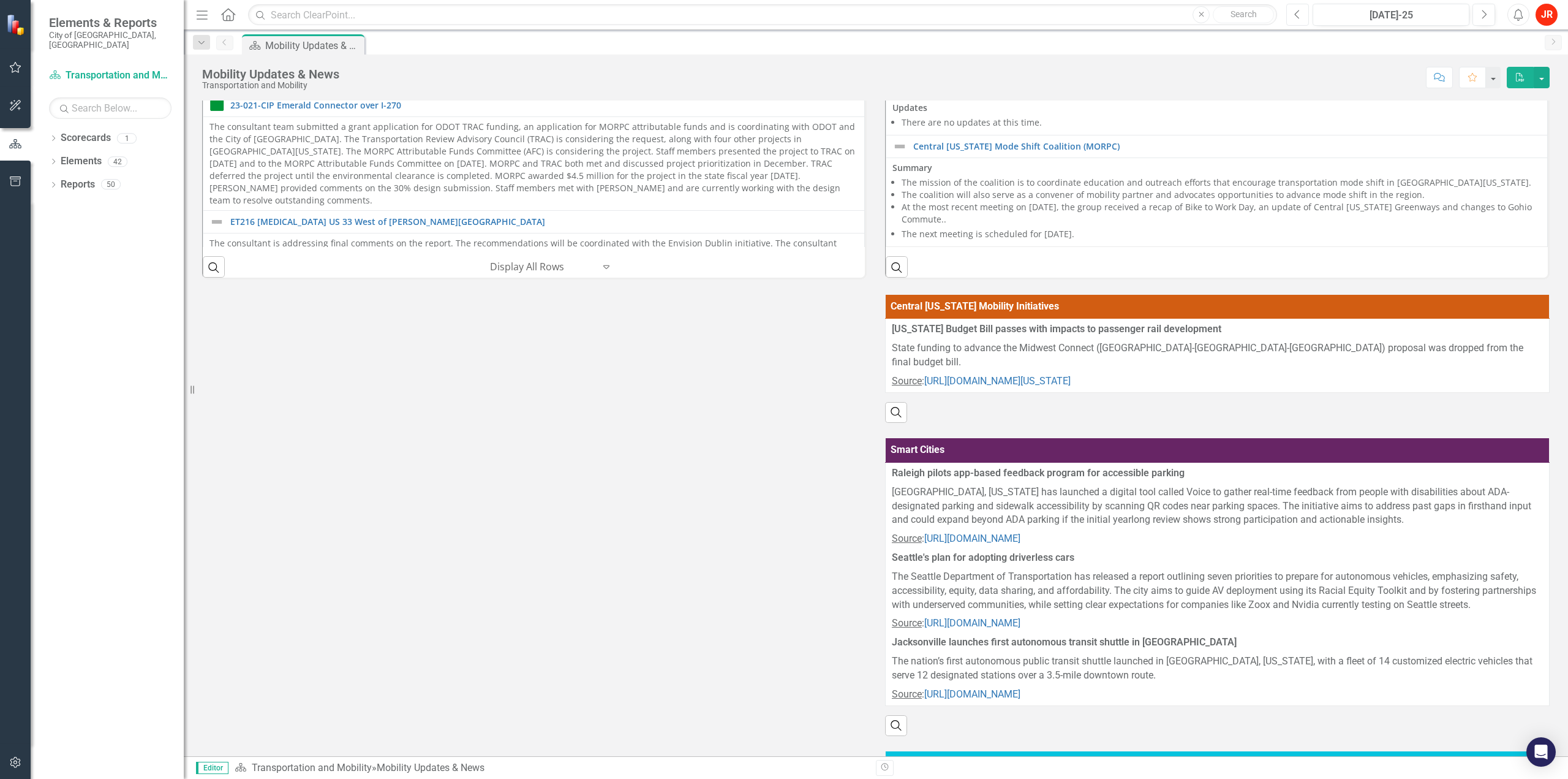
scroll to position [803, 0]
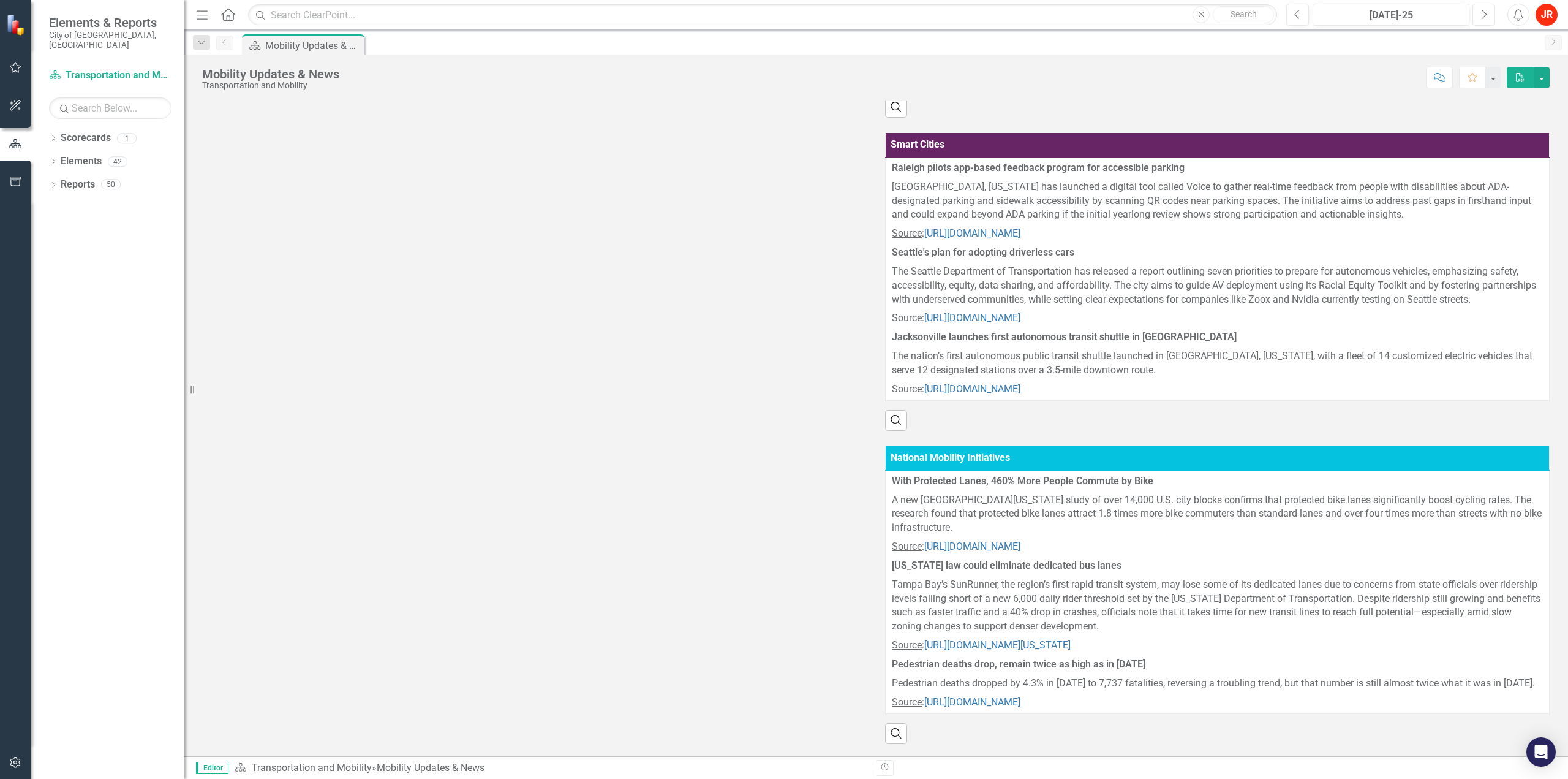
click at [1478, 16] on button "Next" at bounding box center [1484, 15] width 23 height 22
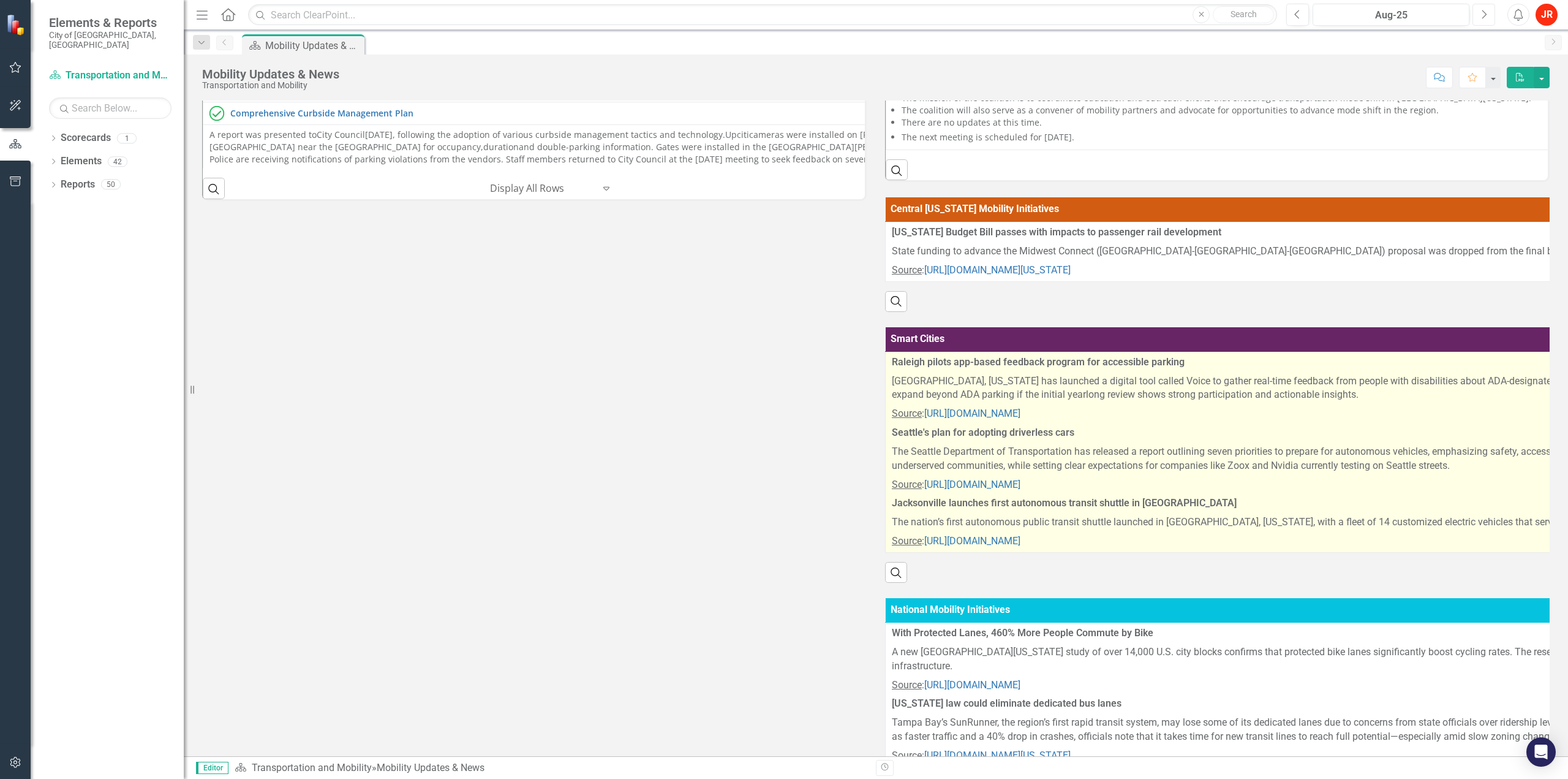
scroll to position [586, 0]
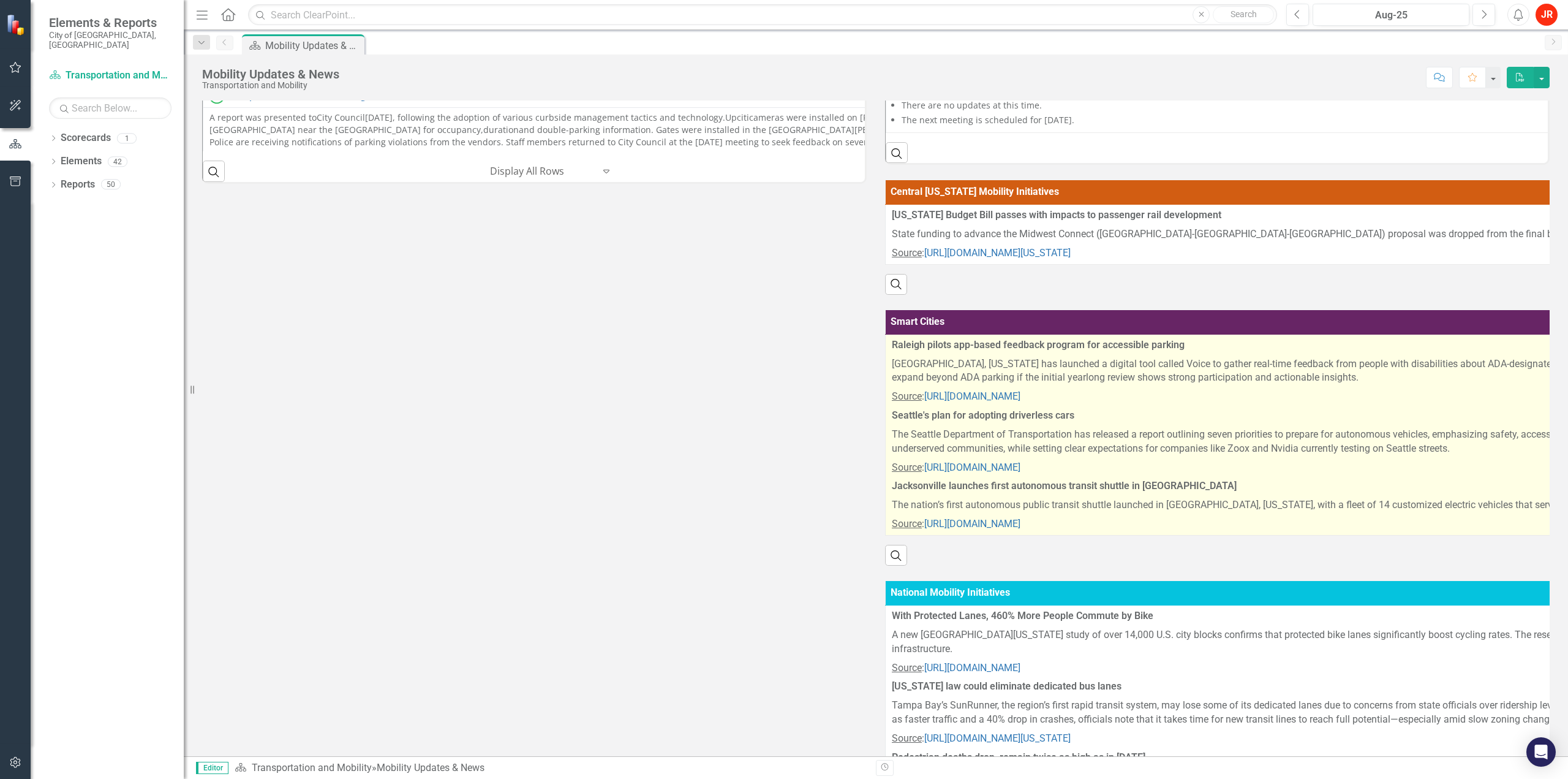
click at [1155, 449] on p "The Seattle Department of Transportation has released a report outlining seven …" at bounding box center [1557, 442] width 1331 height 33
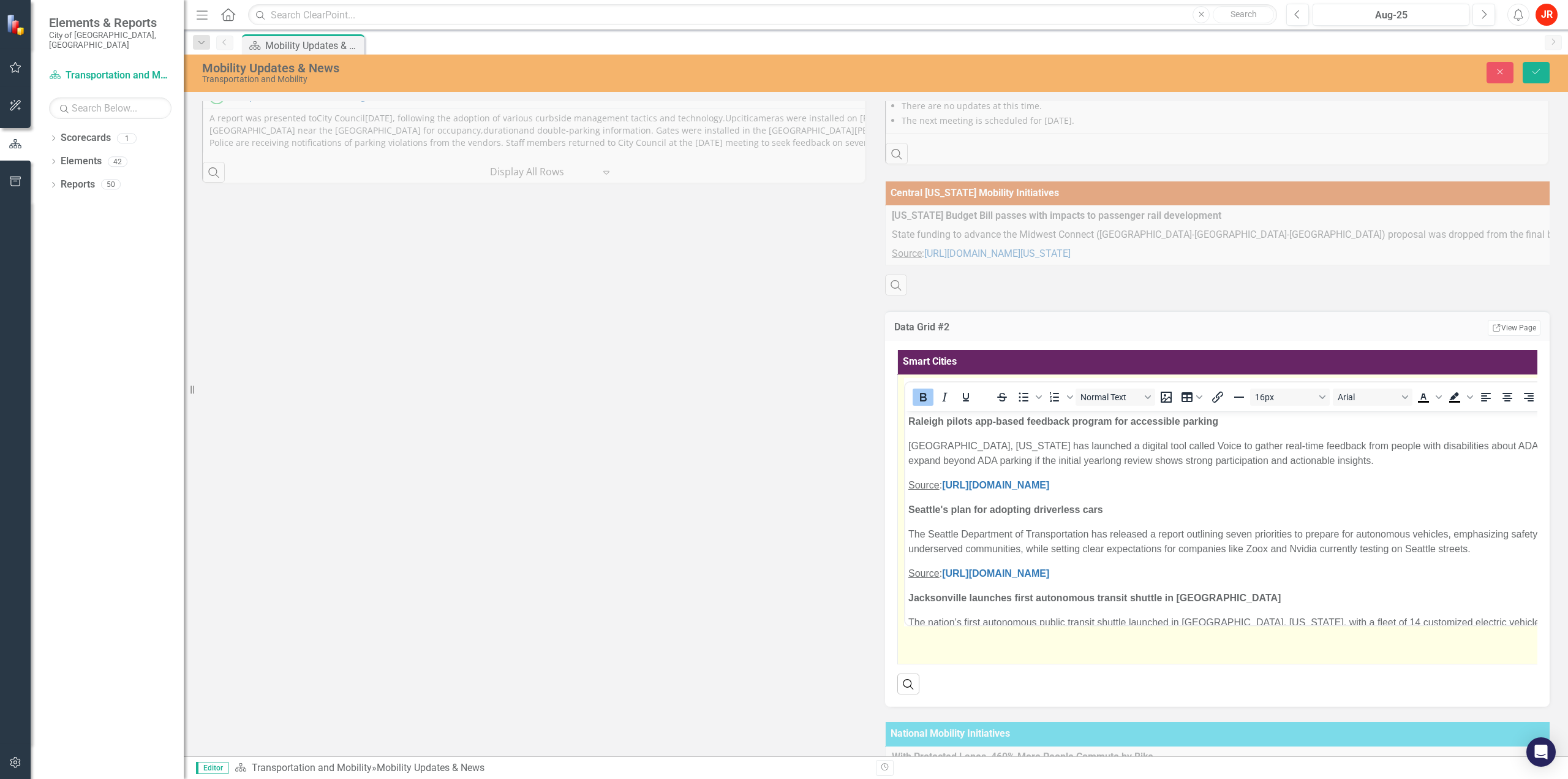
scroll to position [0, 0]
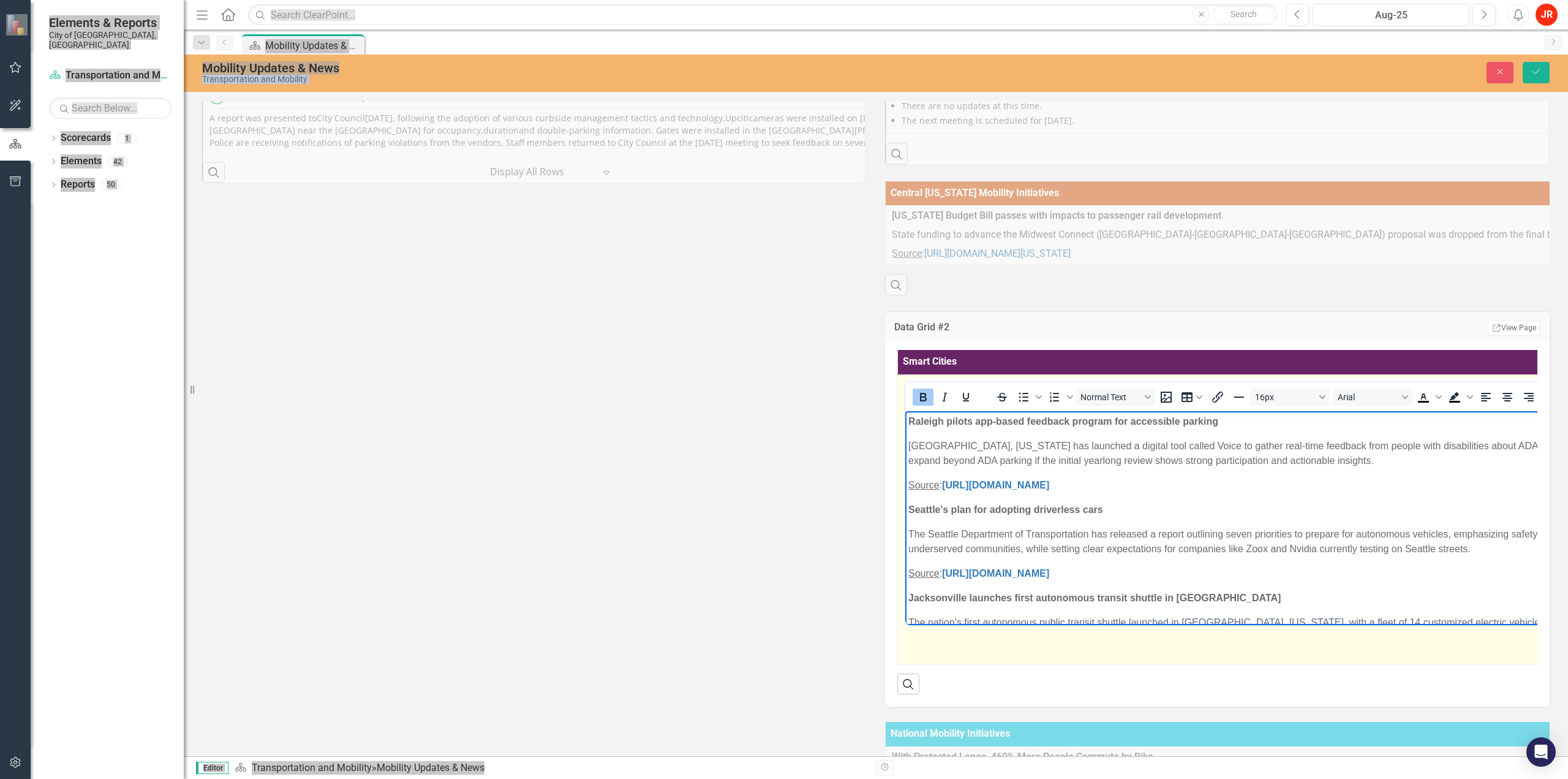
click at [1116, 508] on p "Seattle's plan for adopting driverless cars" at bounding box center [1570, 509] width 1324 height 15
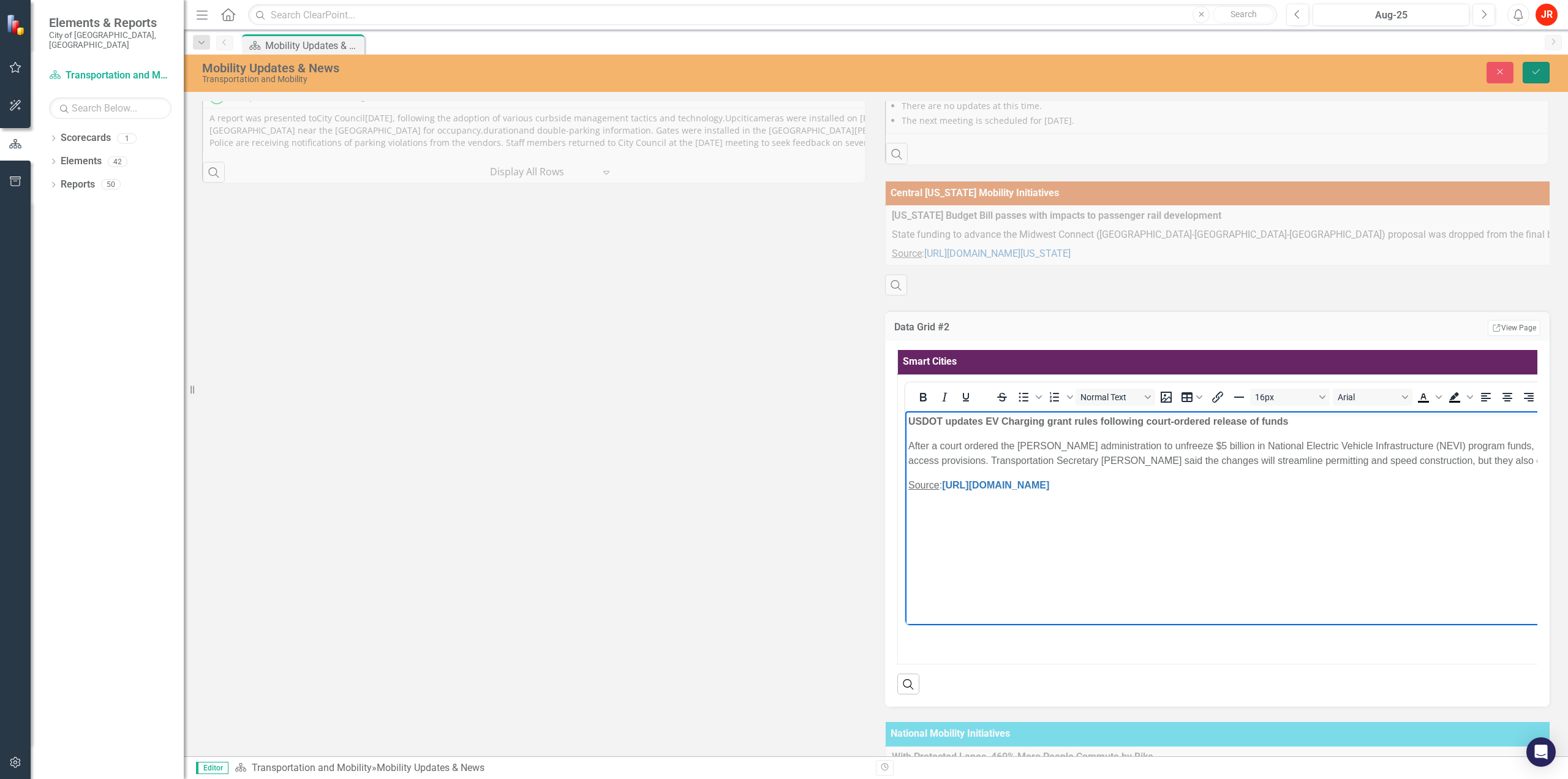
click at [1538, 70] on icon "submit" at bounding box center [1536, 72] width 8 height 5
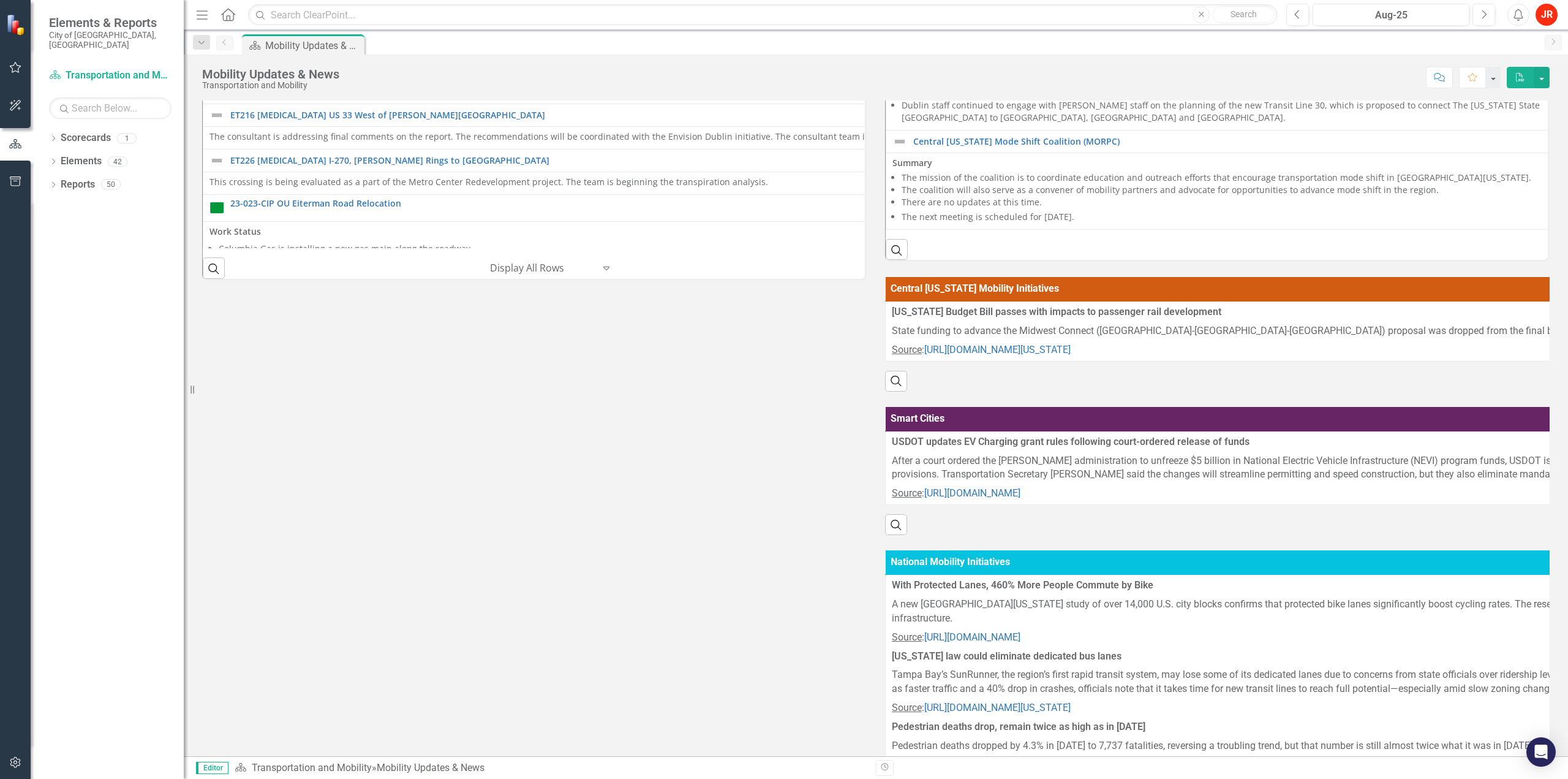
scroll to position [581, 0]
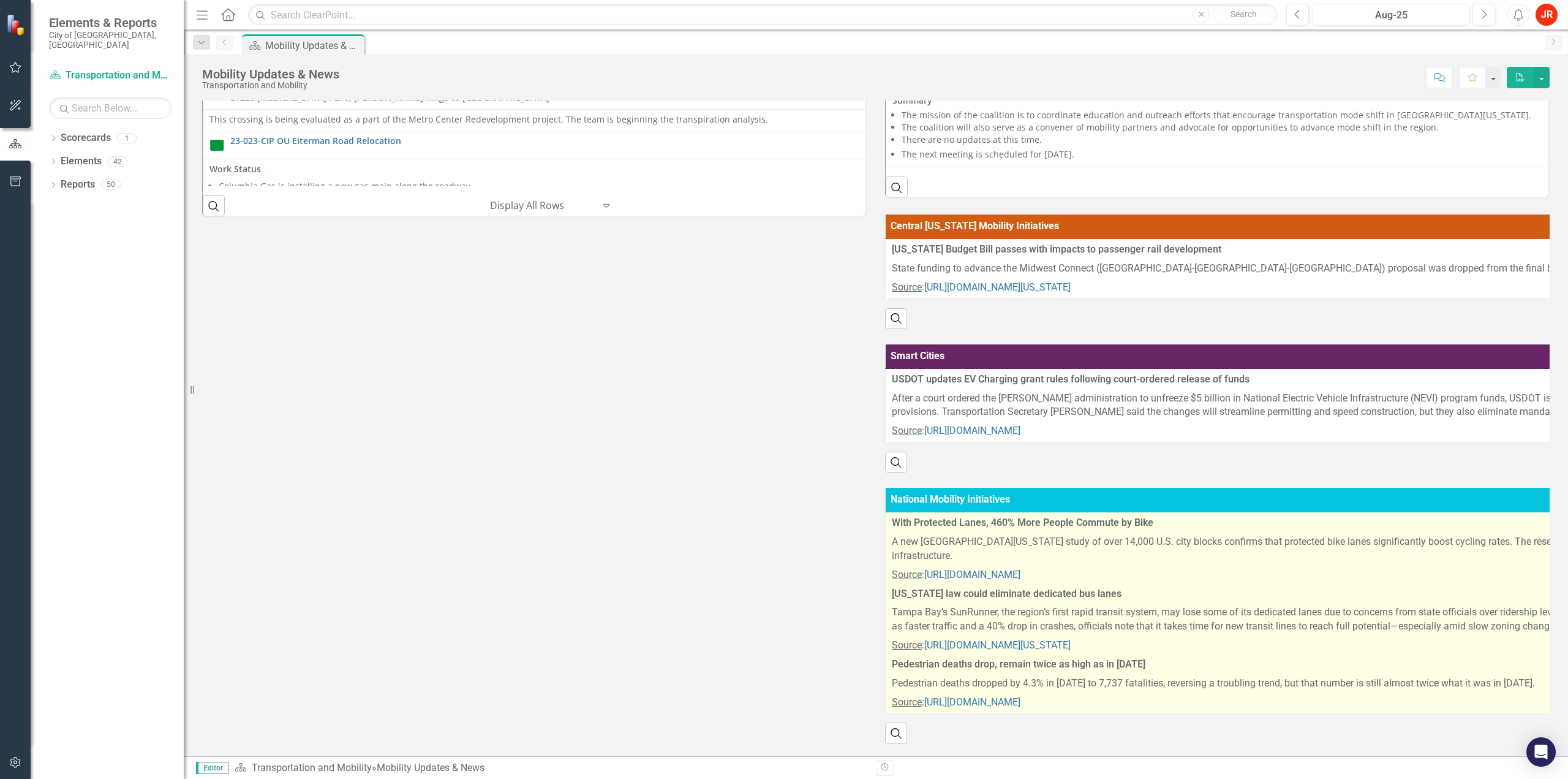
click at [978, 616] on p "Tampa Bay’s SunRunner, the region’s first rapid transit system, may lose some o…" at bounding box center [1557, 620] width 1331 height 33
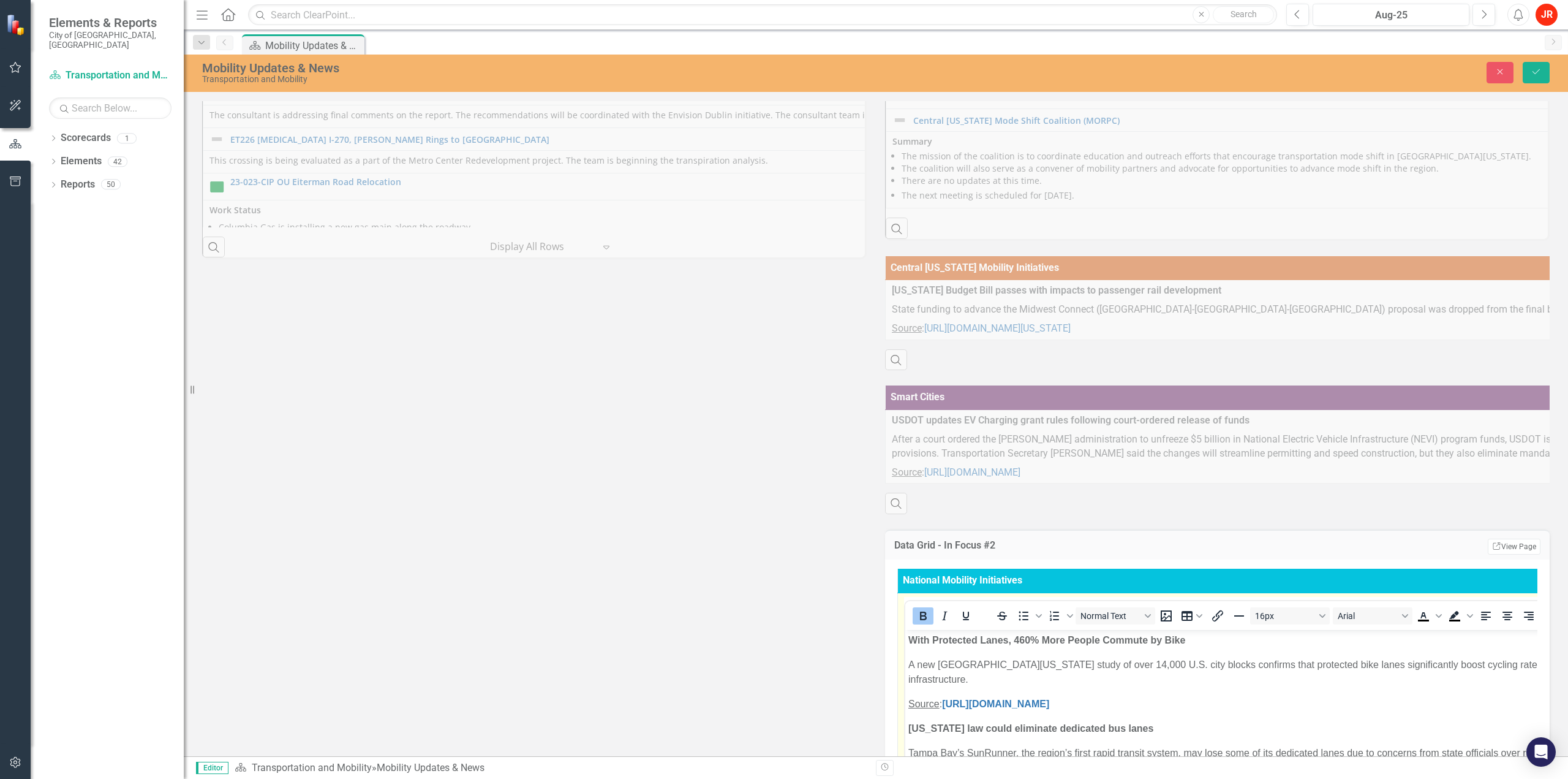
scroll to position [0, 0]
click at [991, 667] on p "A new [GEOGRAPHIC_DATA][US_STATE] study of over 14,000 U.S. city blocks confirm…" at bounding box center [1571, 671] width 1324 height 29
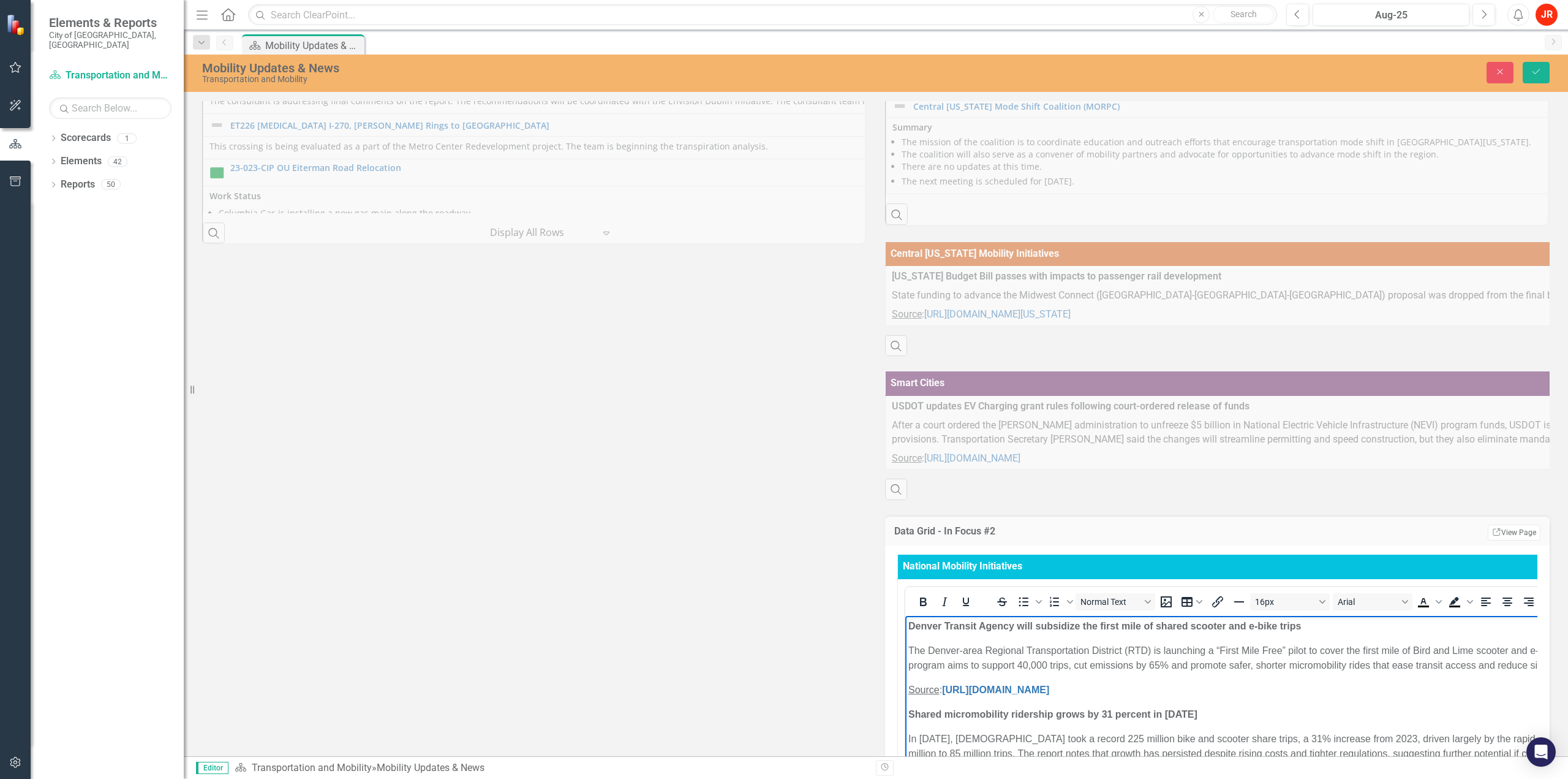
scroll to position [375, 0]
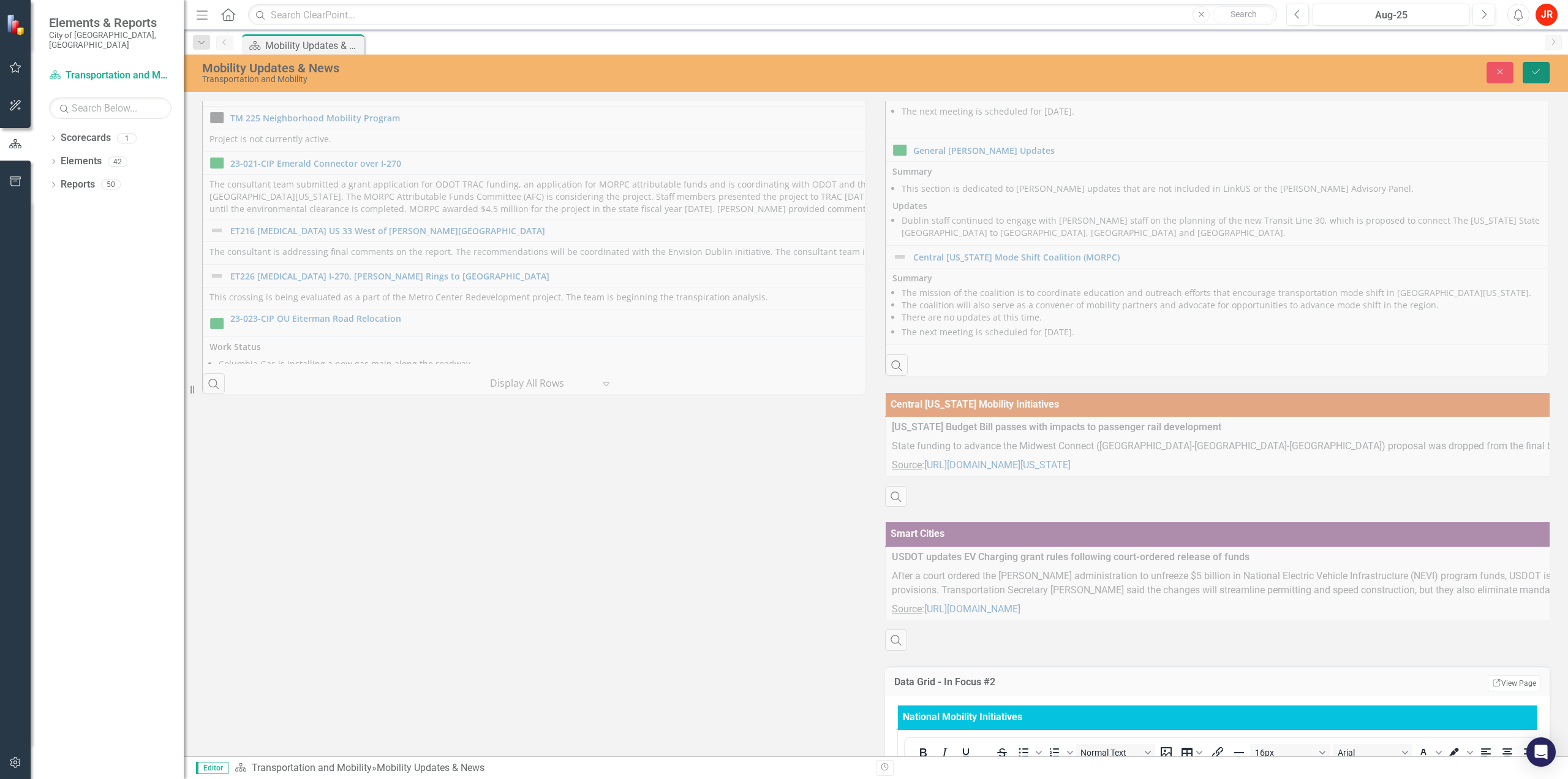
click at [1545, 70] on button "Save" at bounding box center [1536, 73] width 27 height 22
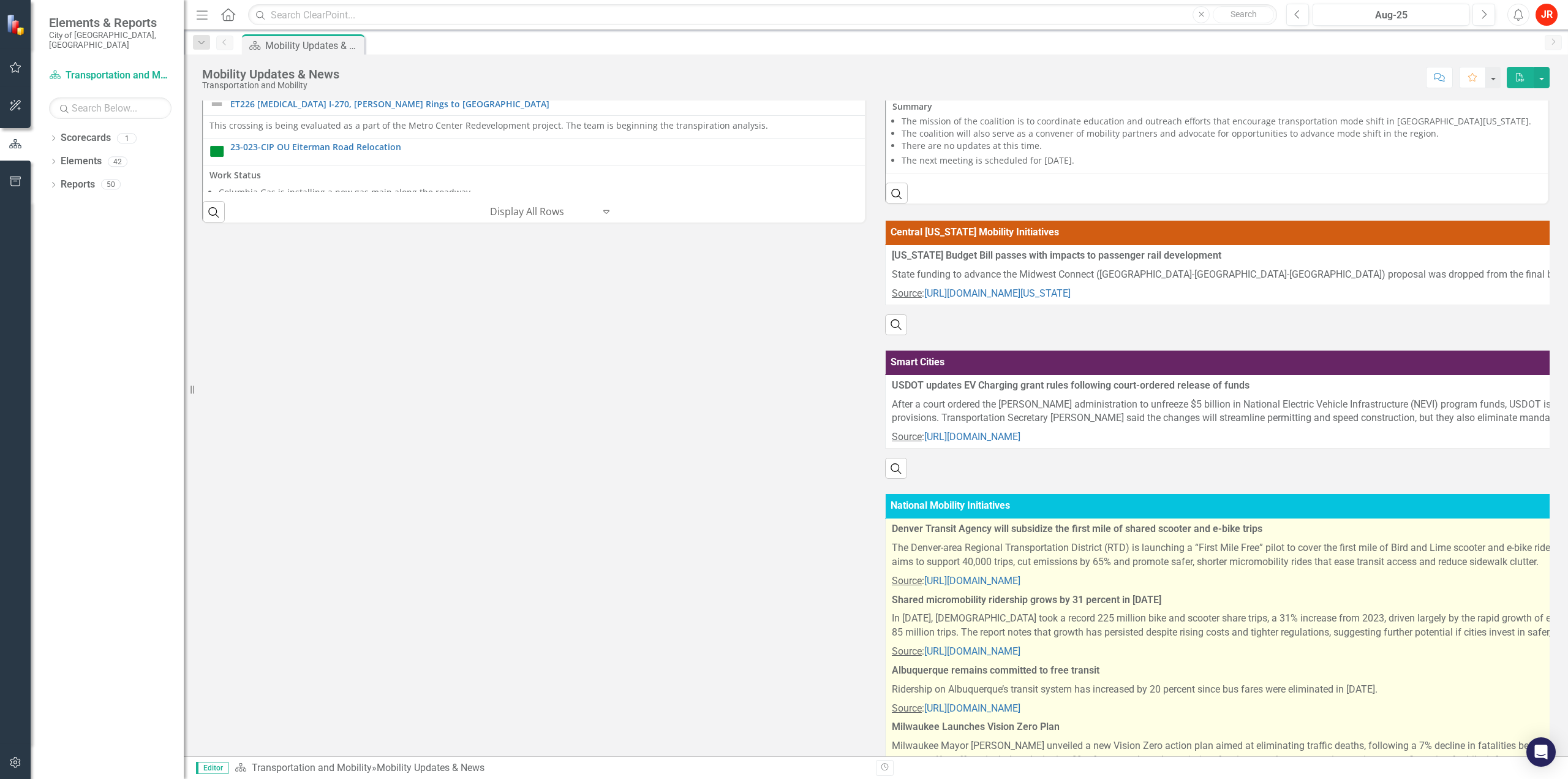
scroll to position [652, 0]
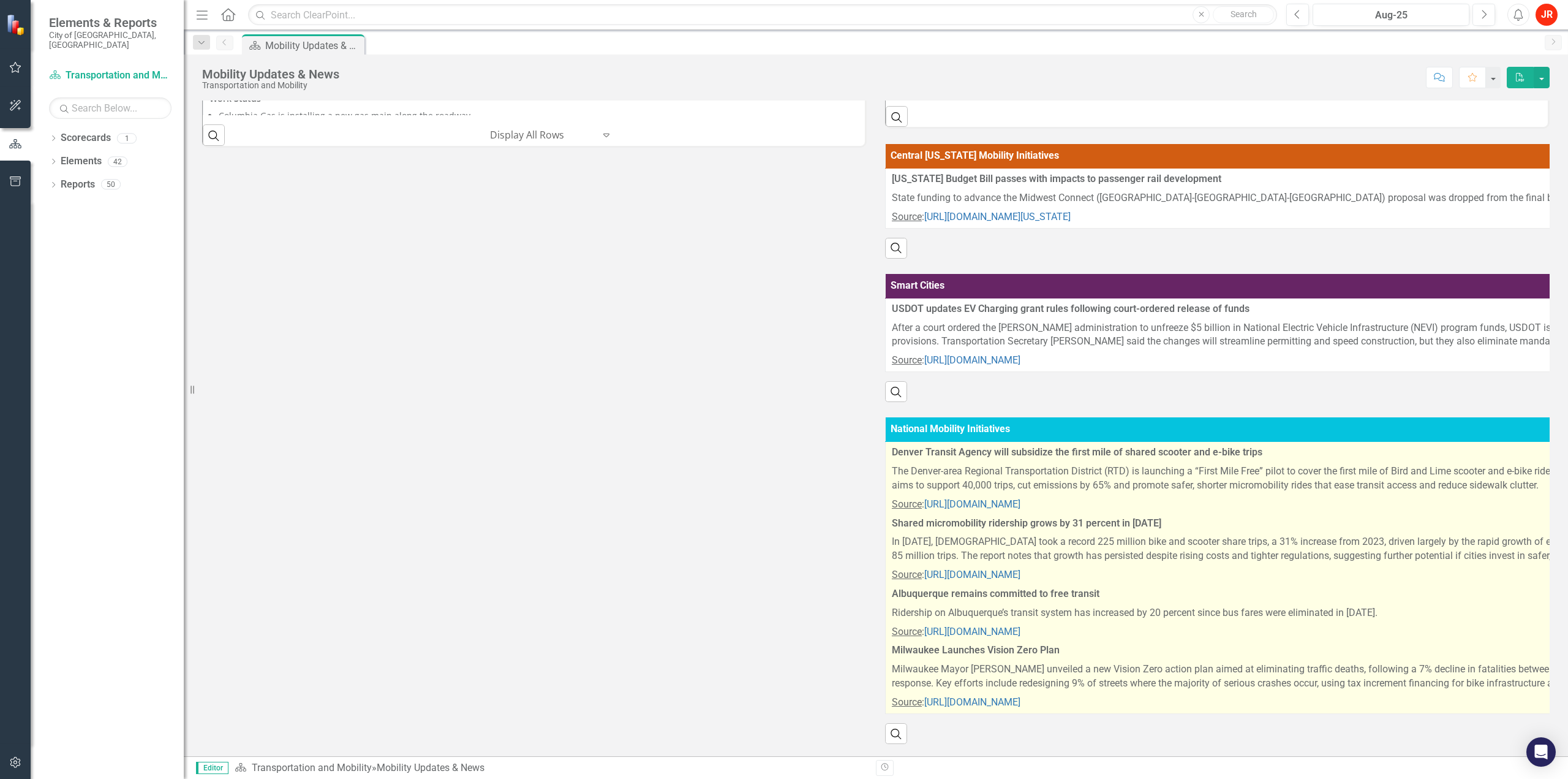
click at [981, 644] on strong "Milwaukee Launches Vision Zero Plan" at bounding box center [975, 650] width 168 height 11
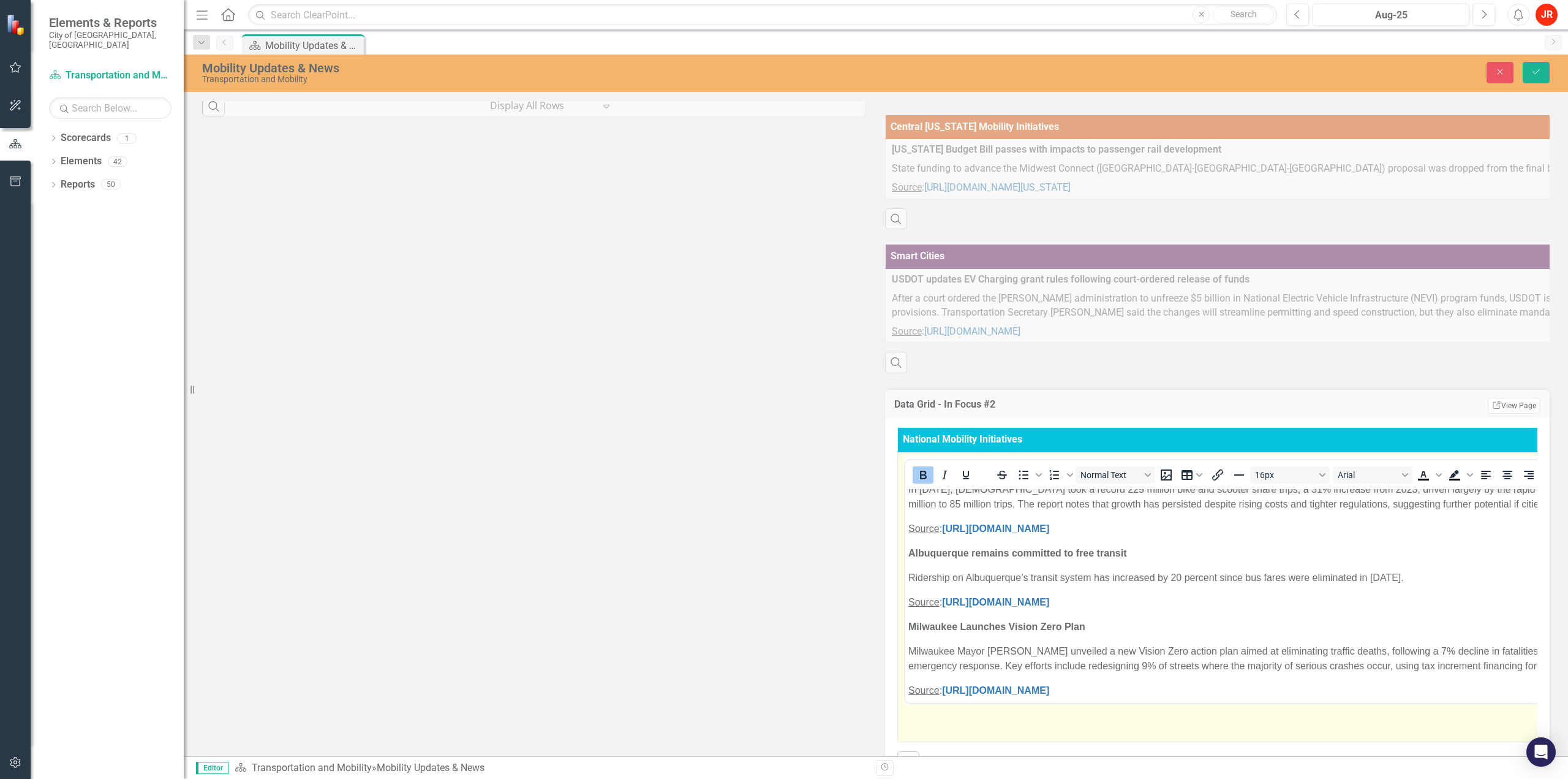
scroll to position [134, 0]
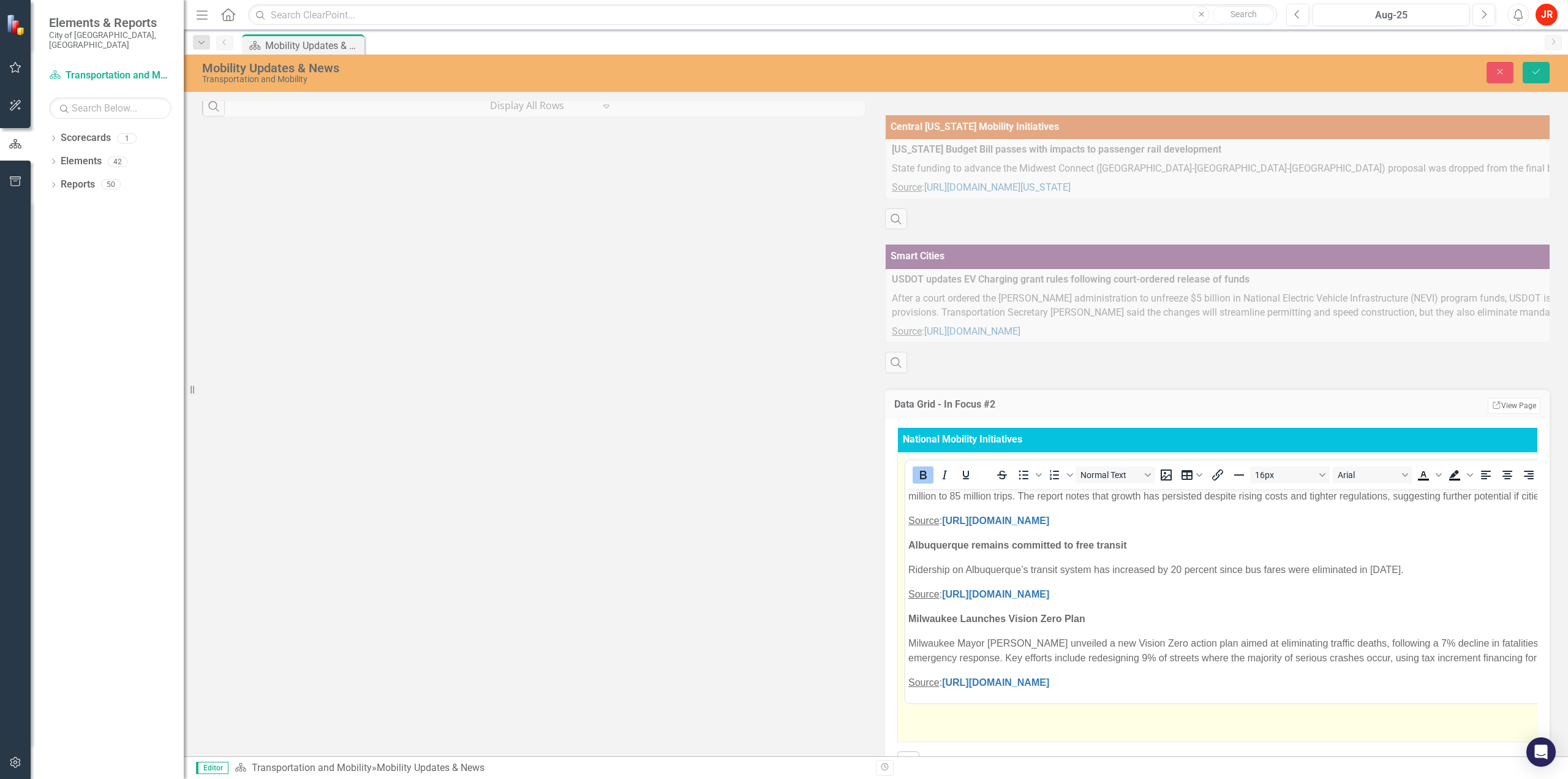
click at [963, 614] on strong "Milwaukee Launches Vision Zero Plan" at bounding box center [997, 618] width 177 height 10
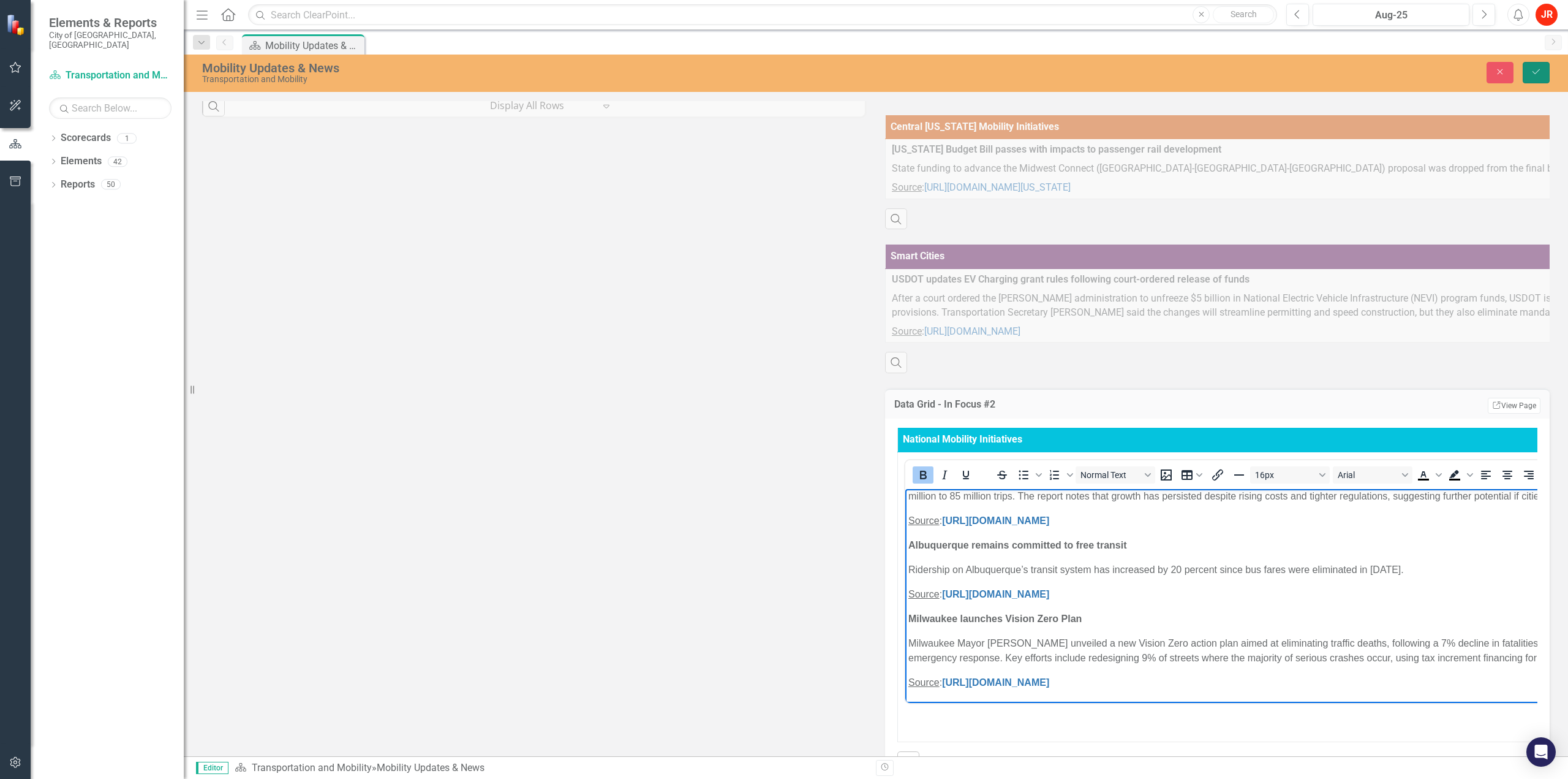
click at [1547, 67] on button "Save" at bounding box center [1536, 73] width 27 height 22
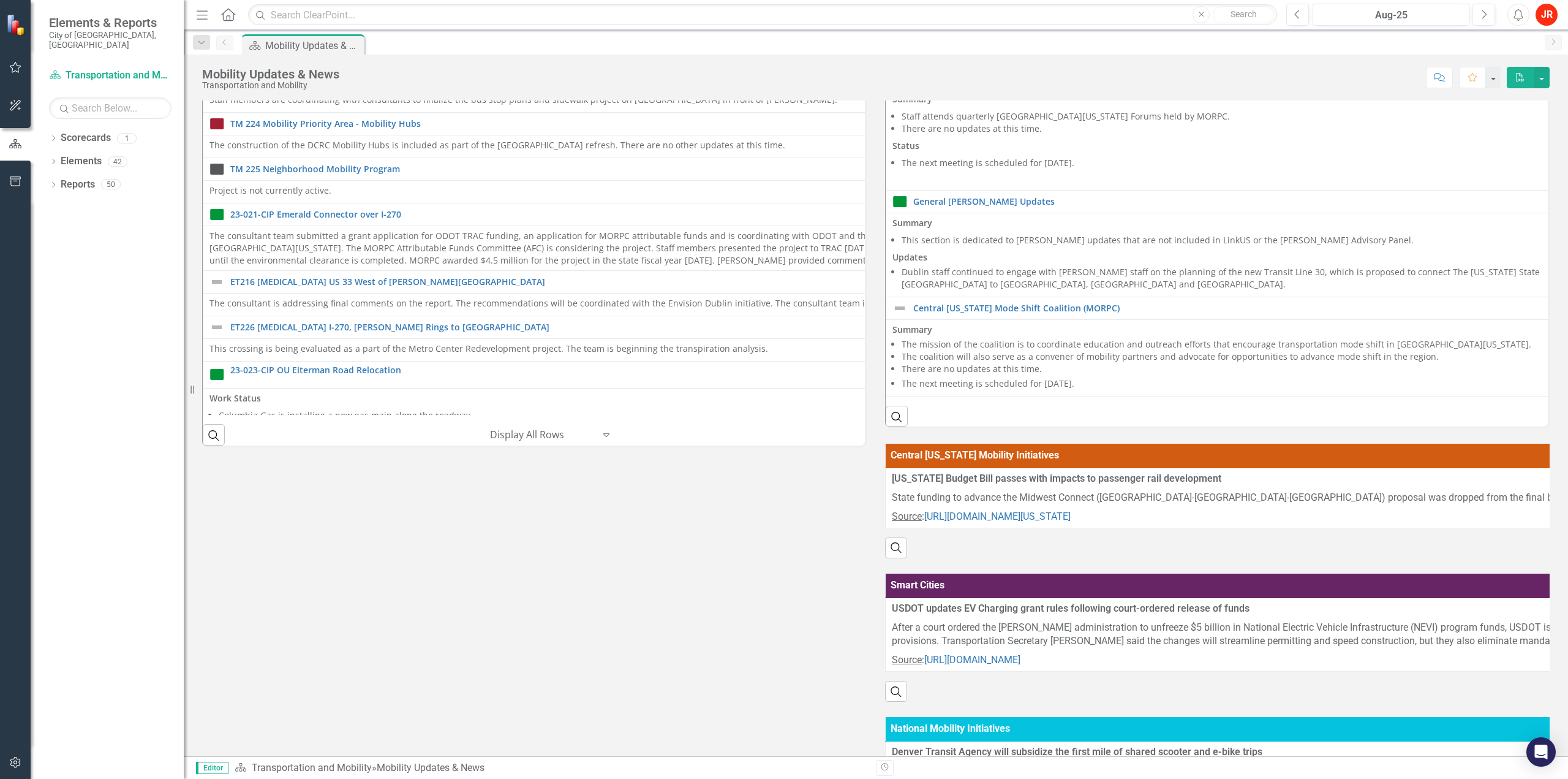
scroll to position [284, 0]
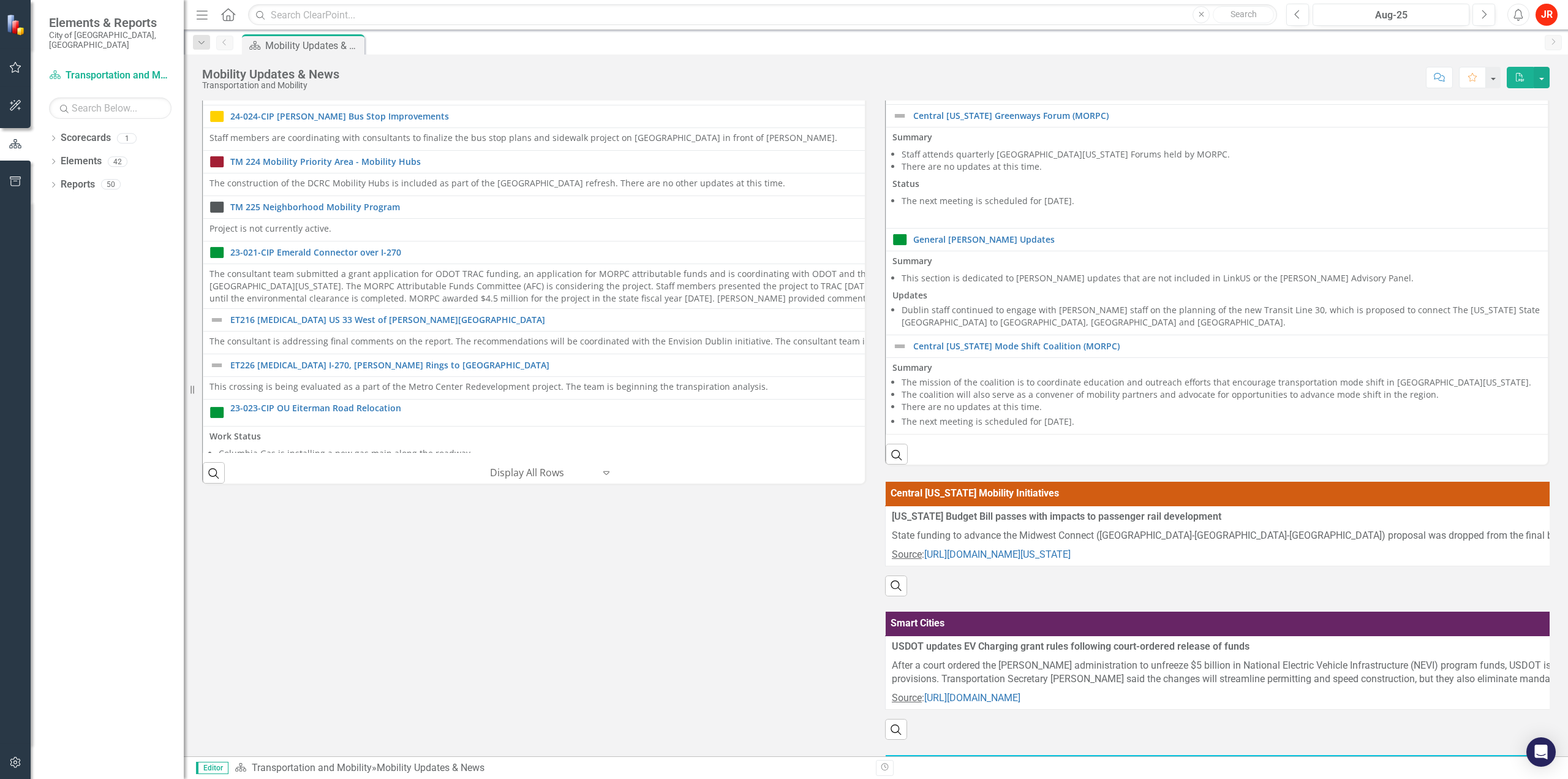
click at [816, 682] on div "Mobility Reports 22-021-CIP Muirfield Drive at [GEOGRAPHIC_DATA] - Pedestrian C…" at bounding box center [875, 466] width 1366 height 1230
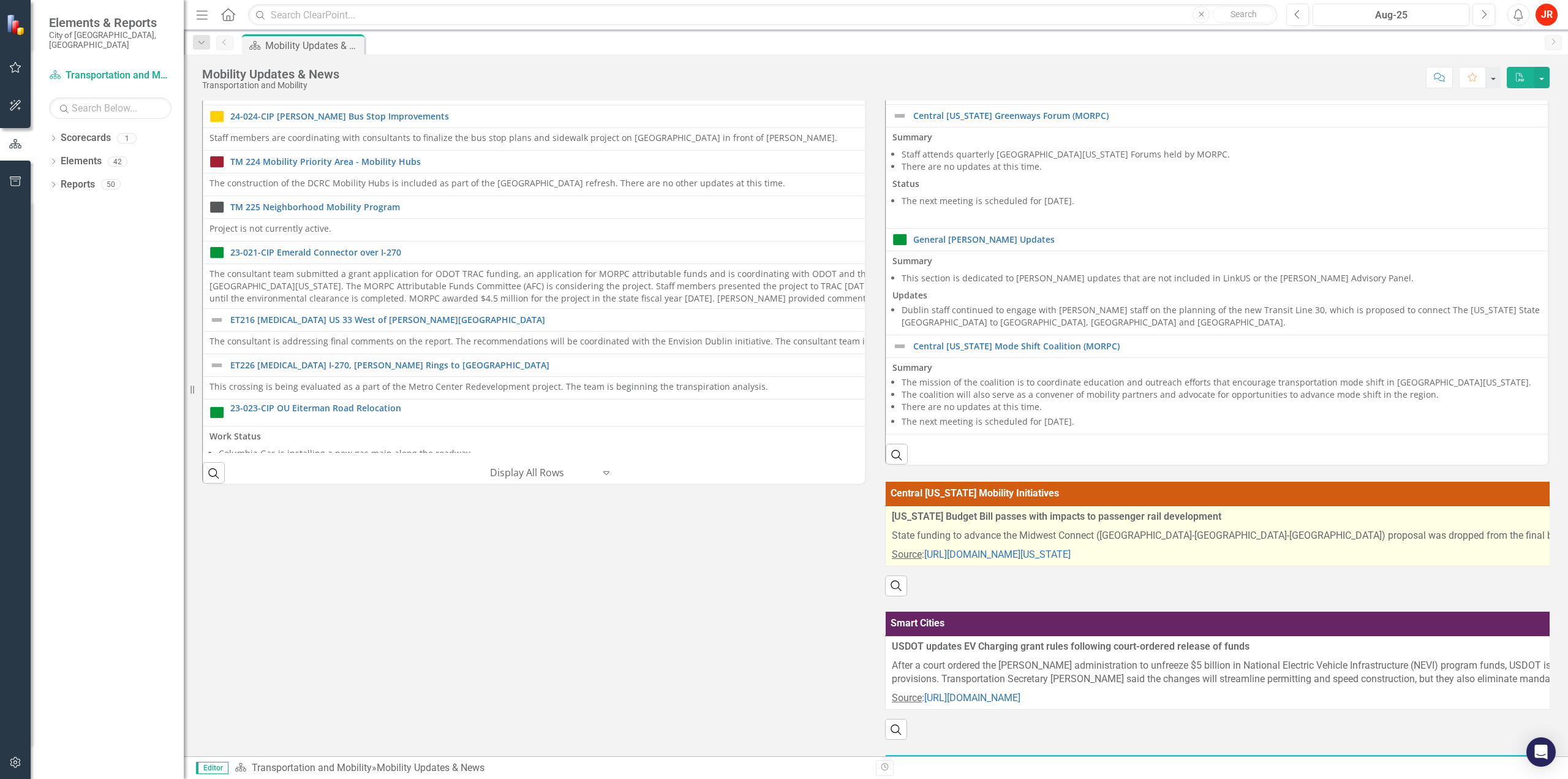
click at [998, 541] on p "State funding to advance the Midwest Connect ([GEOGRAPHIC_DATA]-[GEOGRAPHIC_DAT…" at bounding box center [1557, 536] width 1331 height 19
click at [998, 506] on th "Central [US_STATE] Mobility Initiatives" at bounding box center [1557, 494] width 1344 height 24
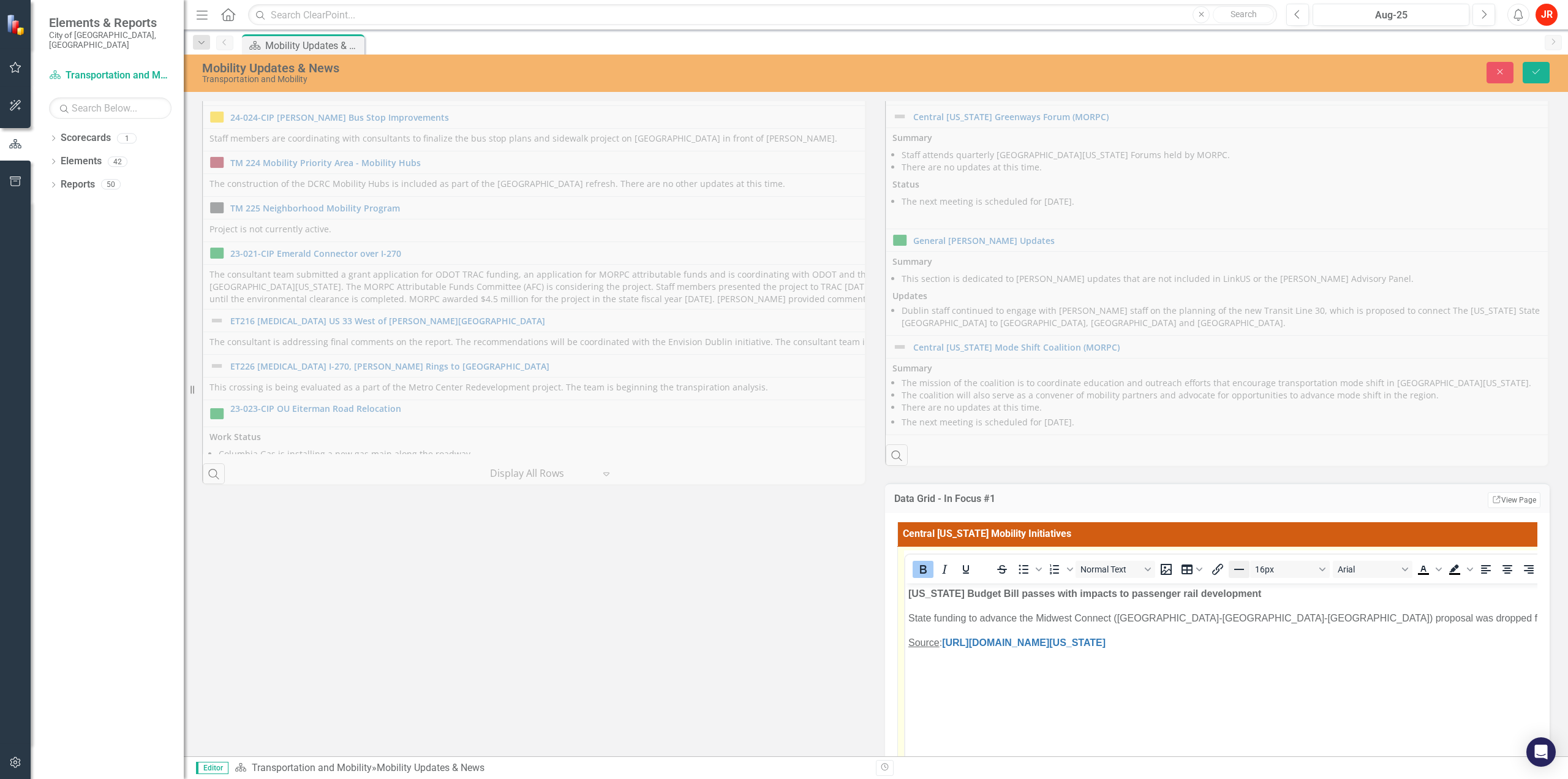
scroll to position [0, 0]
click at [1187, 659] on body "[US_STATE] Budget Bill passes with impacts to passenger rail development State …" at bounding box center [1572, 675] width 1333 height 184
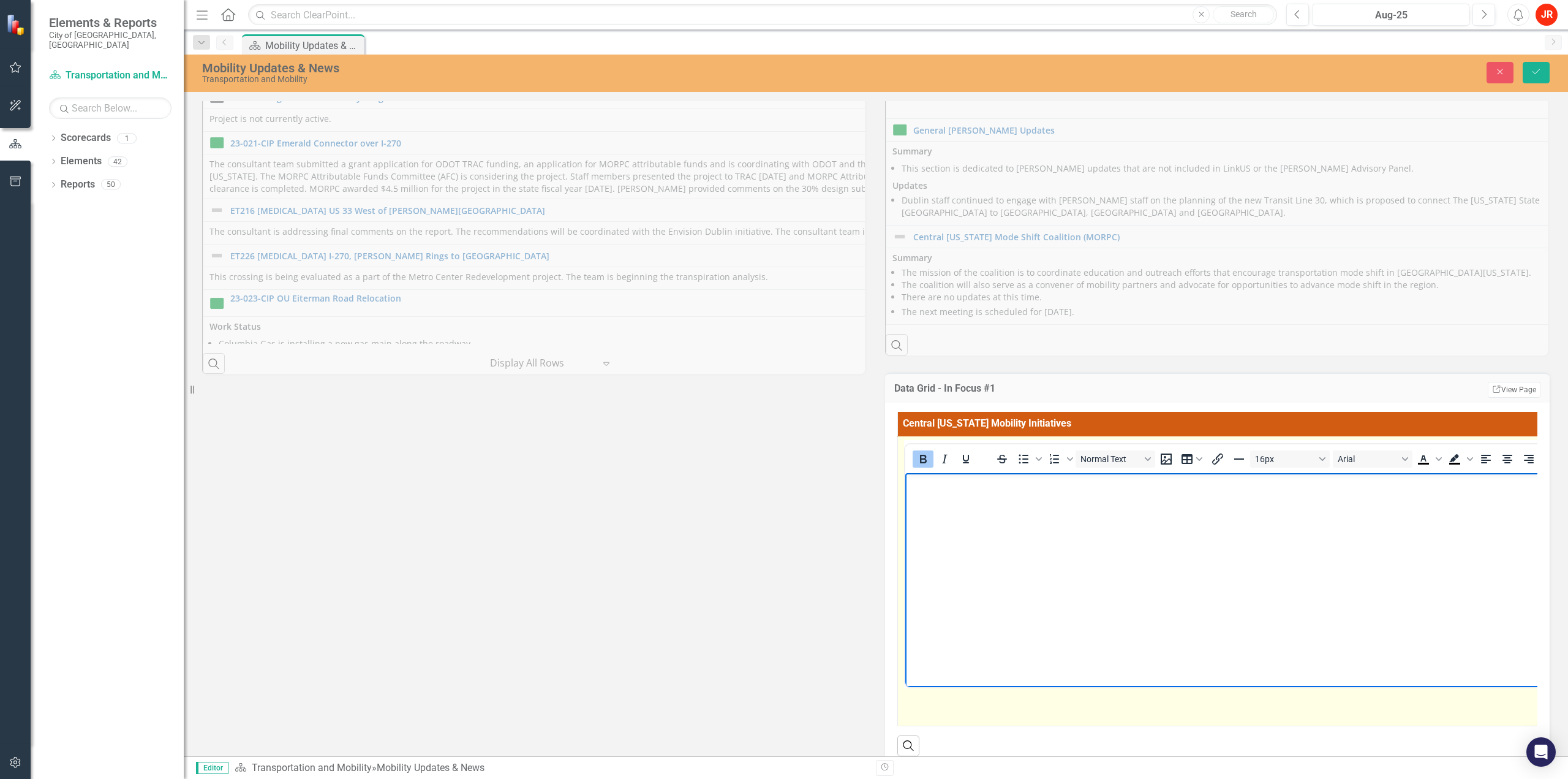
scroll to position [530, 0]
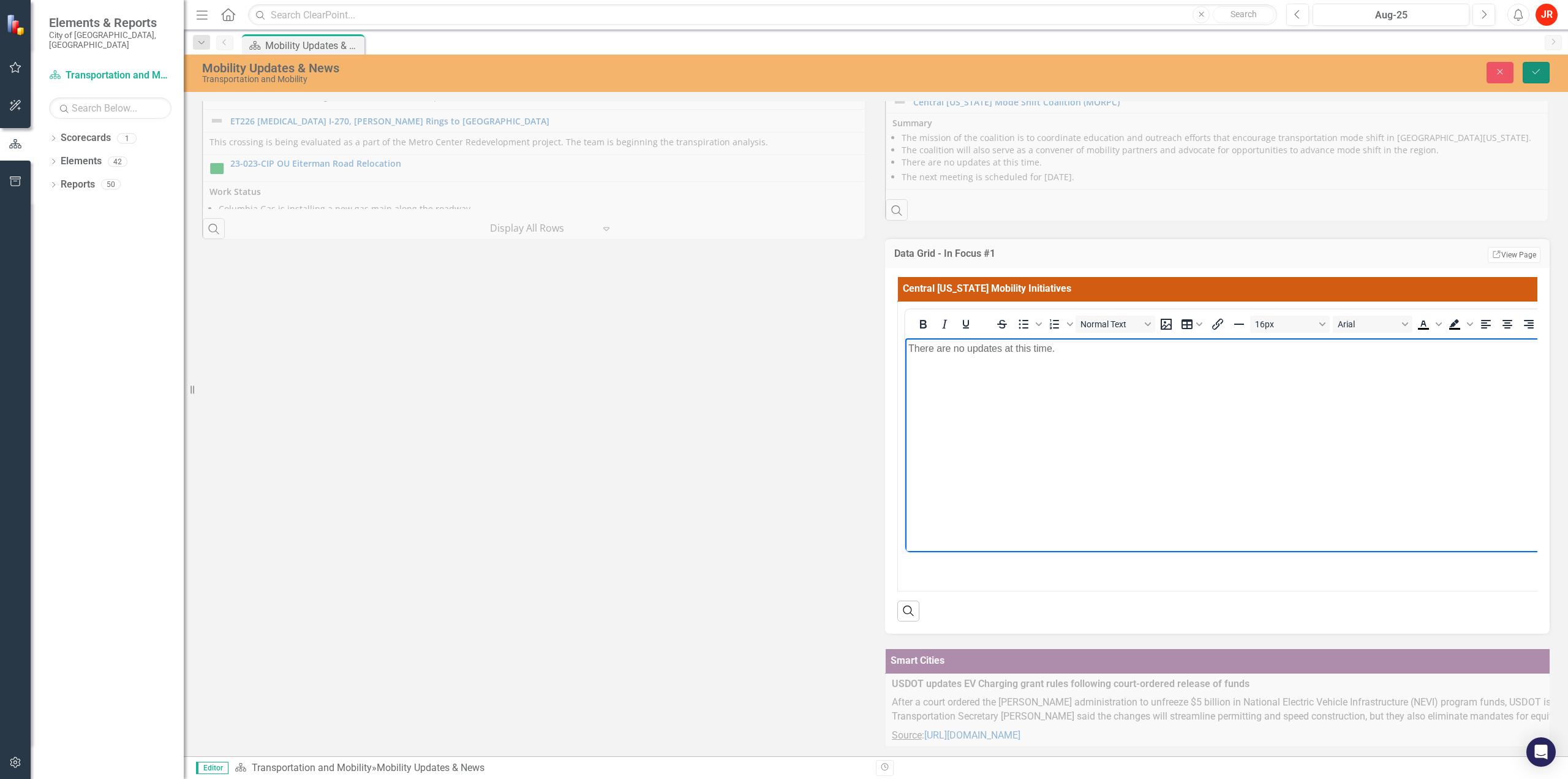
drag, startPoint x: 1536, startPoint y: 75, endPoint x: 1554, endPoint y: 83, distance: 19.7
click at [1536, 75] on icon "Save" at bounding box center [1536, 72] width 11 height 9
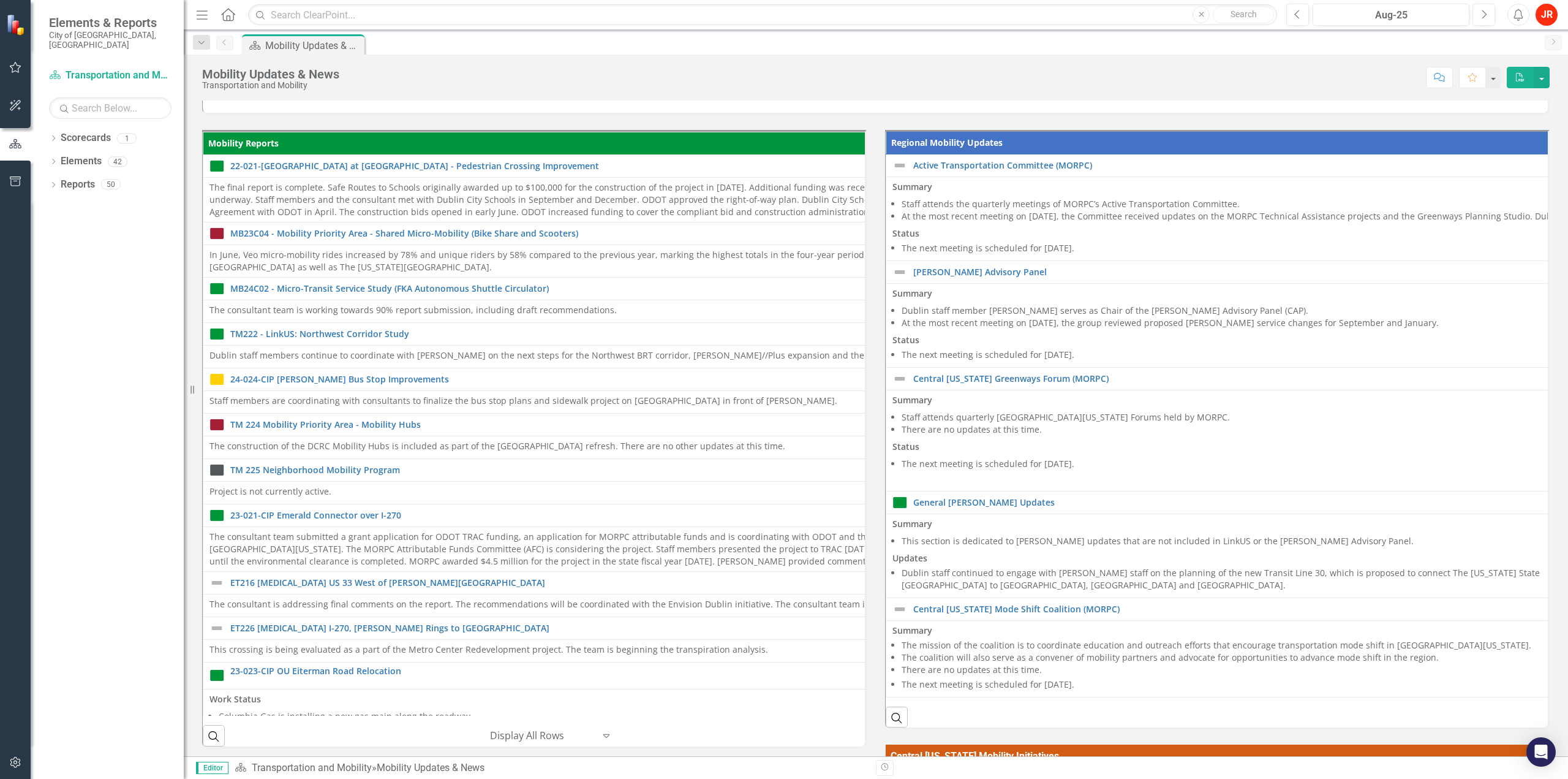
scroll to position [2, 0]
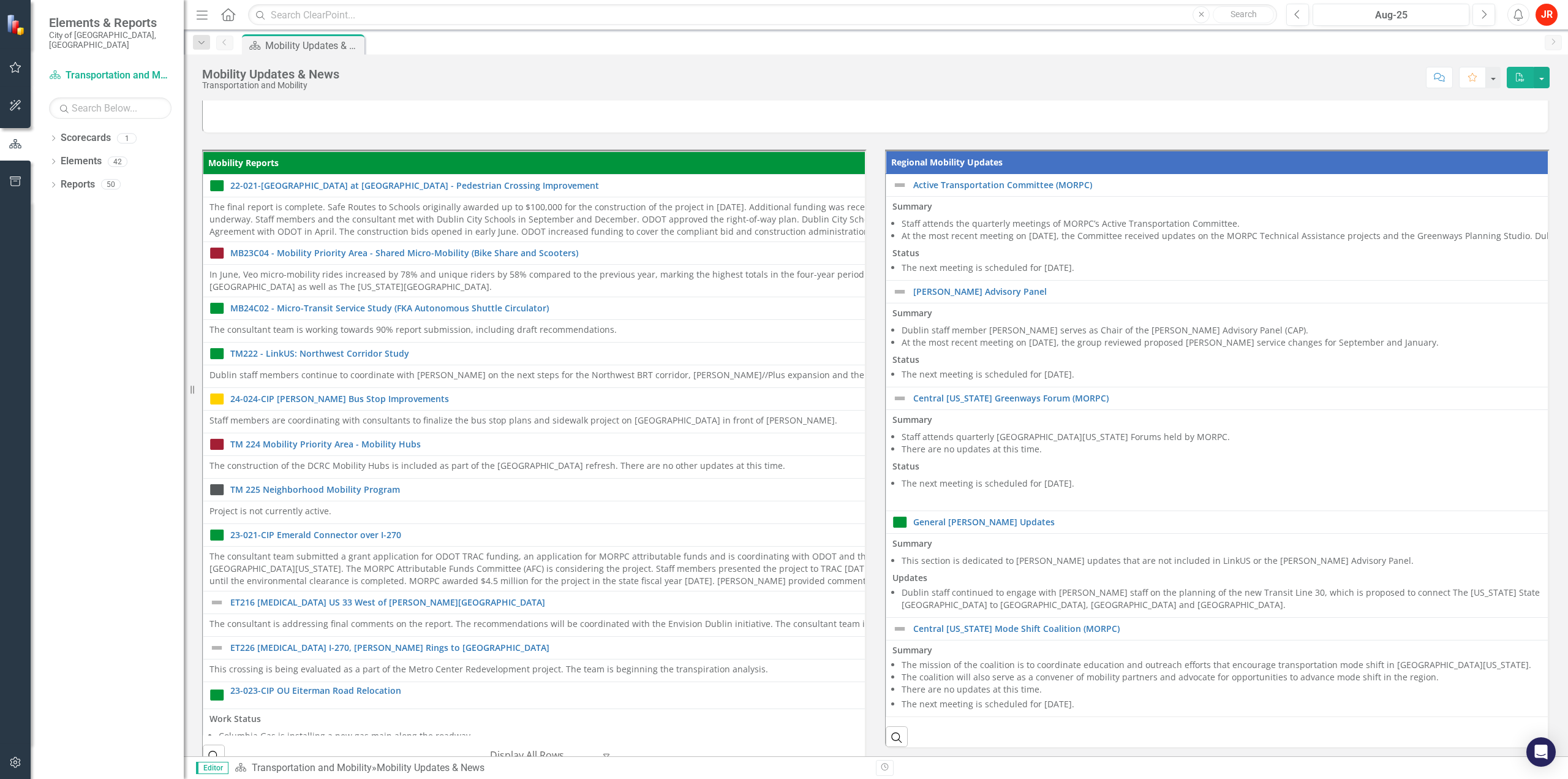
click at [546, 115] on div at bounding box center [876, 116] width 1347 height 35
click at [577, 87] on div "Score: N/A Aug-25 Completed Comment Favorite PDF" at bounding box center [948, 77] width 1204 height 21
